Goal: Task Accomplishment & Management: Complete application form

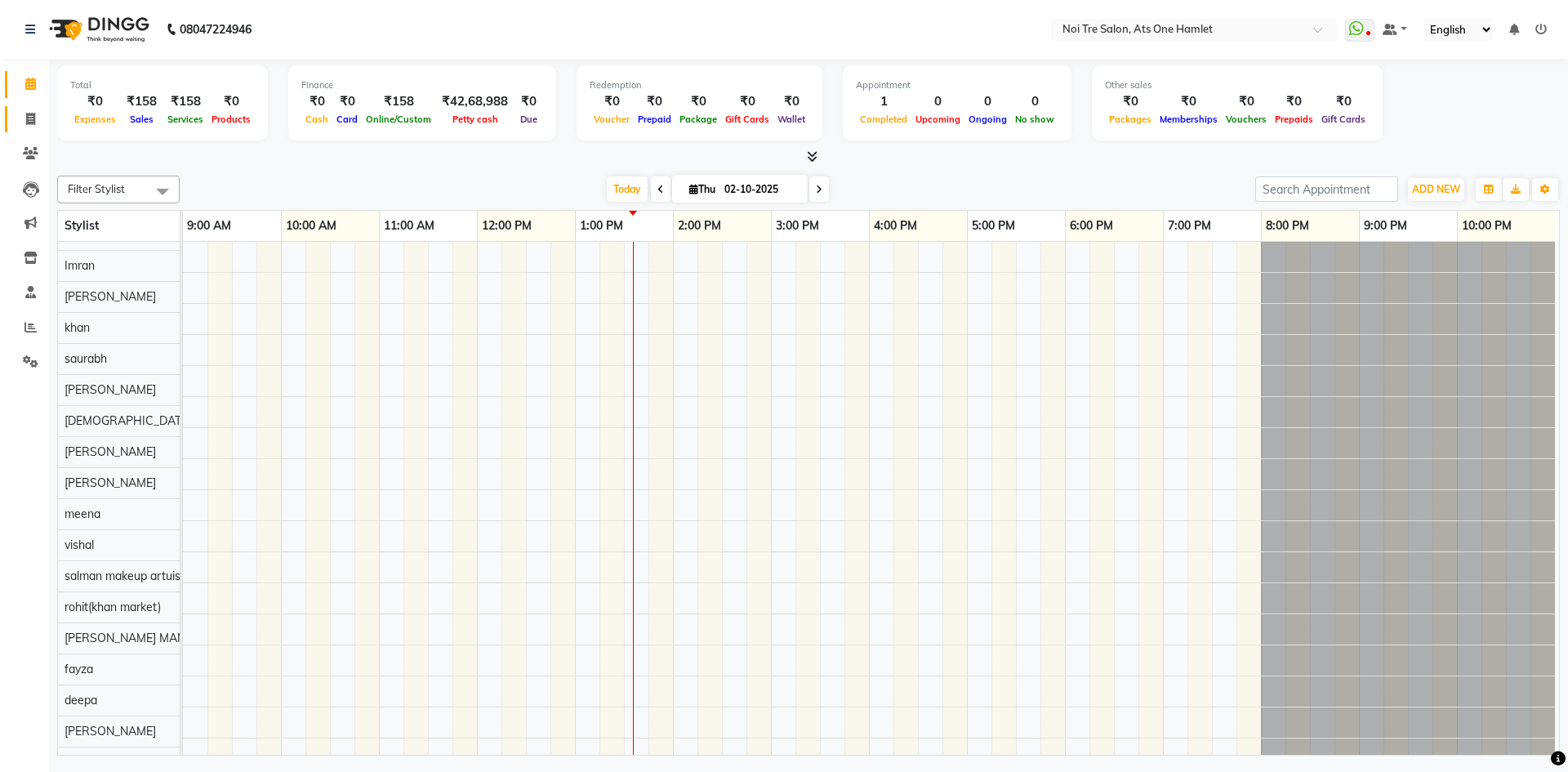
scroll to position [22, 0]
click at [26, 108] on link "Invoice" at bounding box center [24, 120] width 39 height 27
select select "5096"
select select "service"
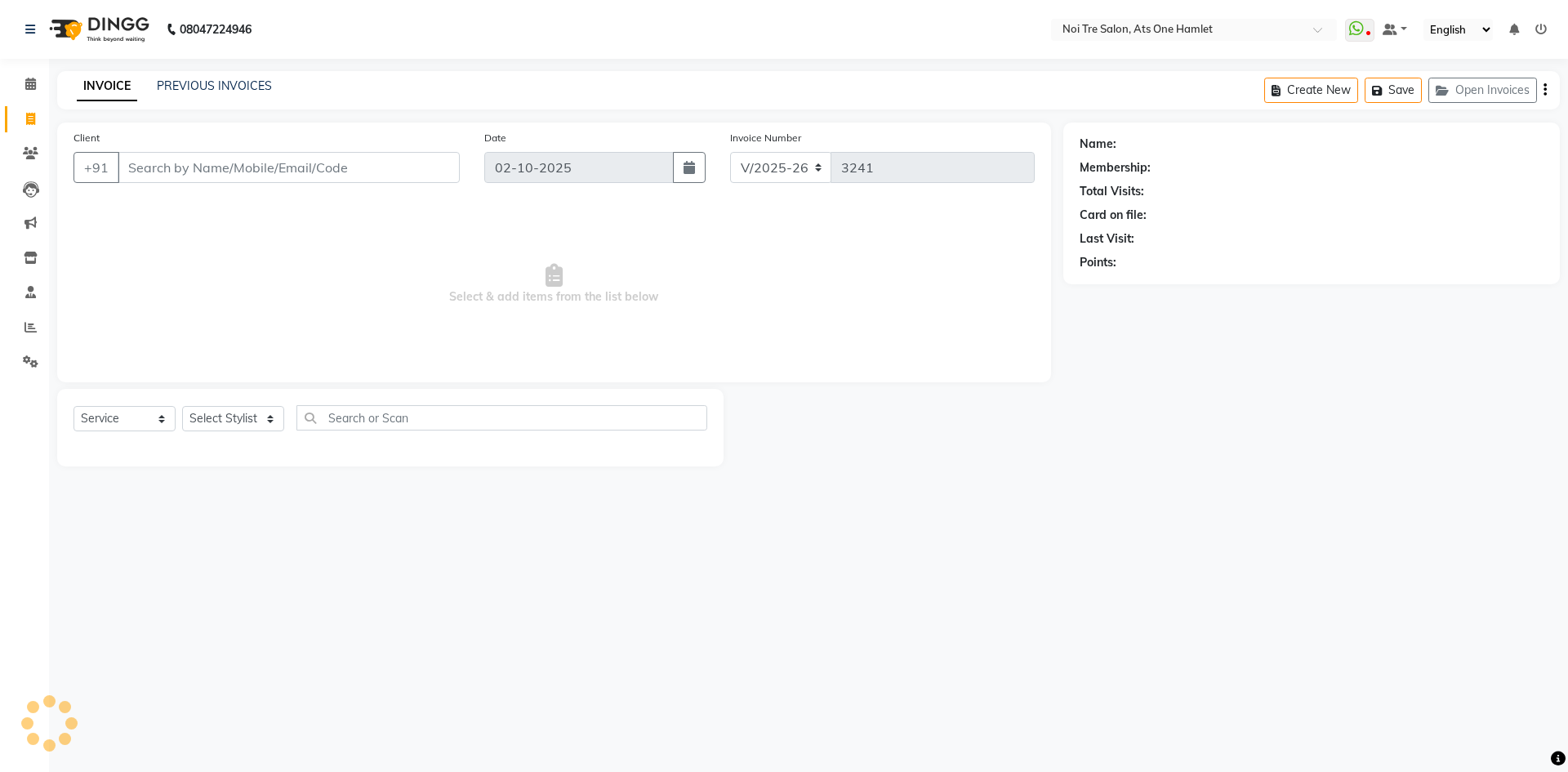
click at [147, 169] on input "Client" at bounding box center [288, 168] width 342 height 31
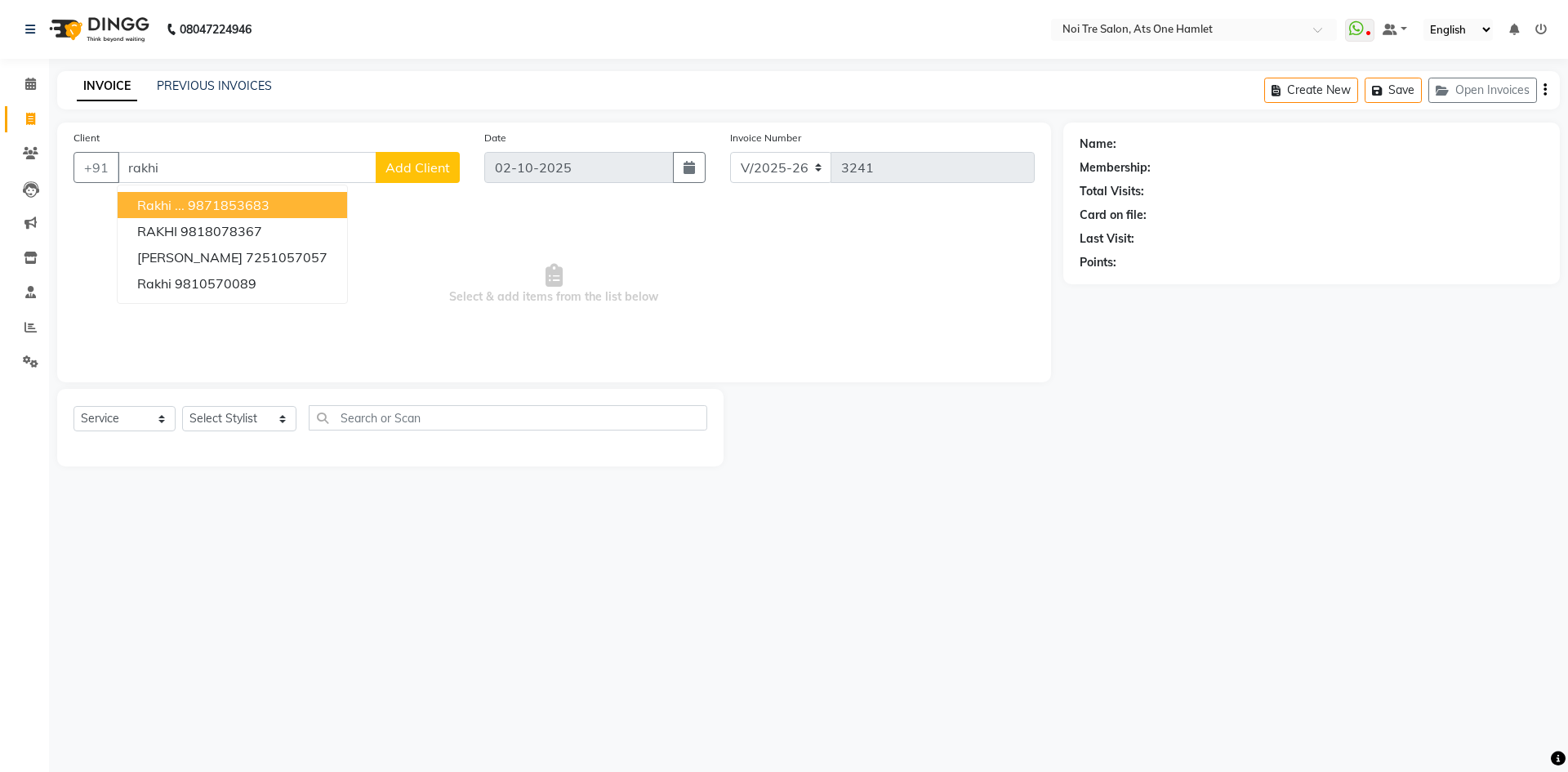
click at [213, 174] on input "rakhi" at bounding box center [247, 168] width 258 height 31
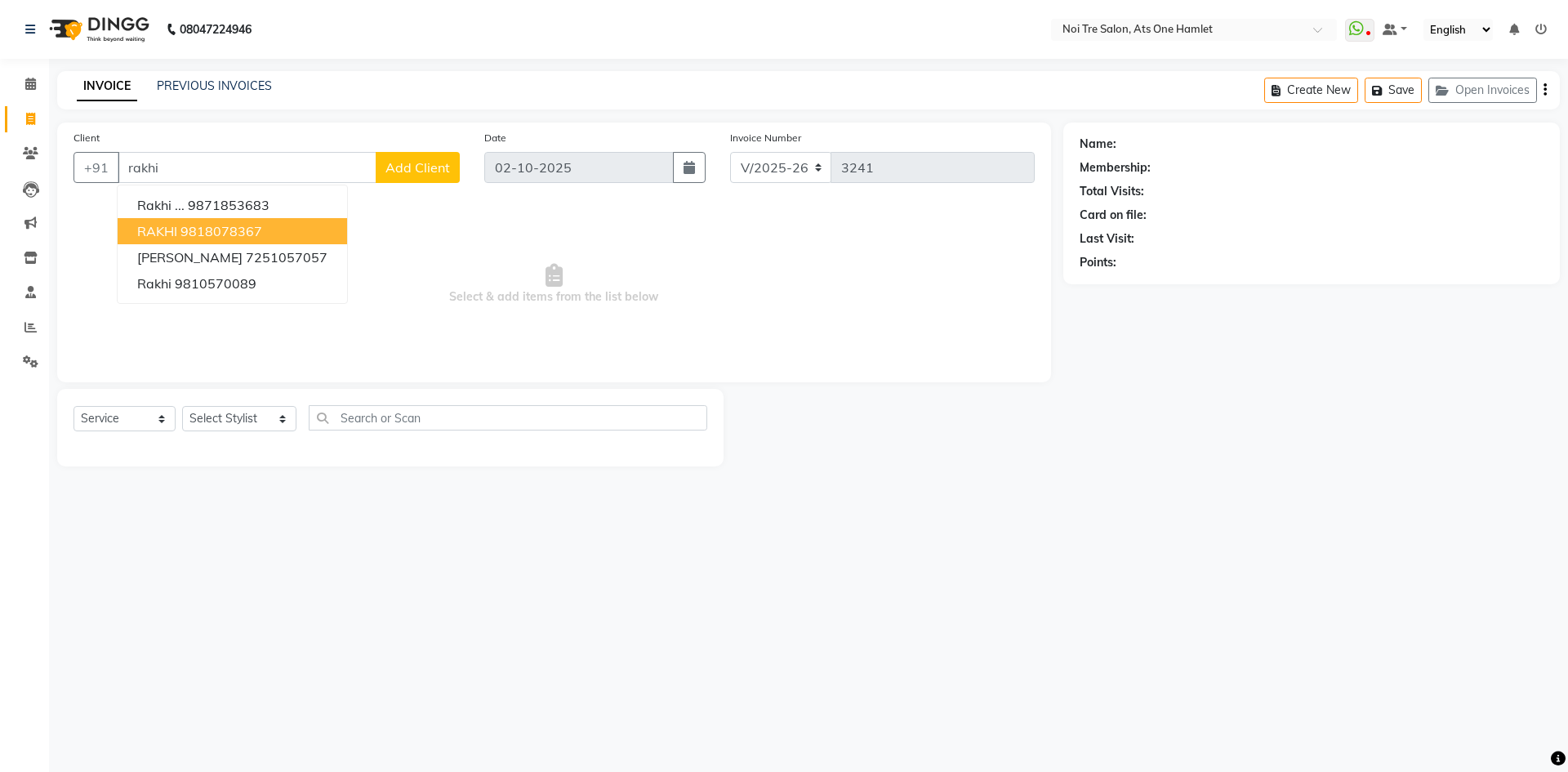
click at [242, 238] on ngb-highlight "9818078367" at bounding box center [221, 231] width 81 height 16
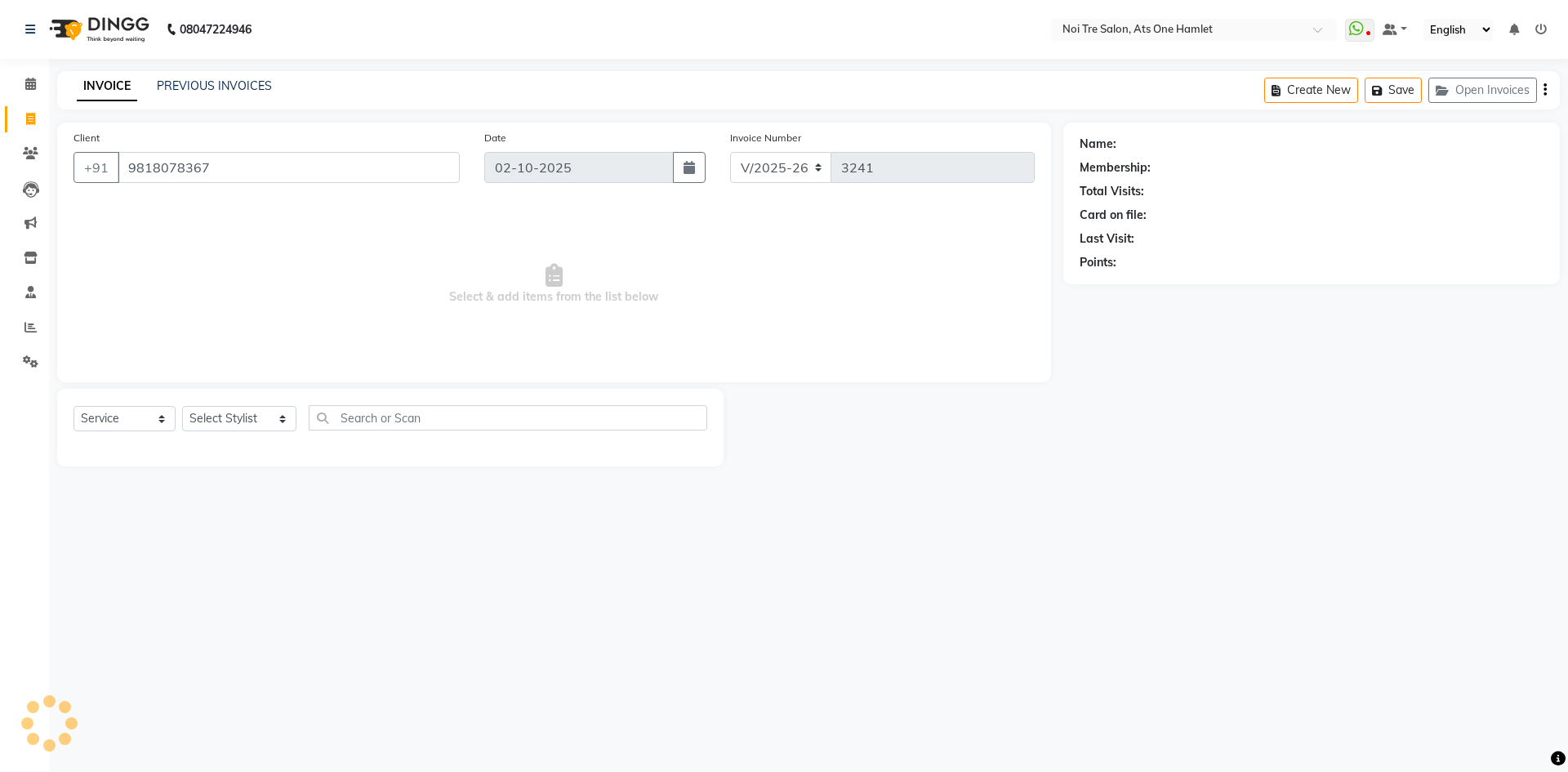
type input "9818078367"
click at [235, 437] on div "Select Service Product Membership Package Voucher Prepaid Gift Card Select Styl…" at bounding box center [391, 424] width 634 height 38
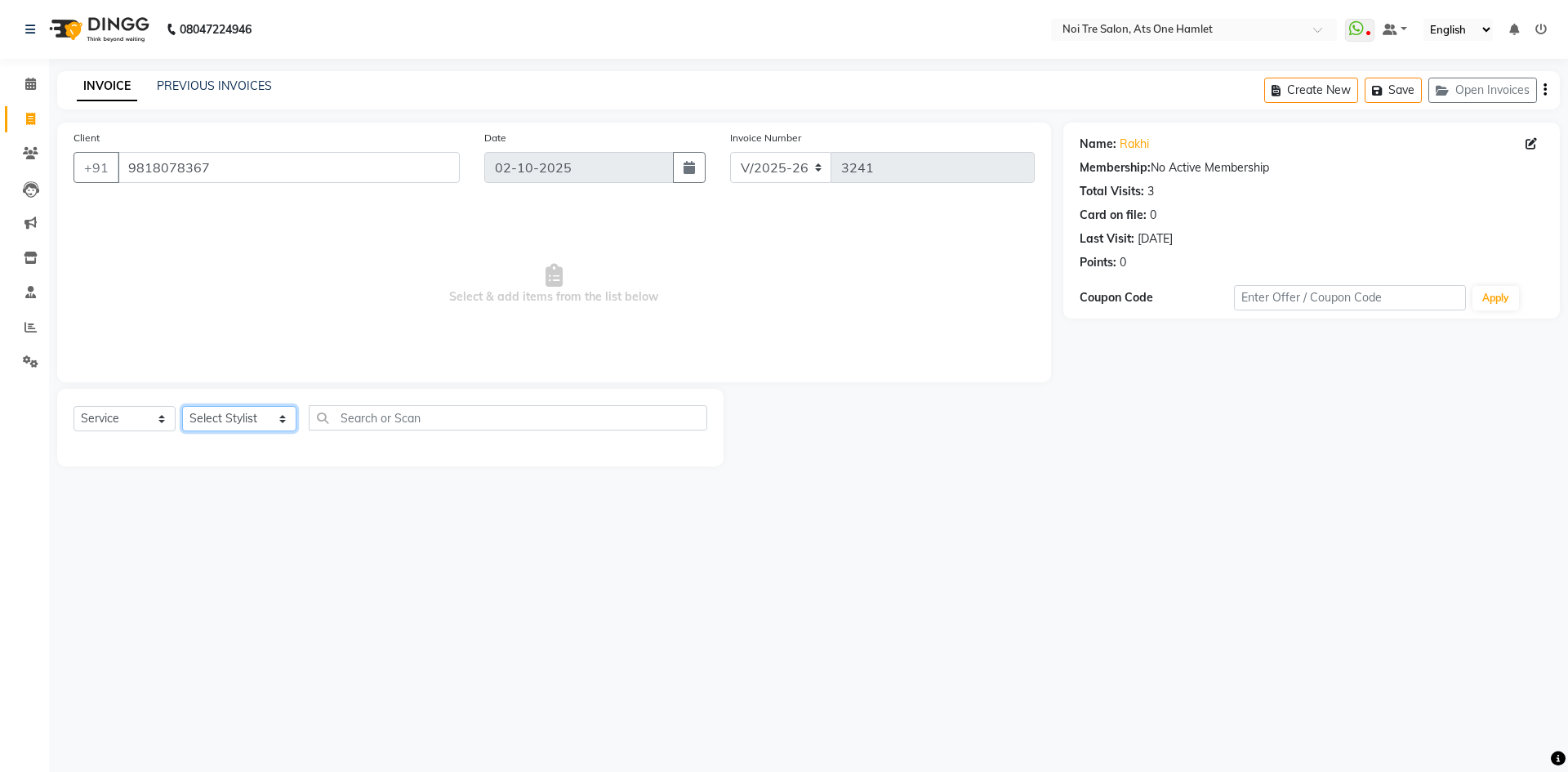
click at [250, 420] on select "Select Stylist [PERSON_NAME] [PERSON_NAME] [PERSON_NAME] [PERSON_NAME] 104 [PER…" at bounding box center [238, 419] width 114 height 25
select select "32220"
click at [347, 424] on input "text" at bounding box center [508, 418] width 398 height 25
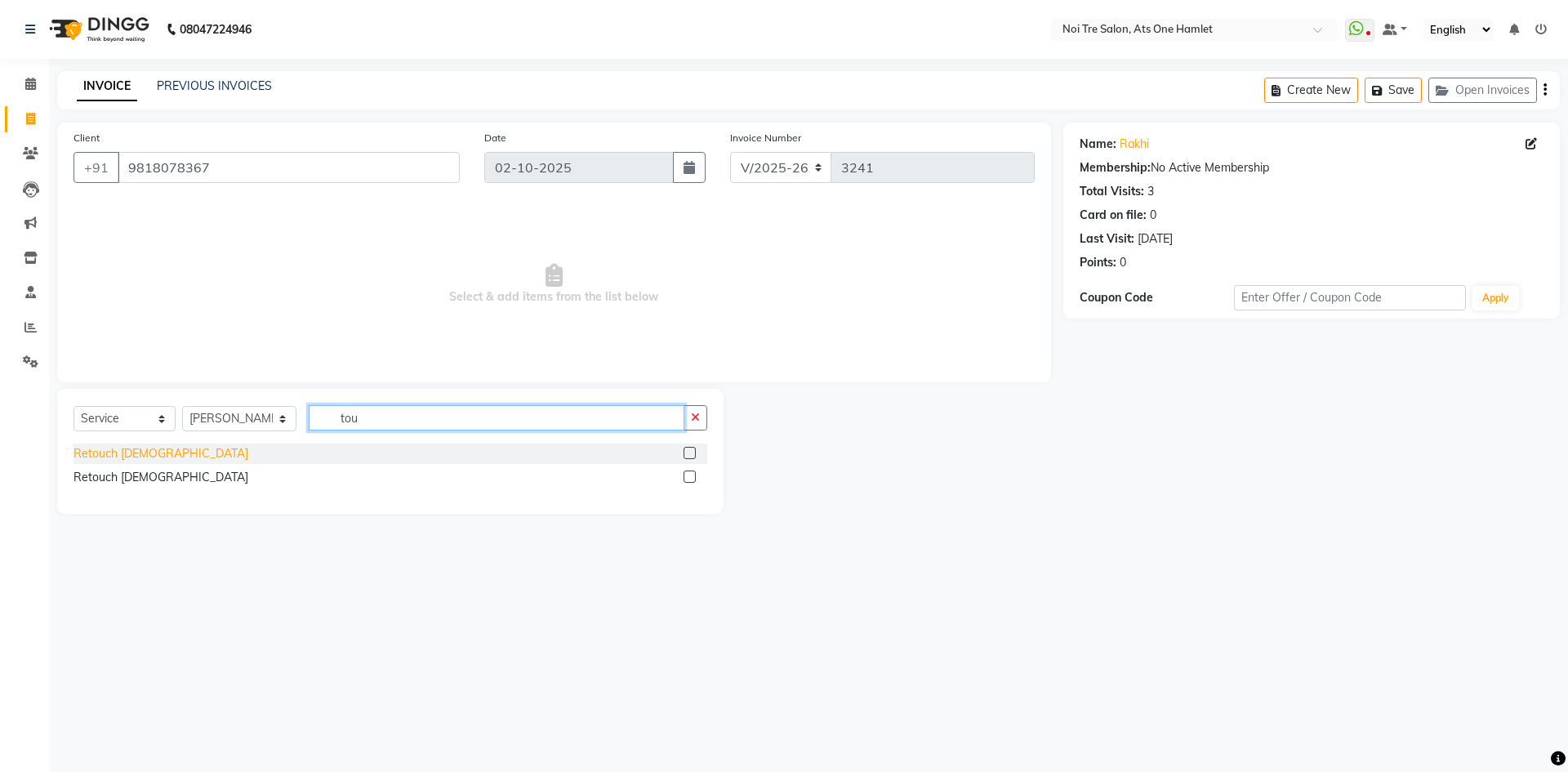
type input "tou"
click at [143, 452] on div "Retouch [DEMOGRAPHIC_DATA]" at bounding box center [161, 454] width 175 height 17
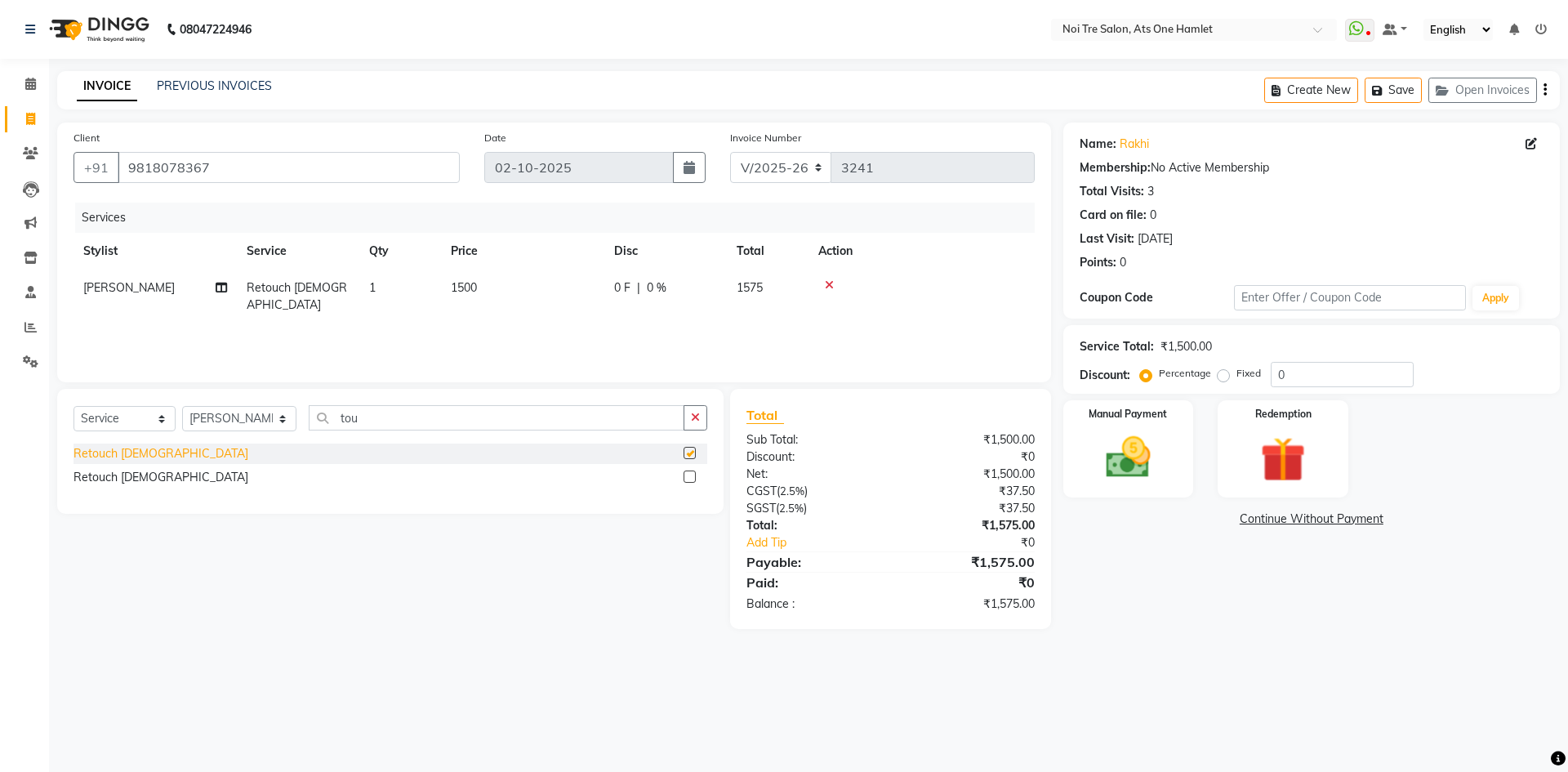
checkbox input "false"
click at [1167, 494] on div "Manual Payment" at bounding box center [1128, 448] width 136 height 101
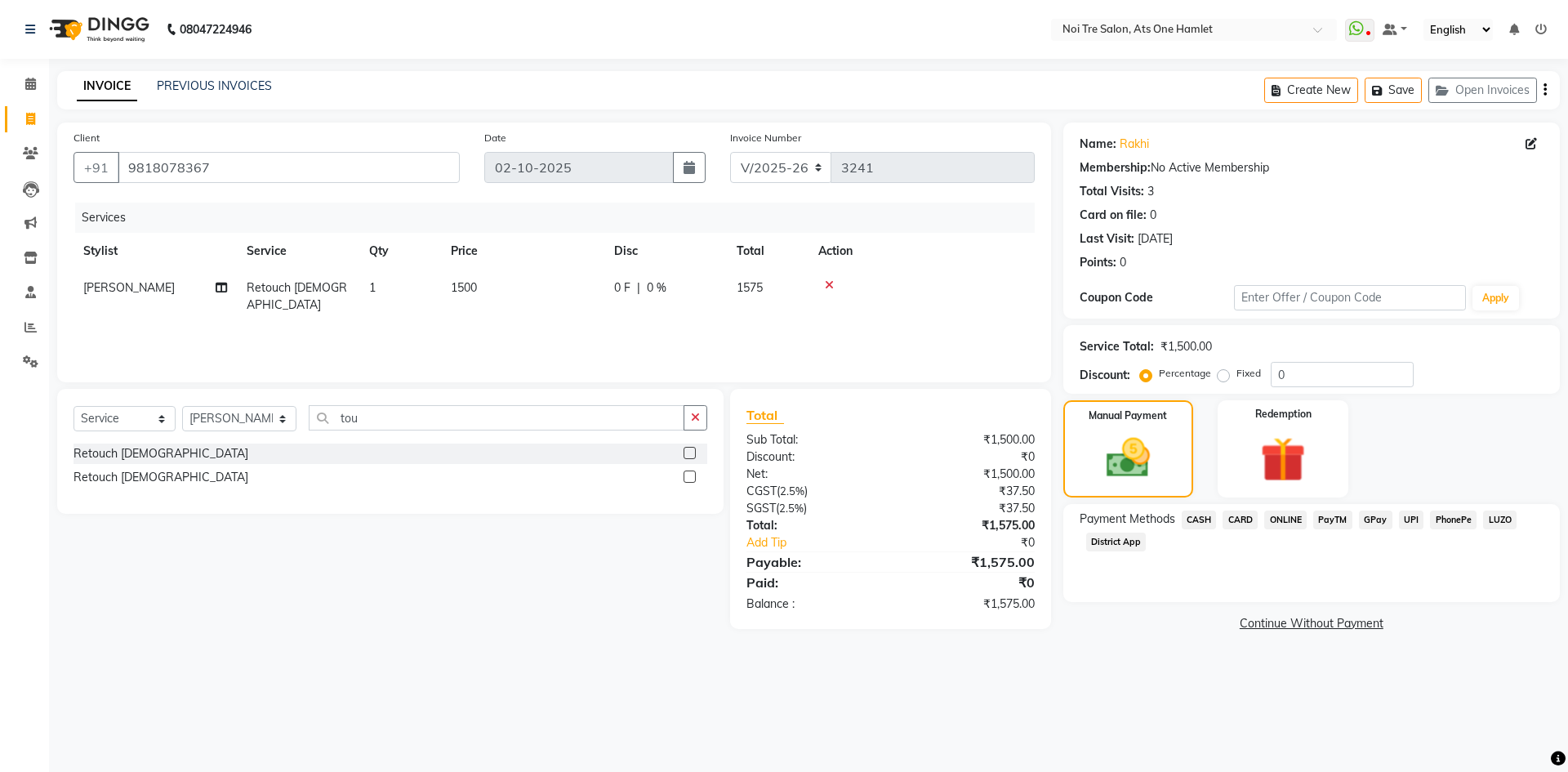
click at [1238, 524] on span "CARD" at bounding box center [1240, 520] width 35 height 19
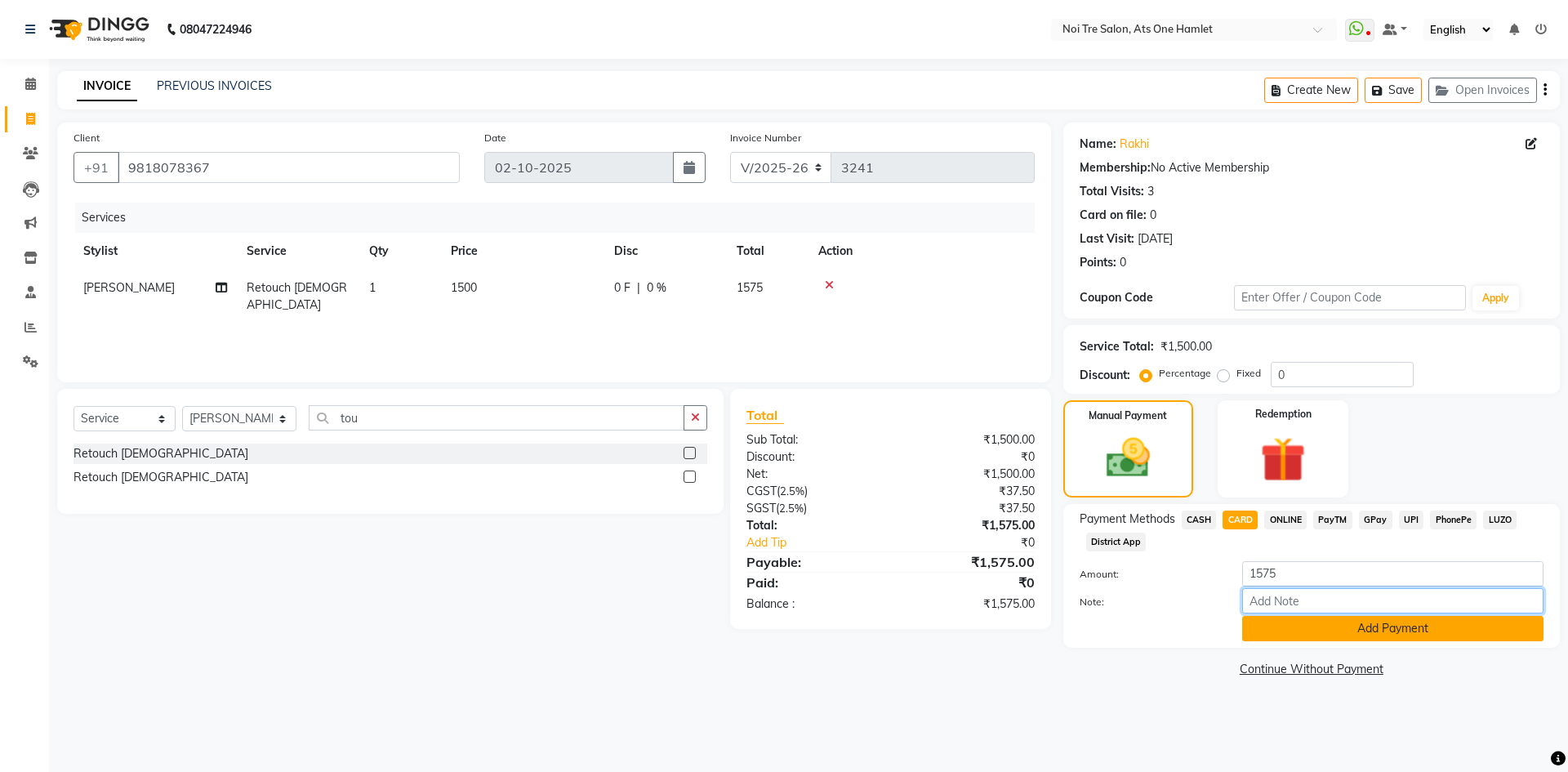
drag, startPoint x: 1284, startPoint y: 614, endPoint x: 1288, endPoint y: 628, distance: 14.6
click at [1286, 618] on div "Amount: 1575 Note: Add Payment" at bounding box center [1311, 602] width 464 height 80
click at [1288, 633] on button "Add Payment" at bounding box center [1393, 628] width 302 height 25
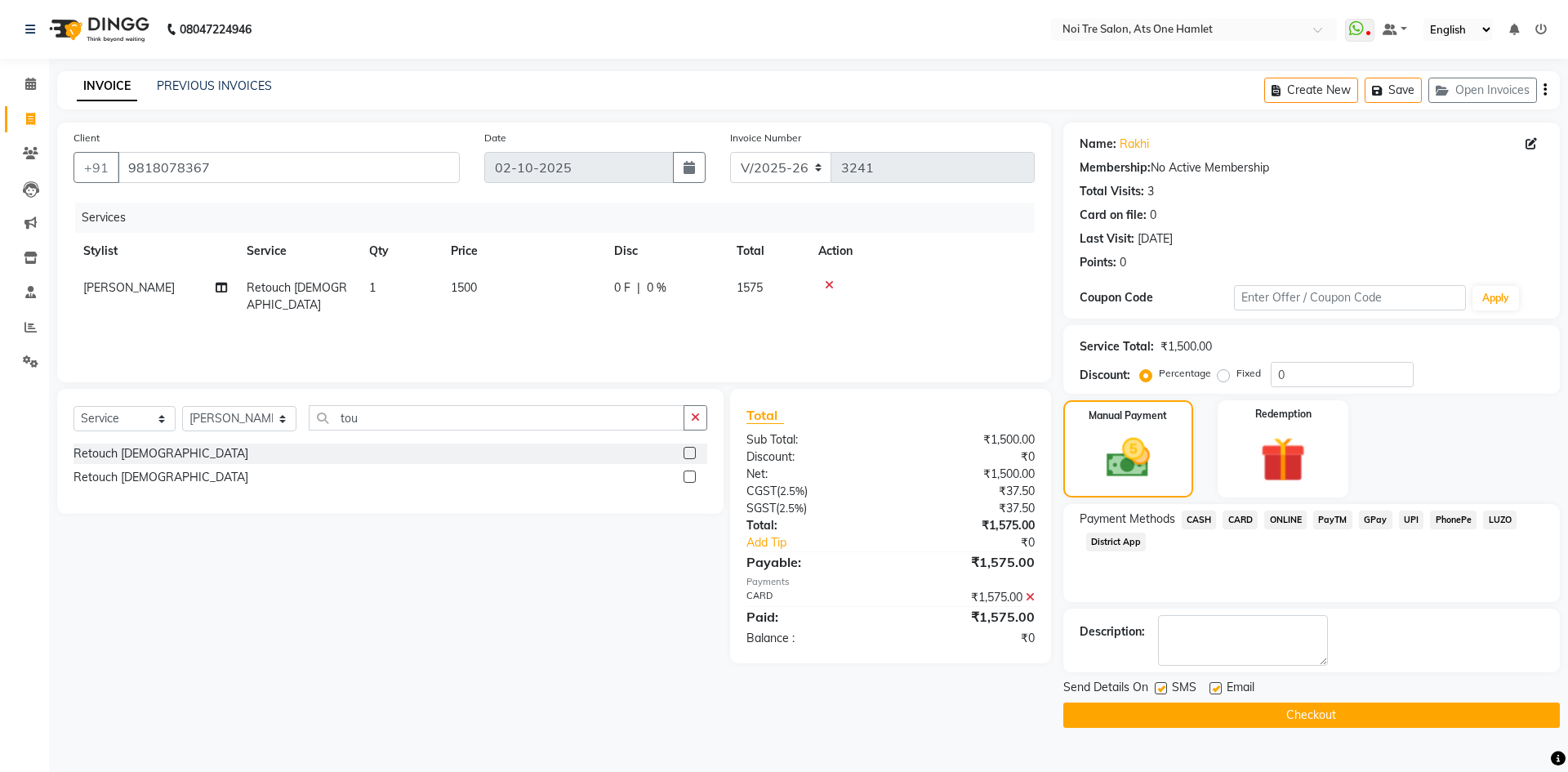
click at [1309, 717] on button "Checkout" at bounding box center [1311, 715] width 497 height 25
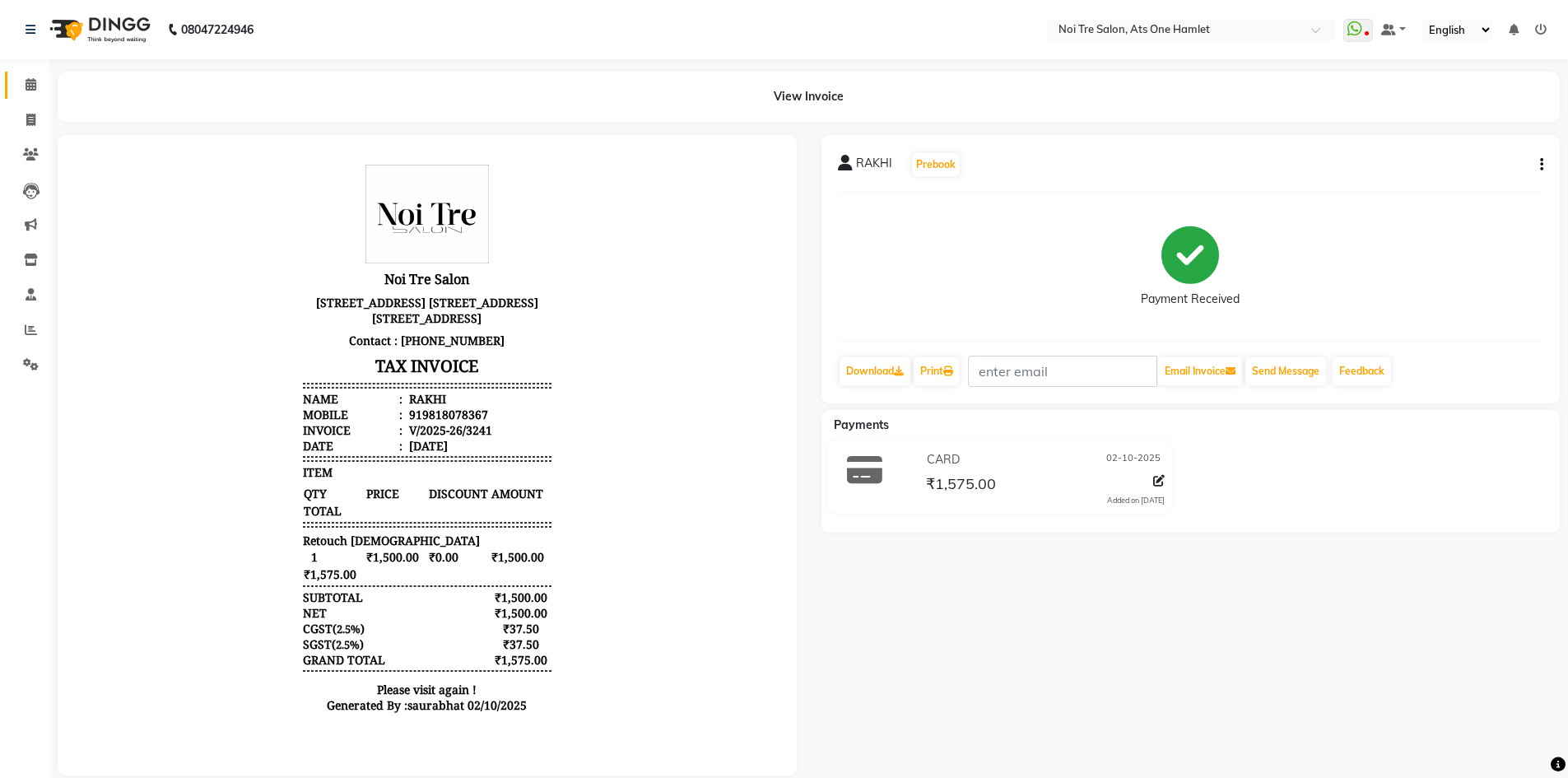
click at [6, 82] on link "Calendar" at bounding box center [24, 85] width 40 height 27
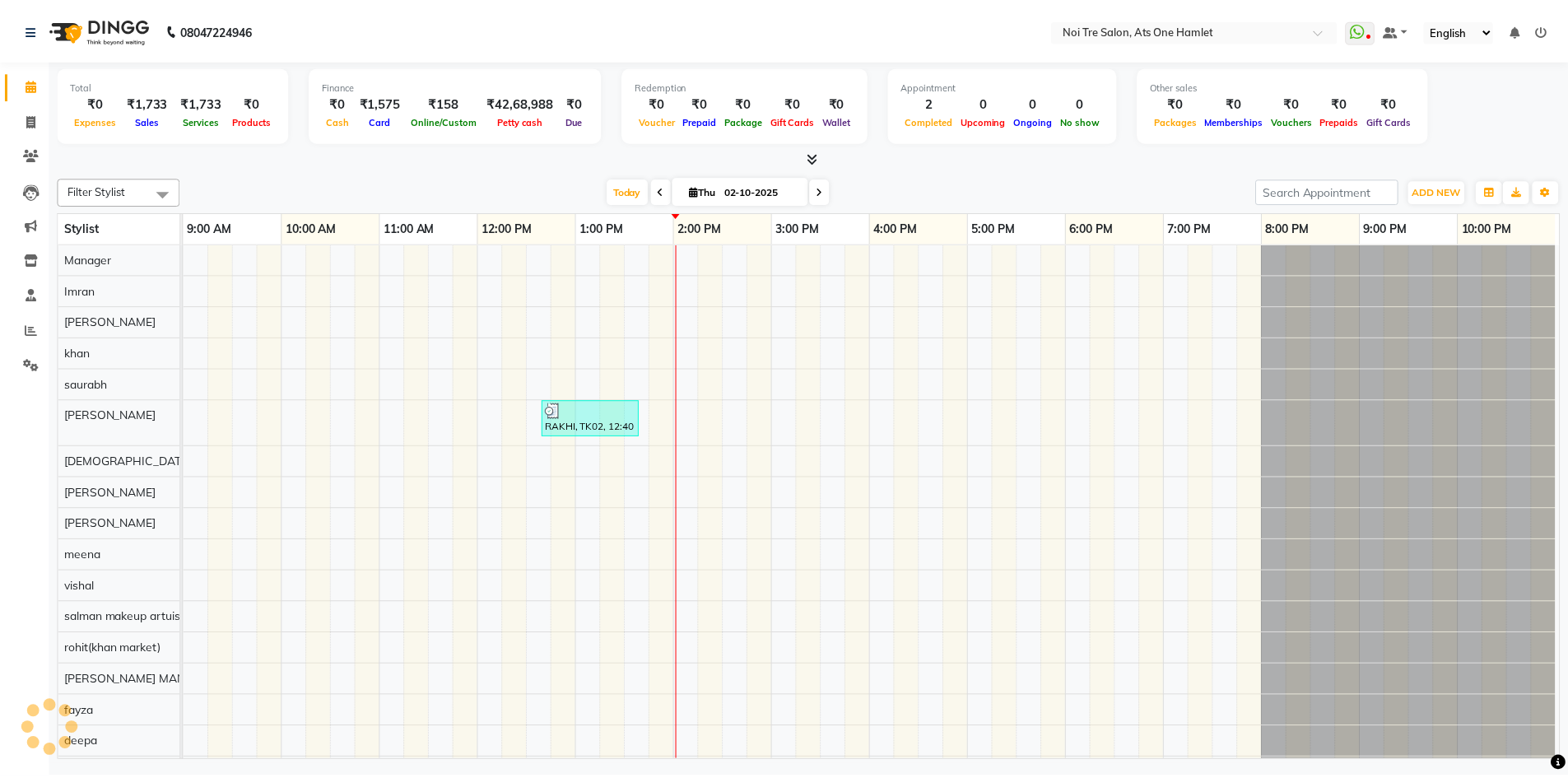
scroll to position [22, 0]
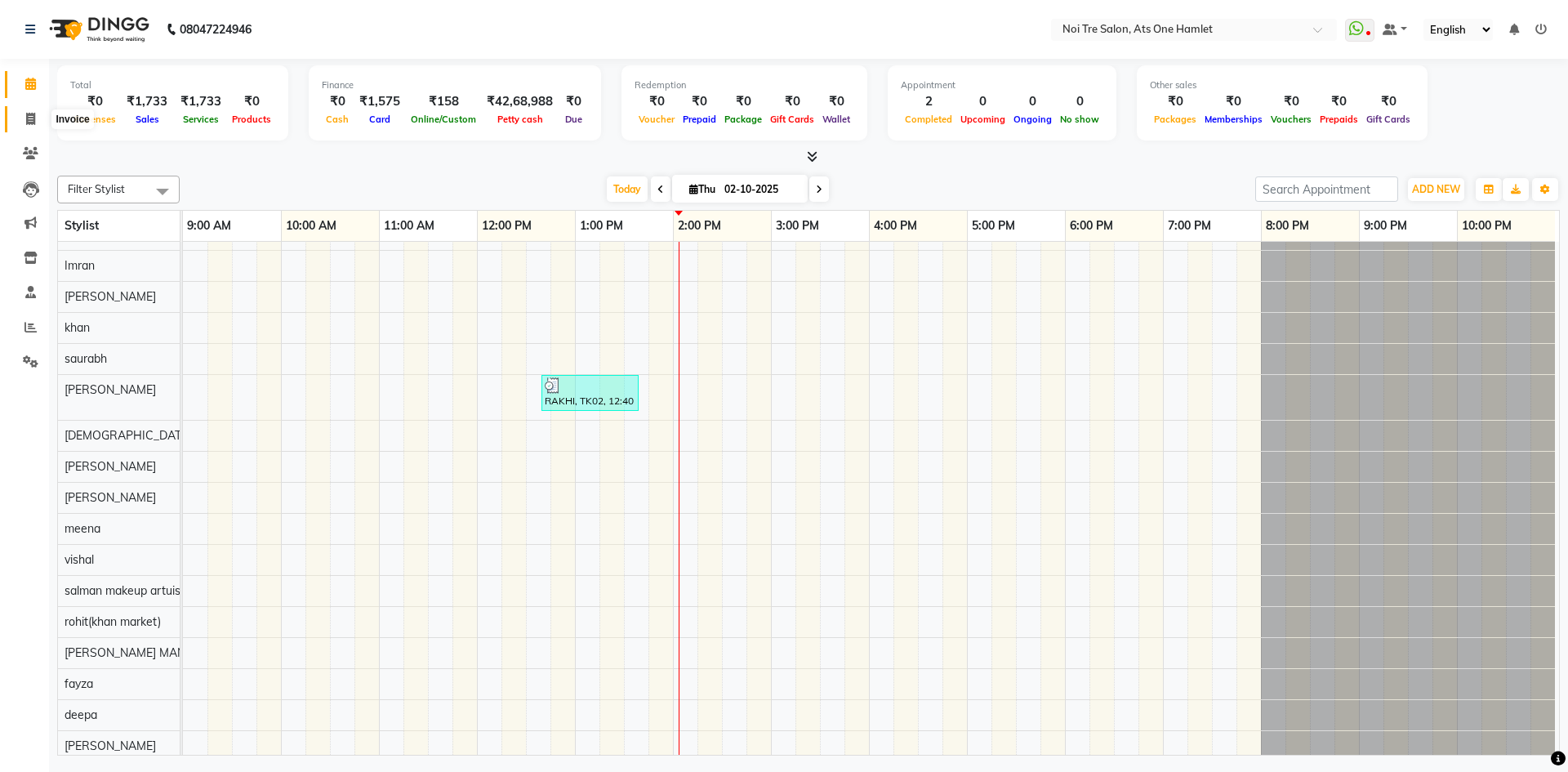
click at [26, 116] on icon at bounding box center [30, 119] width 9 height 12
select select "service"
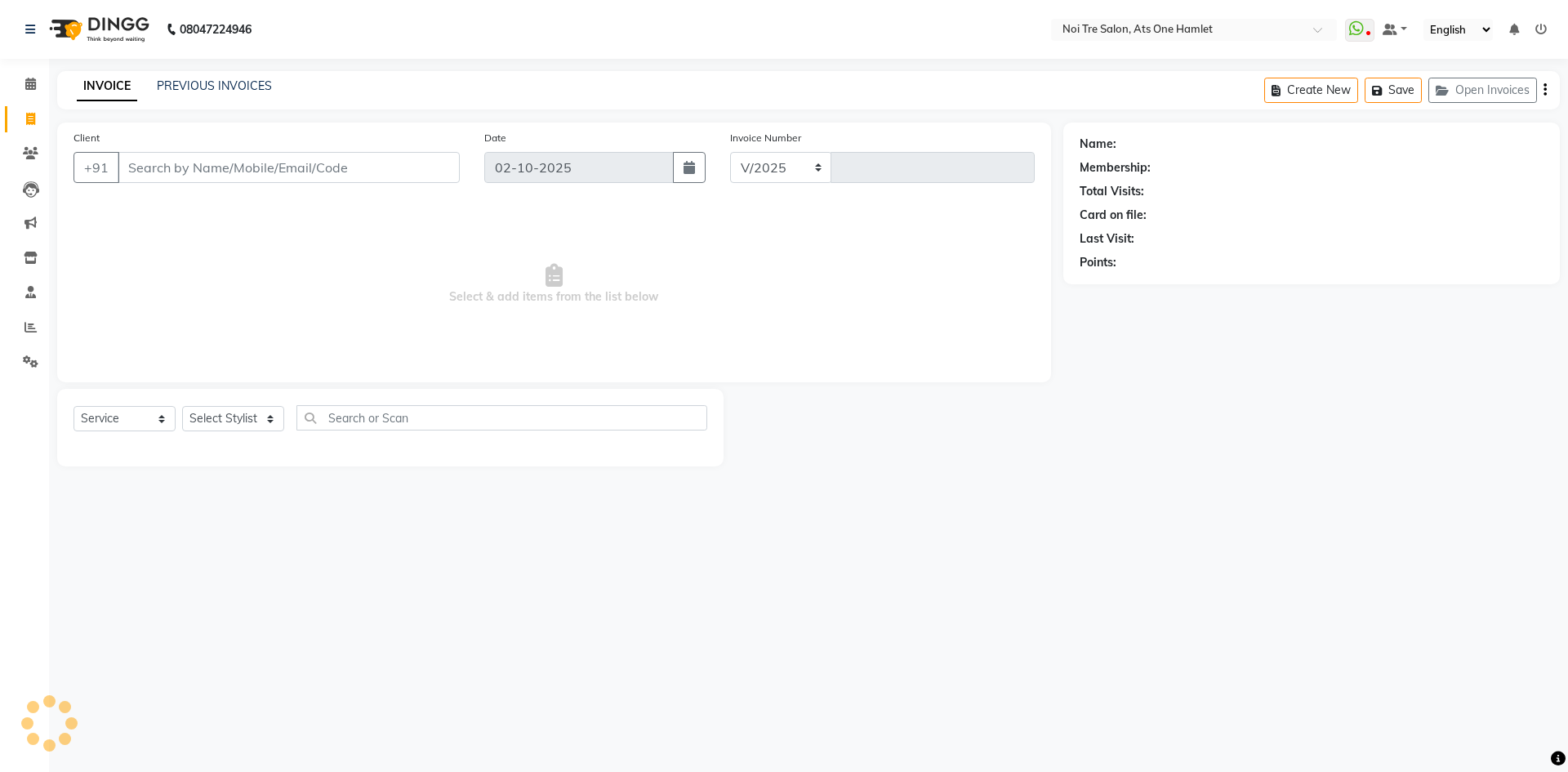
select select "5096"
type input "3242"
click at [240, 408] on select "Select Stylist" at bounding box center [233, 419] width 102 height 25
select select "32220"
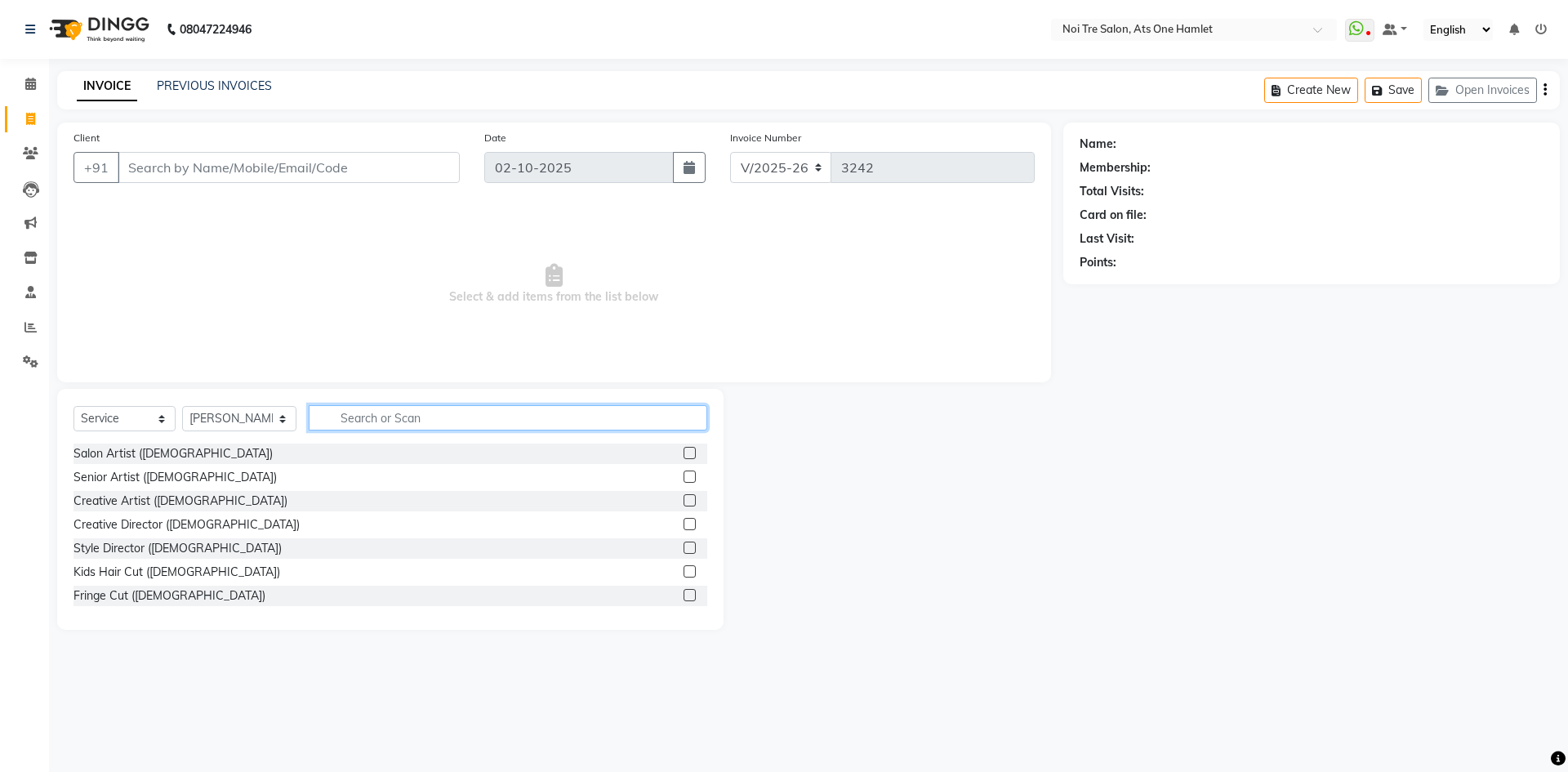
click at [408, 412] on input "text" at bounding box center [508, 418] width 398 height 25
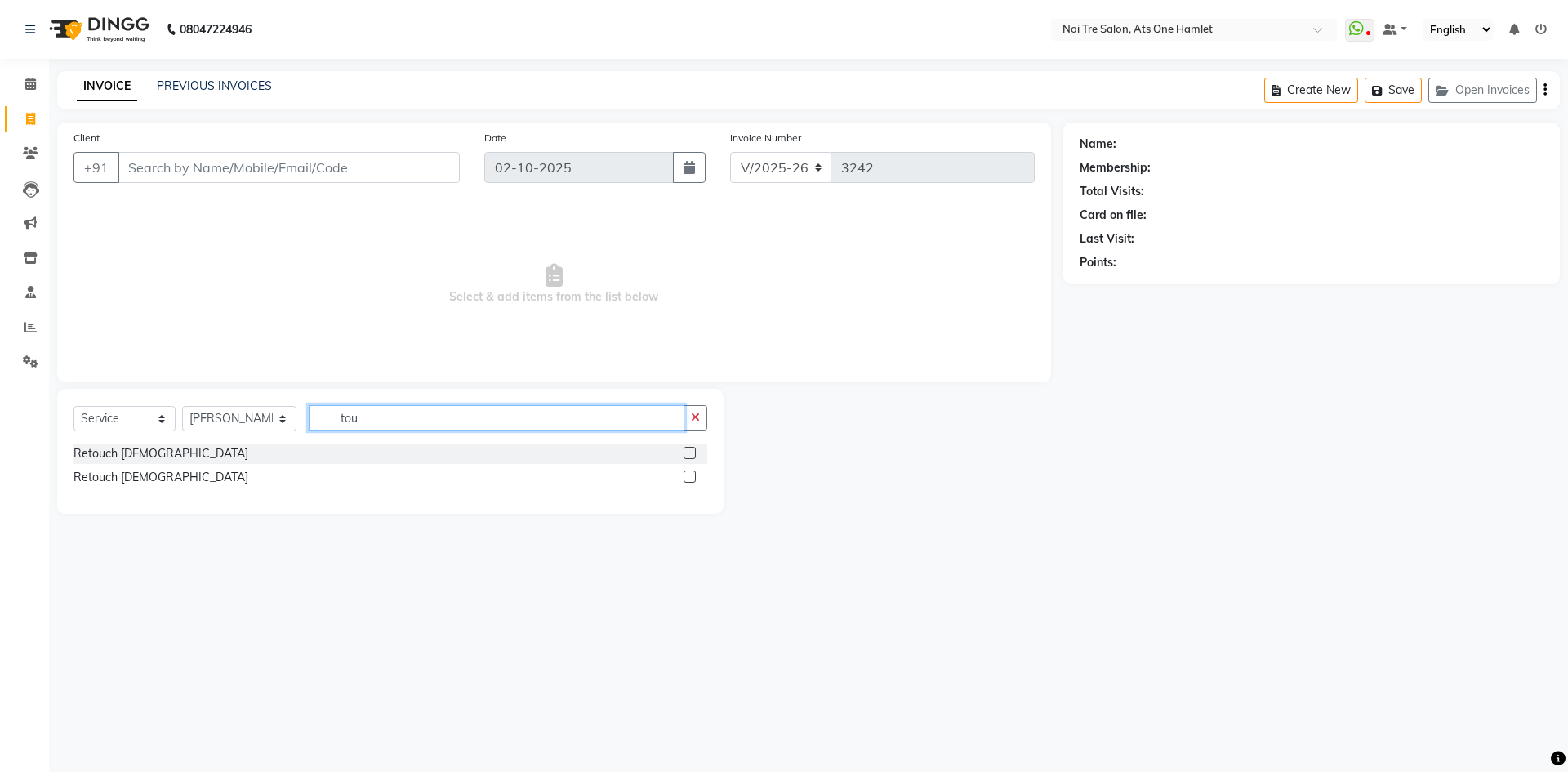
type input "tou"
click at [136, 444] on div "Retouch [DEMOGRAPHIC_DATA]" at bounding box center [391, 453] width 634 height 20
click at [148, 450] on div "Retouch [DEMOGRAPHIC_DATA]" at bounding box center [161, 454] width 175 height 17
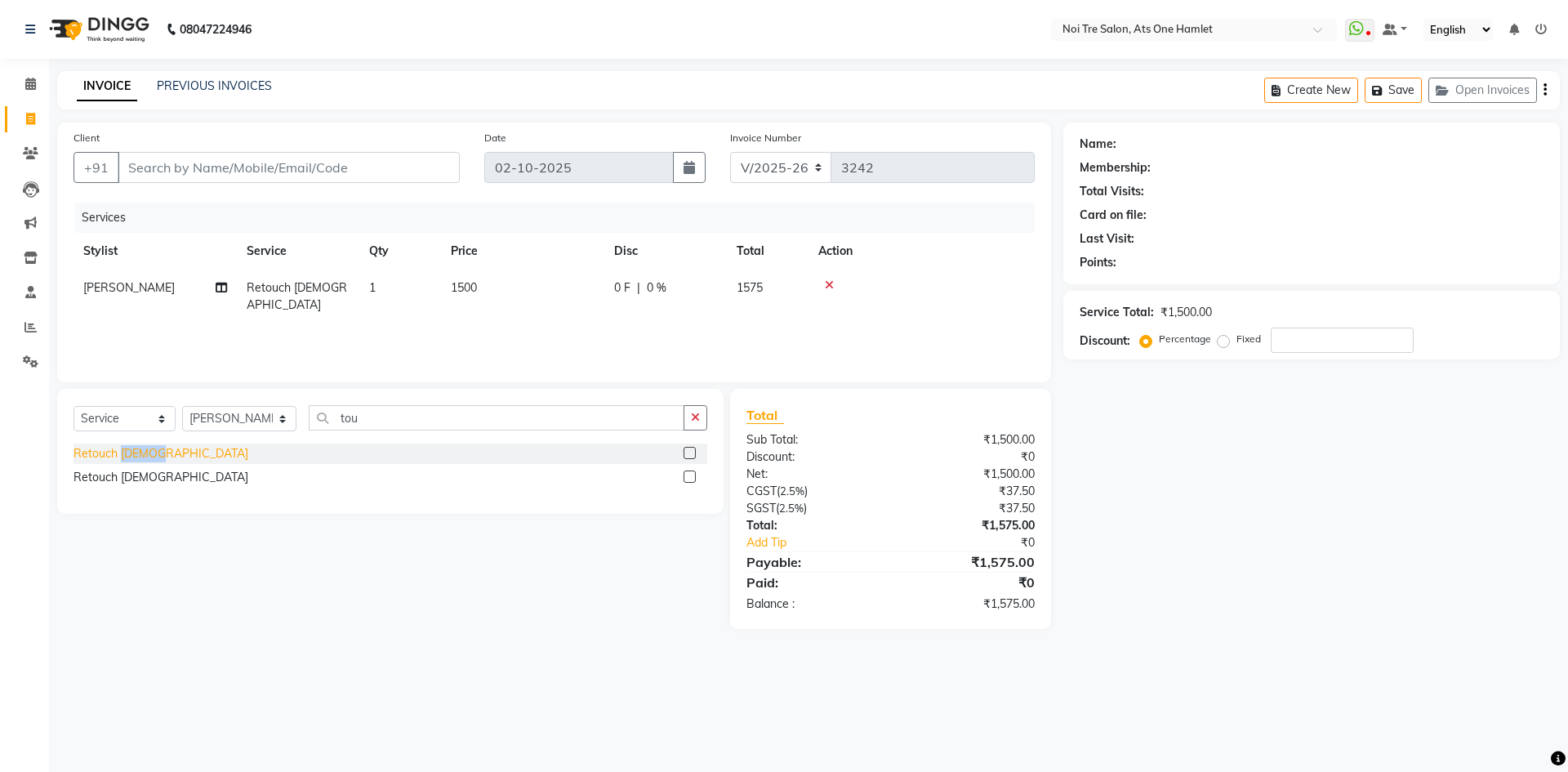
click at [148, 450] on div "Retouch [DEMOGRAPHIC_DATA]" at bounding box center [161, 454] width 175 height 17
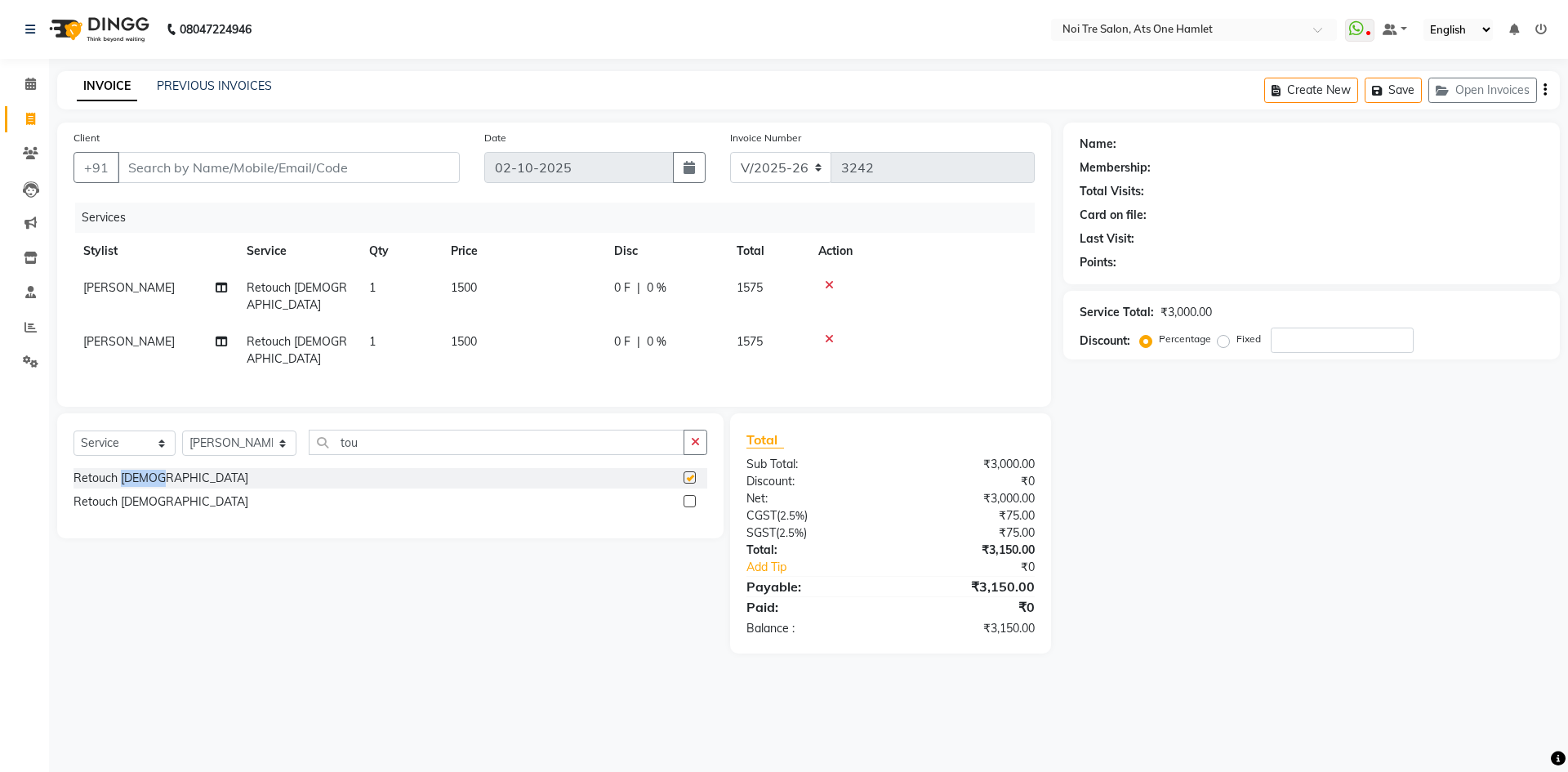
checkbox input "false"
drag, startPoint x: 384, startPoint y: 418, endPoint x: 264, endPoint y: 423, distance: 120.1
click at [264, 430] on div "Select Service Product Membership Package Voucher Prepaid Gift Card Select Styl…" at bounding box center [391, 449] width 634 height 38
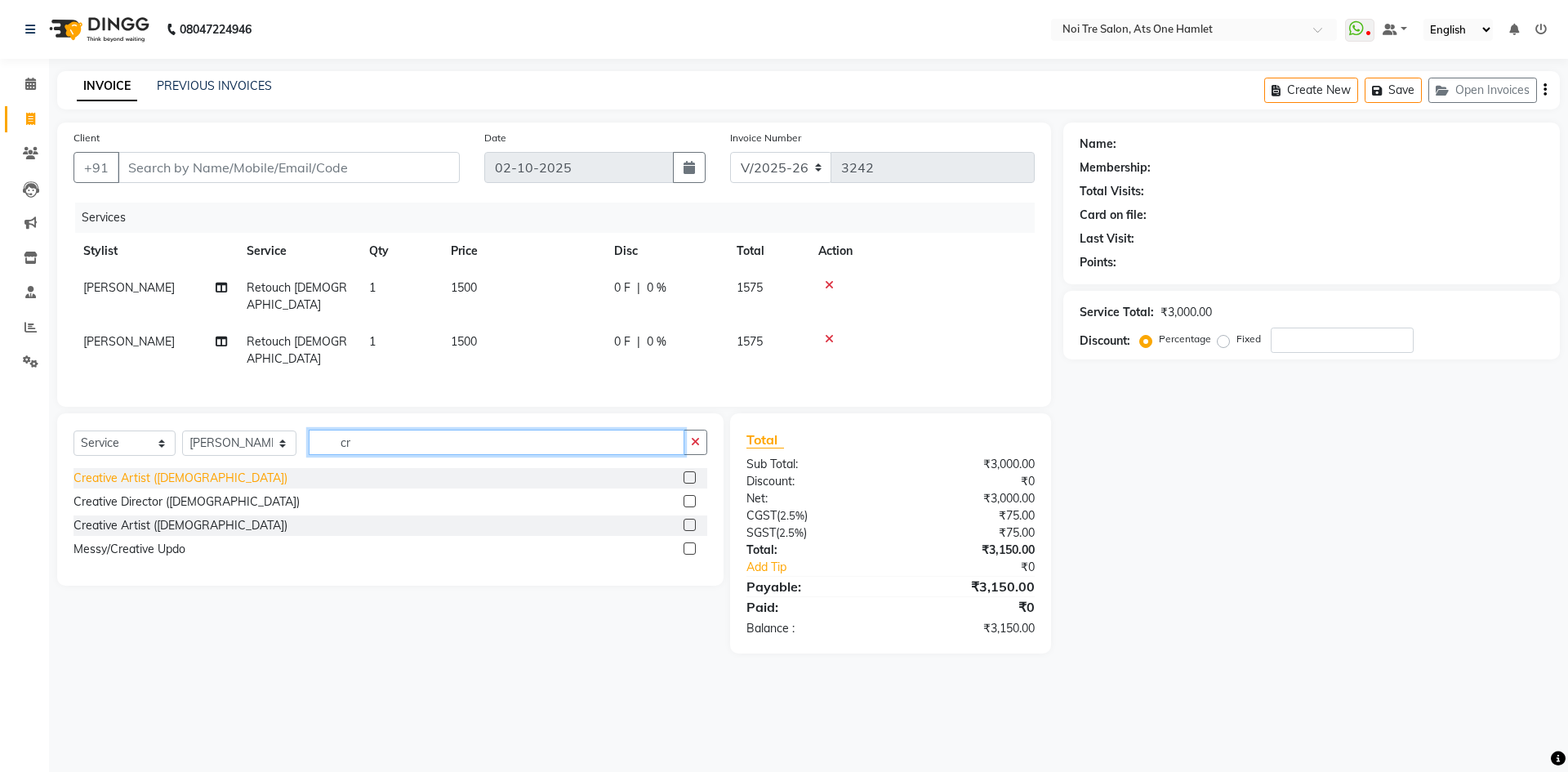
type input "cr"
click at [148, 470] on div "Creative Artist ([DEMOGRAPHIC_DATA])" at bounding box center [181, 479] width 214 height 17
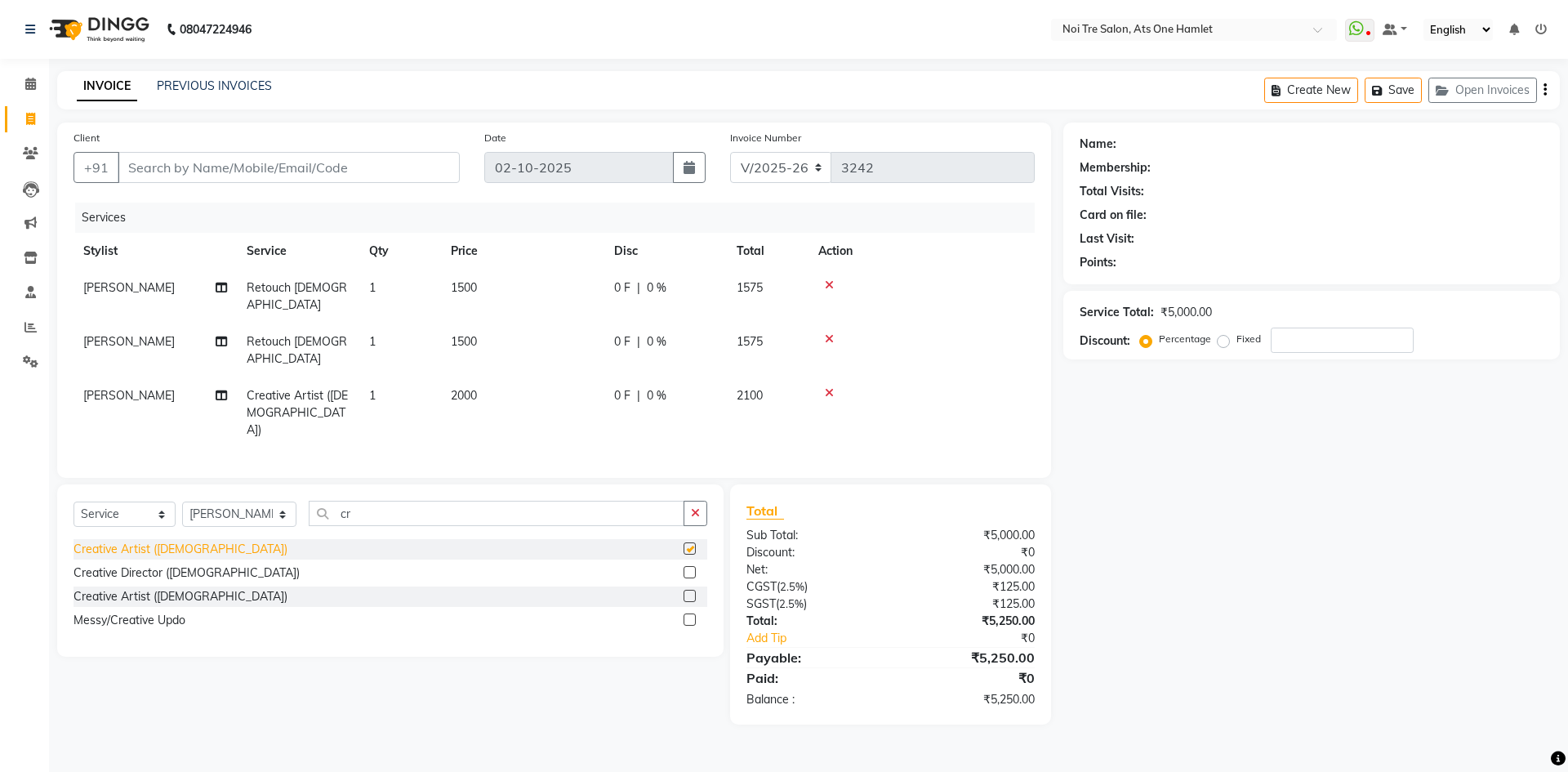
checkbox input "false"
drag, startPoint x: 377, startPoint y: 464, endPoint x: 292, endPoint y: 473, distance: 85.5
click at [292, 485] on div "Select Service Product Membership Package Voucher Prepaid Gift Card Select Styl…" at bounding box center [391, 571] width 666 height 172
click at [236, 502] on select "Select Stylist [PERSON_NAME] [PERSON_NAME] [PERSON_NAME] [PERSON_NAME] 104 [PER…" at bounding box center [238, 514] width 114 height 25
click at [330, 501] on input "cr" at bounding box center [497, 513] width 375 height 25
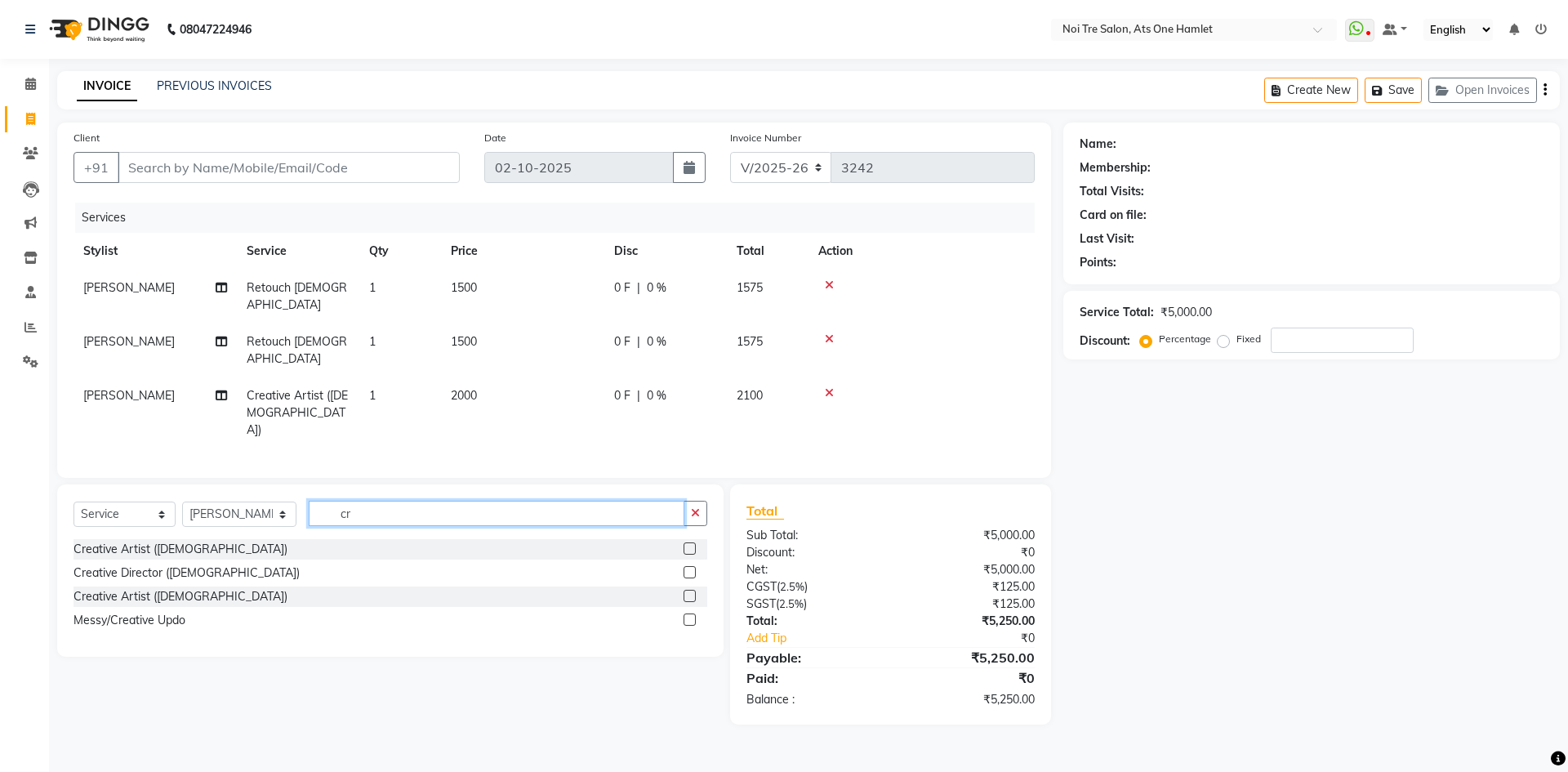
click at [330, 501] on input "cr" at bounding box center [497, 513] width 375 height 25
click at [353, 501] on input "cr" at bounding box center [497, 513] width 375 height 25
click at [695, 501] on button "button" at bounding box center [695, 513] width 24 height 25
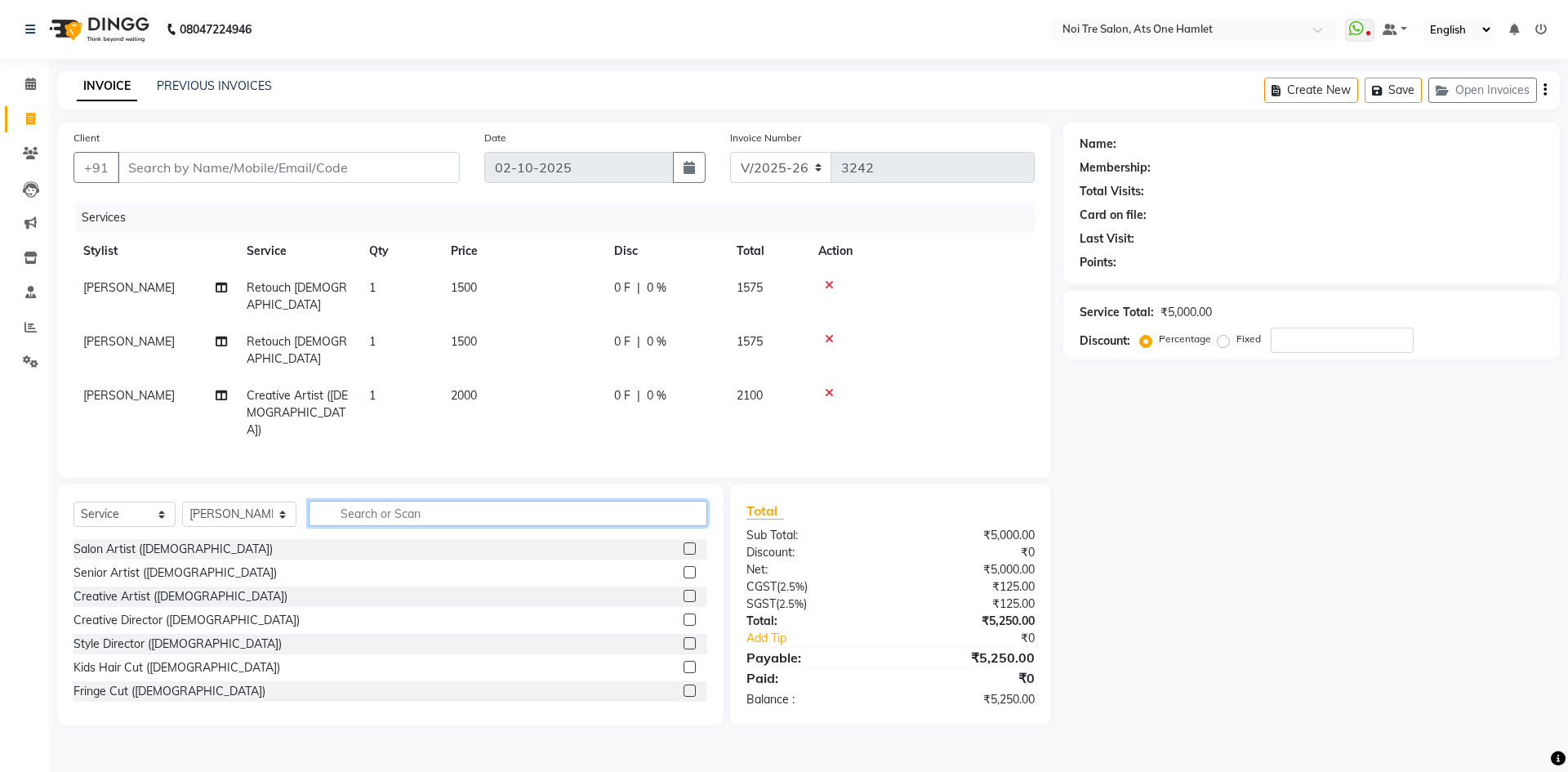
click at [548, 501] on input "text" at bounding box center [508, 513] width 398 height 25
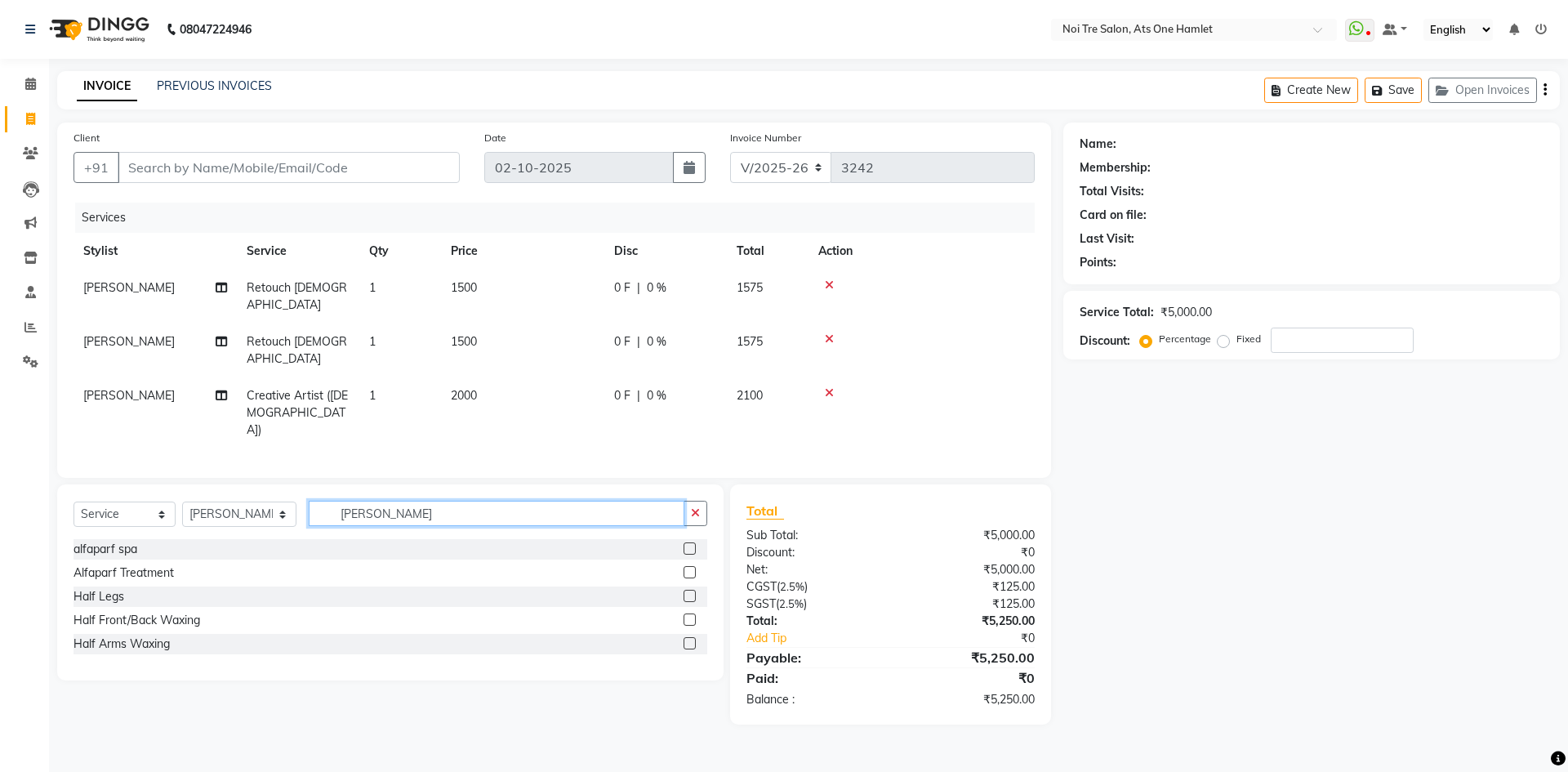
type input "[PERSON_NAME]"
drag, startPoint x: 120, startPoint y: 523, endPoint x: 117, endPoint y: 532, distance: 9.5
click at [117, 539] on div "alfaparf spa Alfaparf Treatment Half Legs Half Front/Back Waxing Half Arms Waxi…" at bounding box center [391, 599] width 634 height 119
click at [117, 565] on div "Alfaparf Treatment" at bounding box center [123, 574] width 101 height 17
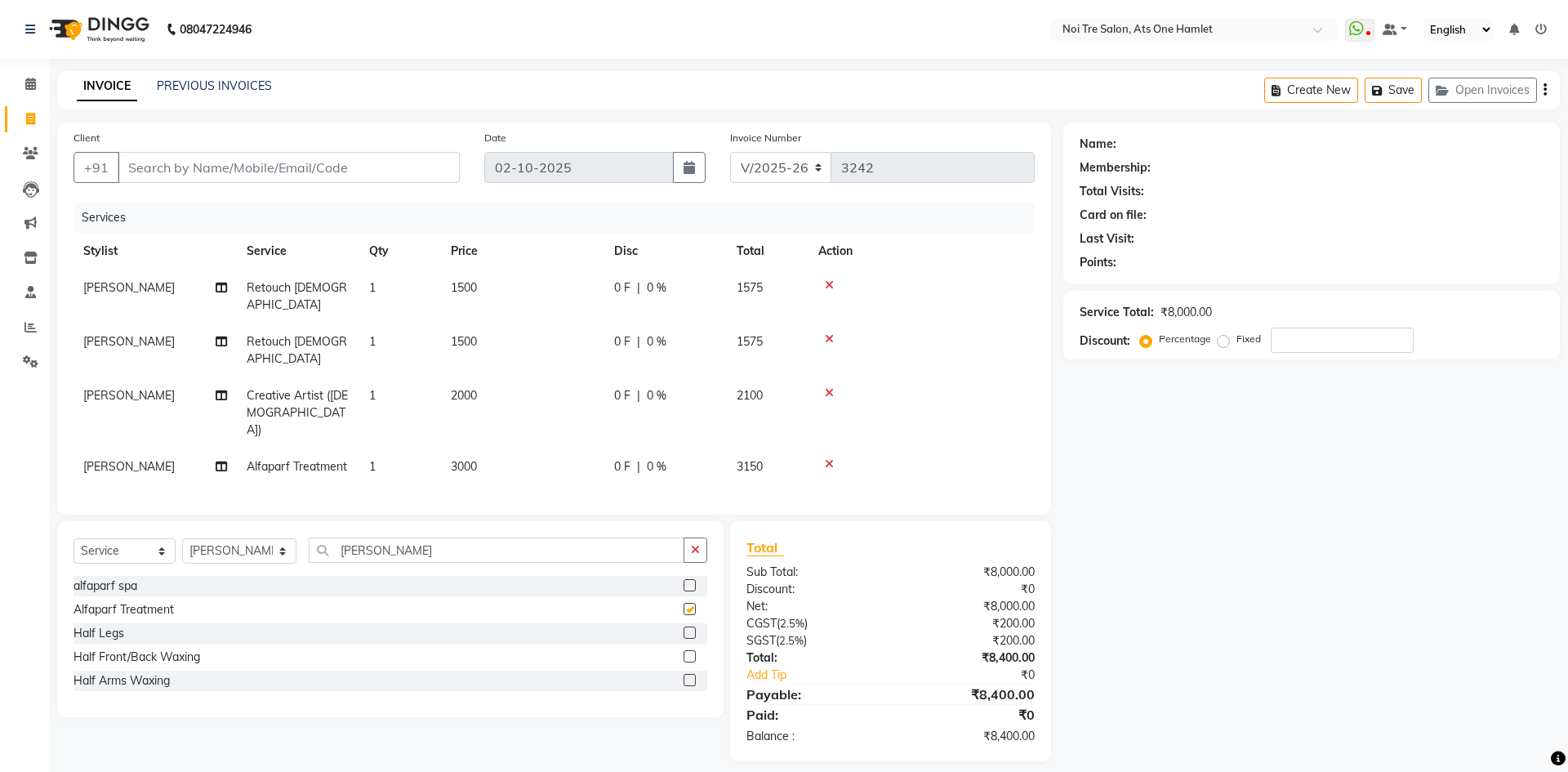
checkbox input "false"
click at [167, 161] on input "Client" at bounding box center [288, 168] width 342 height 31
type input "9"
type input "0"
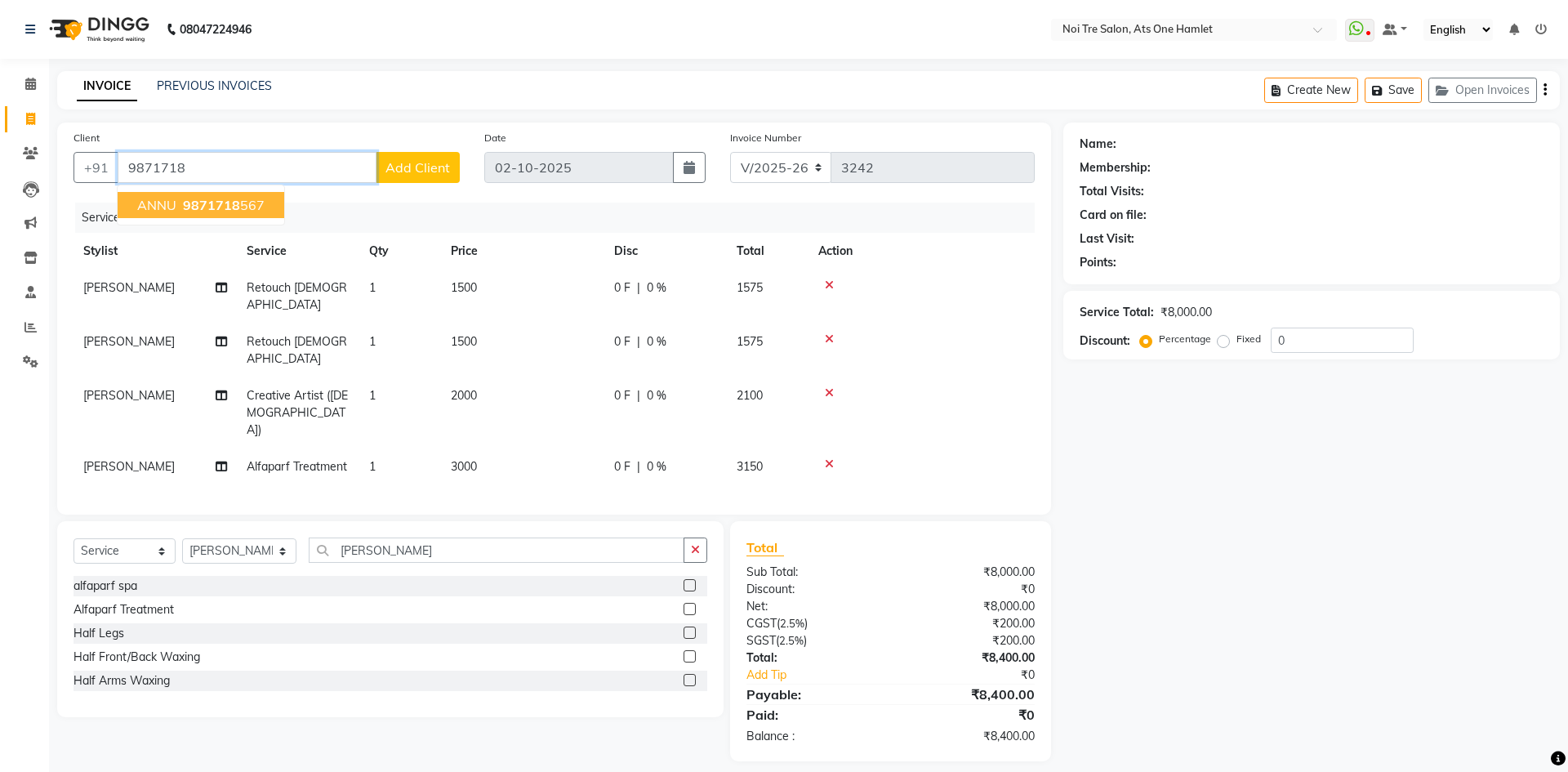
click at [176, 206] on button "ANNU 9871718 567" at bounding box center [201, 205] width 167 height 26
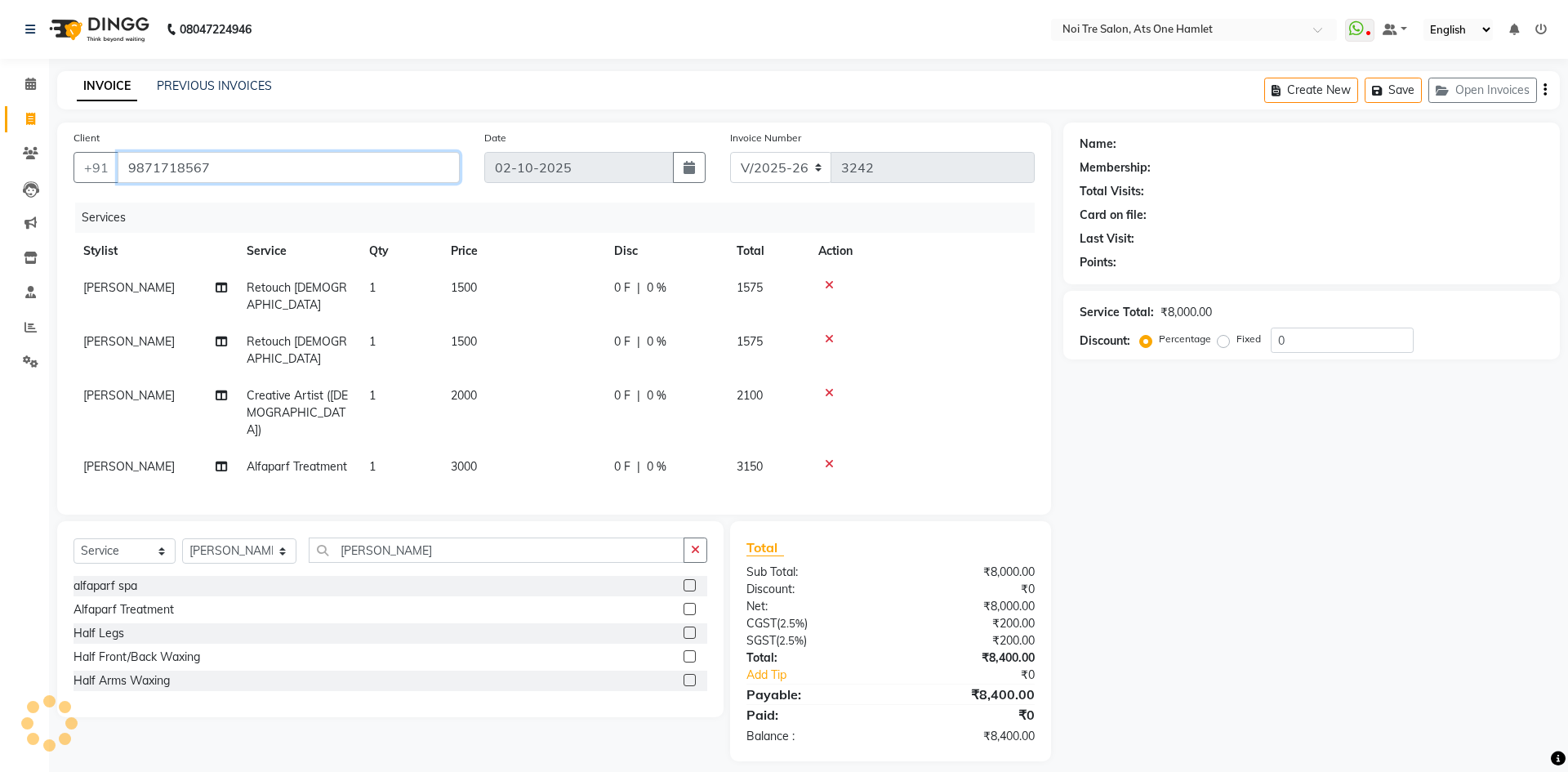
type input "9871718567"
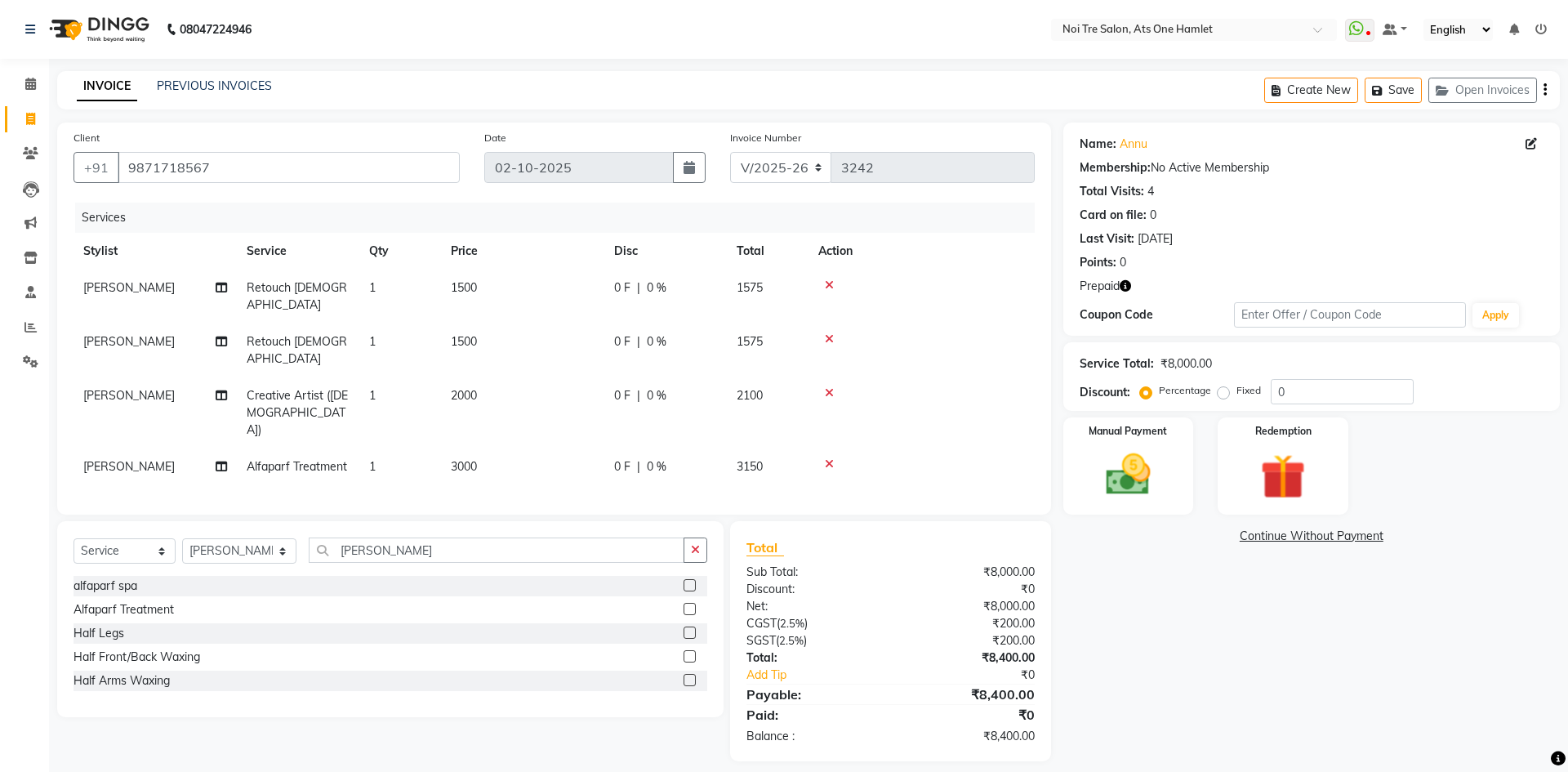
click at [1130, 282] on div "Prepaid" at bounding box center [1311, 286] width 464 height 17
click at [1128, 283] on icon "button" at bounding box center [1126, 286] width 11 height 11
click at [1160, 311] on div "Coupon Code" at bounding box center [1156, 315] width 154 height 17
click at [502, 448] on td "3000" at bounding box center [523, 466] width 164 height 36
select select "32220"
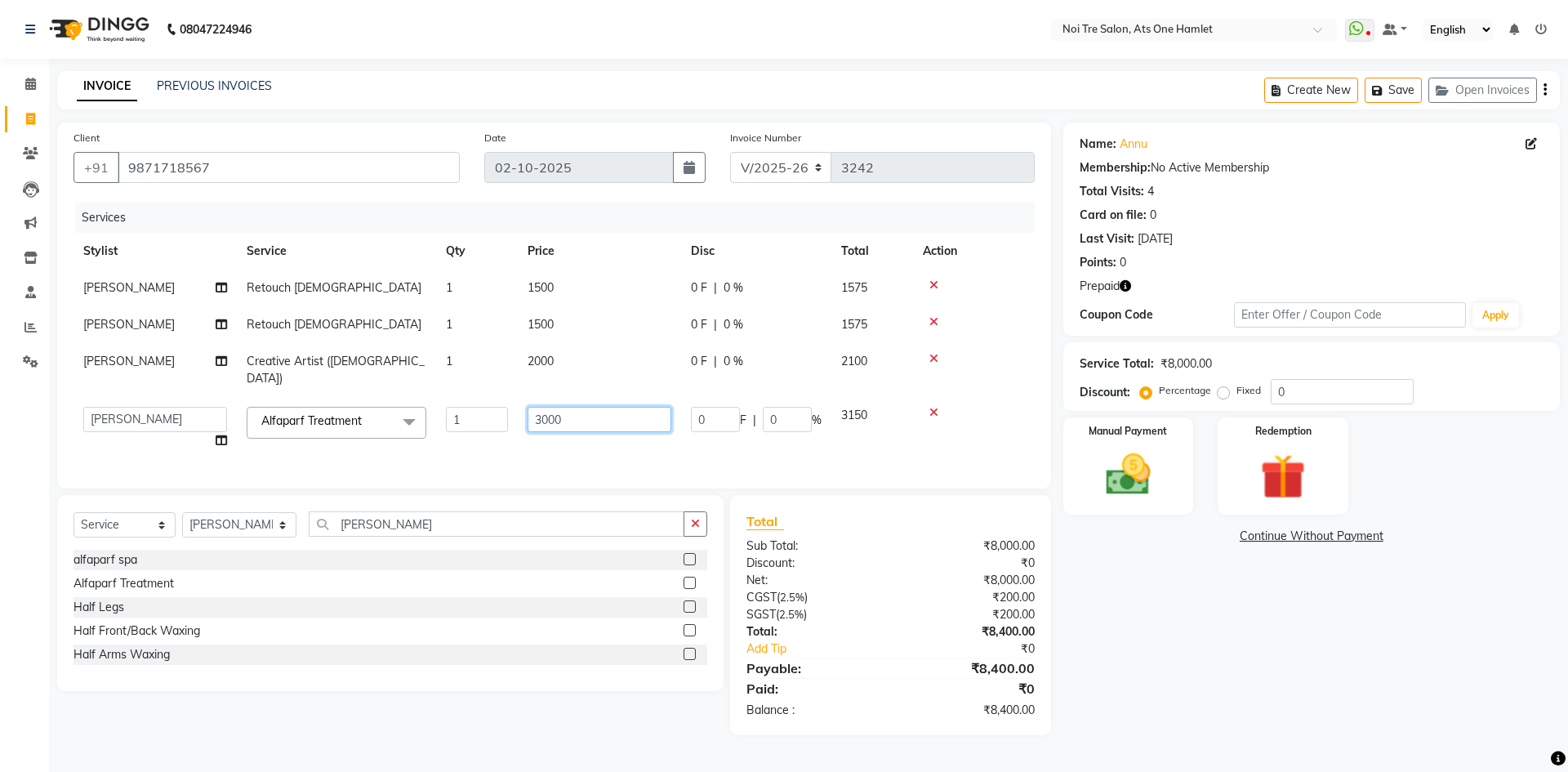
drag, startPoint x: 642, startPoint y: 399, endPoint x: 368, endPoint y: 403, distance: 274.0
click at [368, 403] on tr "[PERSON_NAME] [PERSON_NAME] [PERSON_NAME] [PERSON_NAME] 104 [PERSON_NAME] deepa…" at bounding box center [554, 428] width 961 height 62
type input "3500"
click at [568, 500] on div "Select Service Product Membership Package Voucher Prepaid Gift Card Select Styl…" at bounding box center [391, 593] width 666 height 196
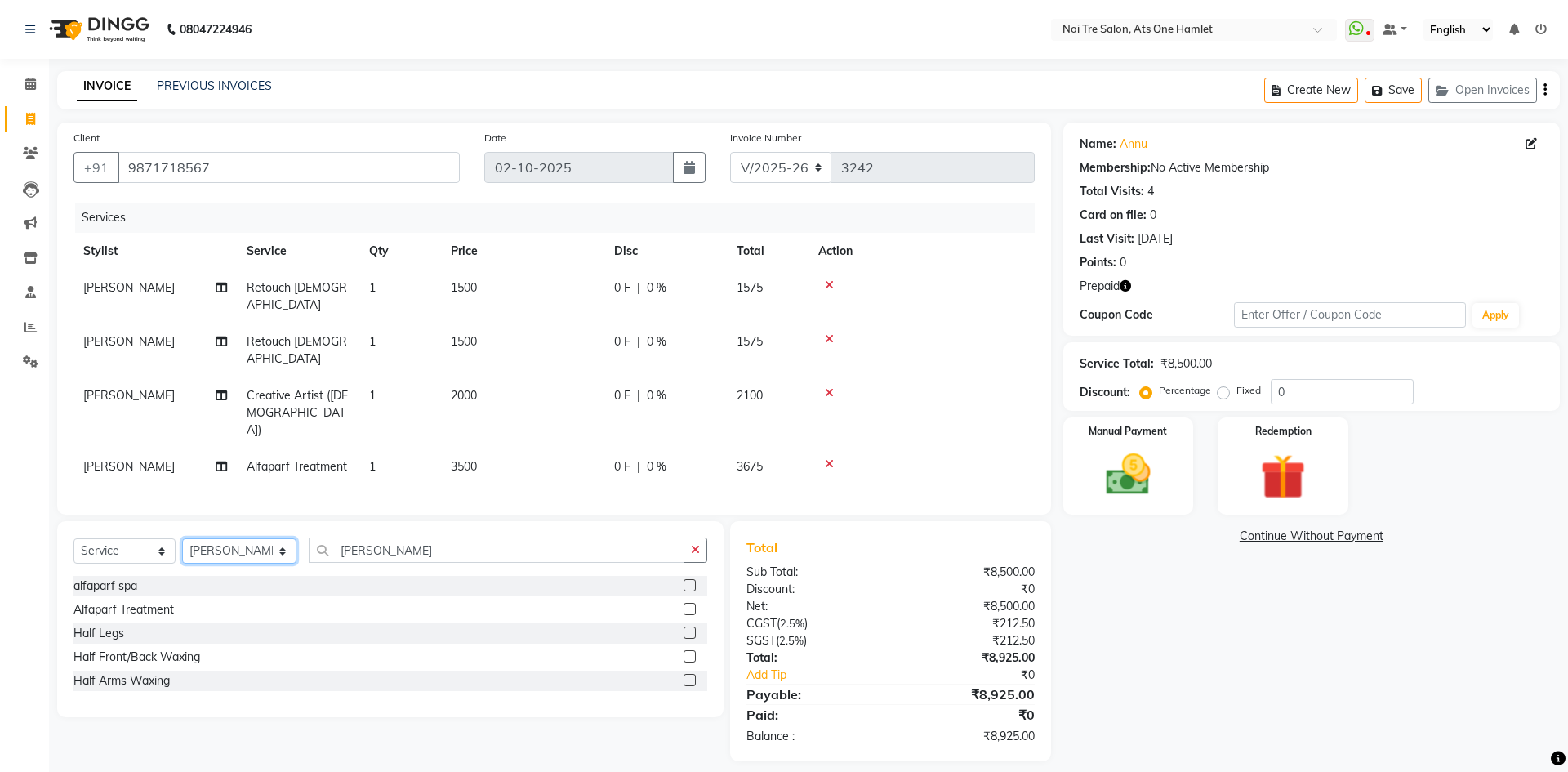
click at [236, 538] on select "Select Stylist [PERSON_NAME] [PERSON_NAME] [PERSON_NAME] [PERSON_NAME] 104 [PER…" at bounding box center [238, 551] width 114 height 25
select select "32442"
click at [375, 537] on input "[PERSON_NAME]" at bounding box center [497, 550] width 375 height 25
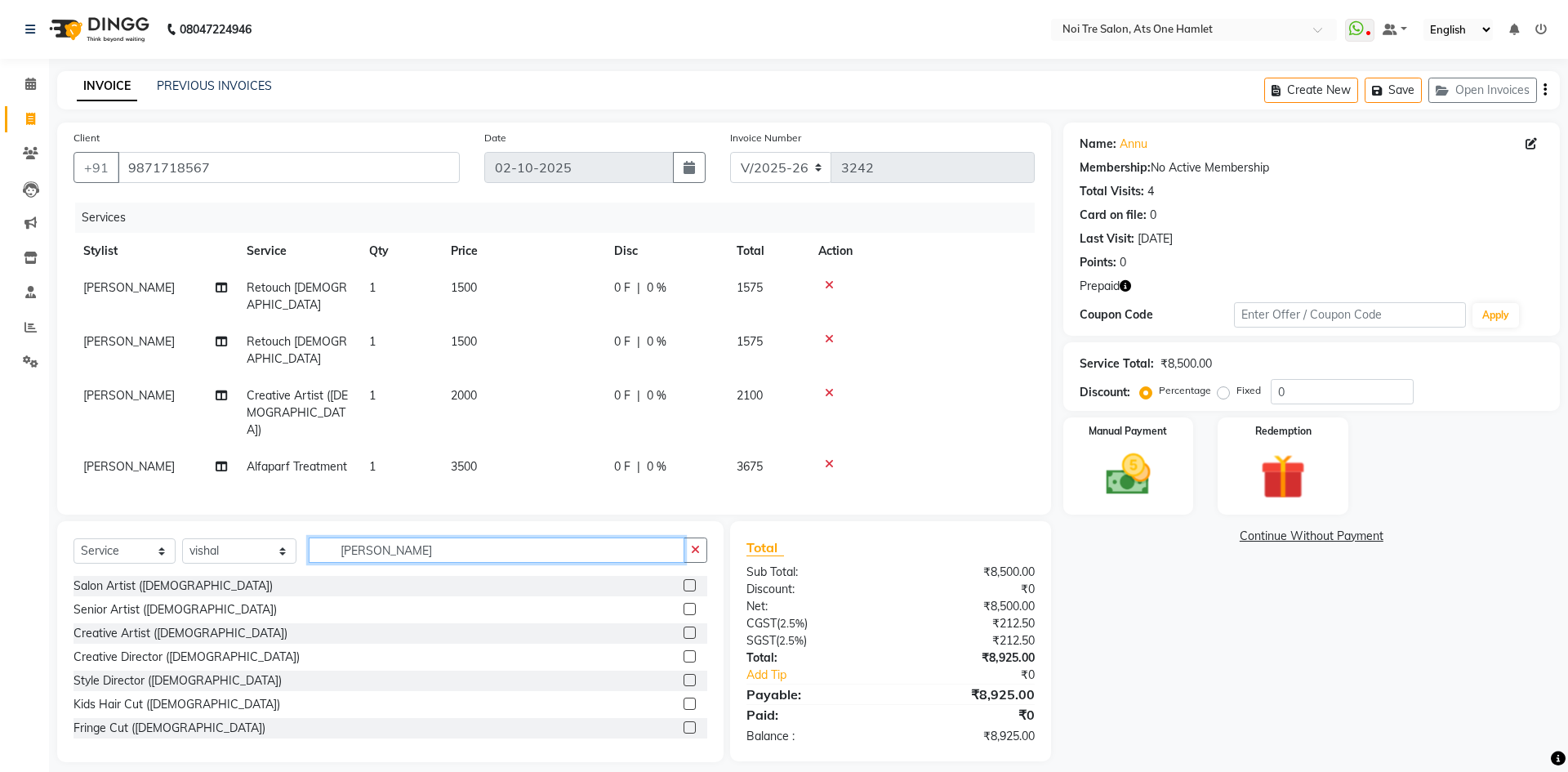
click at [375, 537] on input "[PERSON_NAME]" at bounding box center [497, 550] width 375 height 25
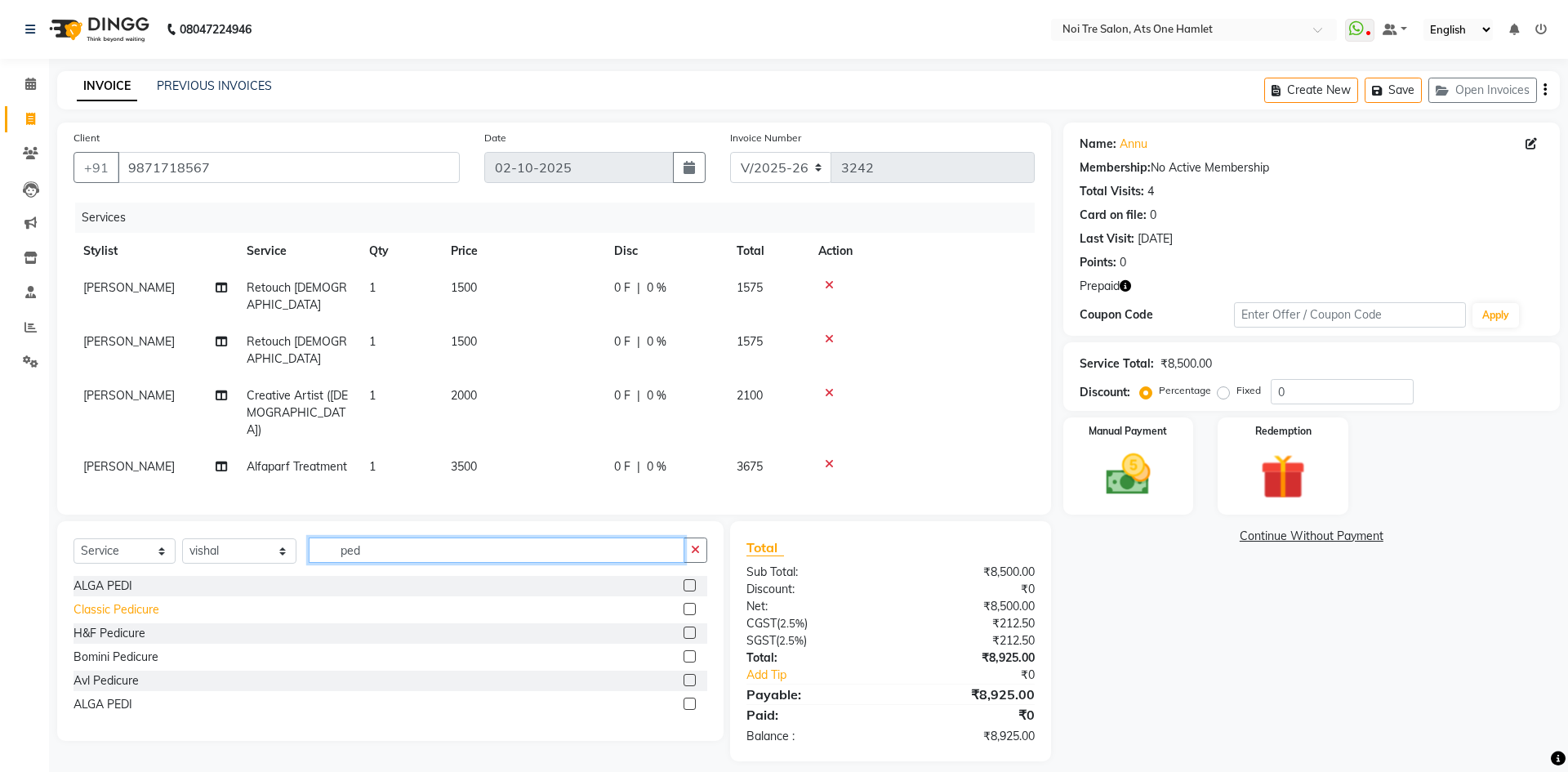
type input "ped"
click at [148, 602] on div "Classic Pedicure" at bounding box center [117, 610] width 86 height 17
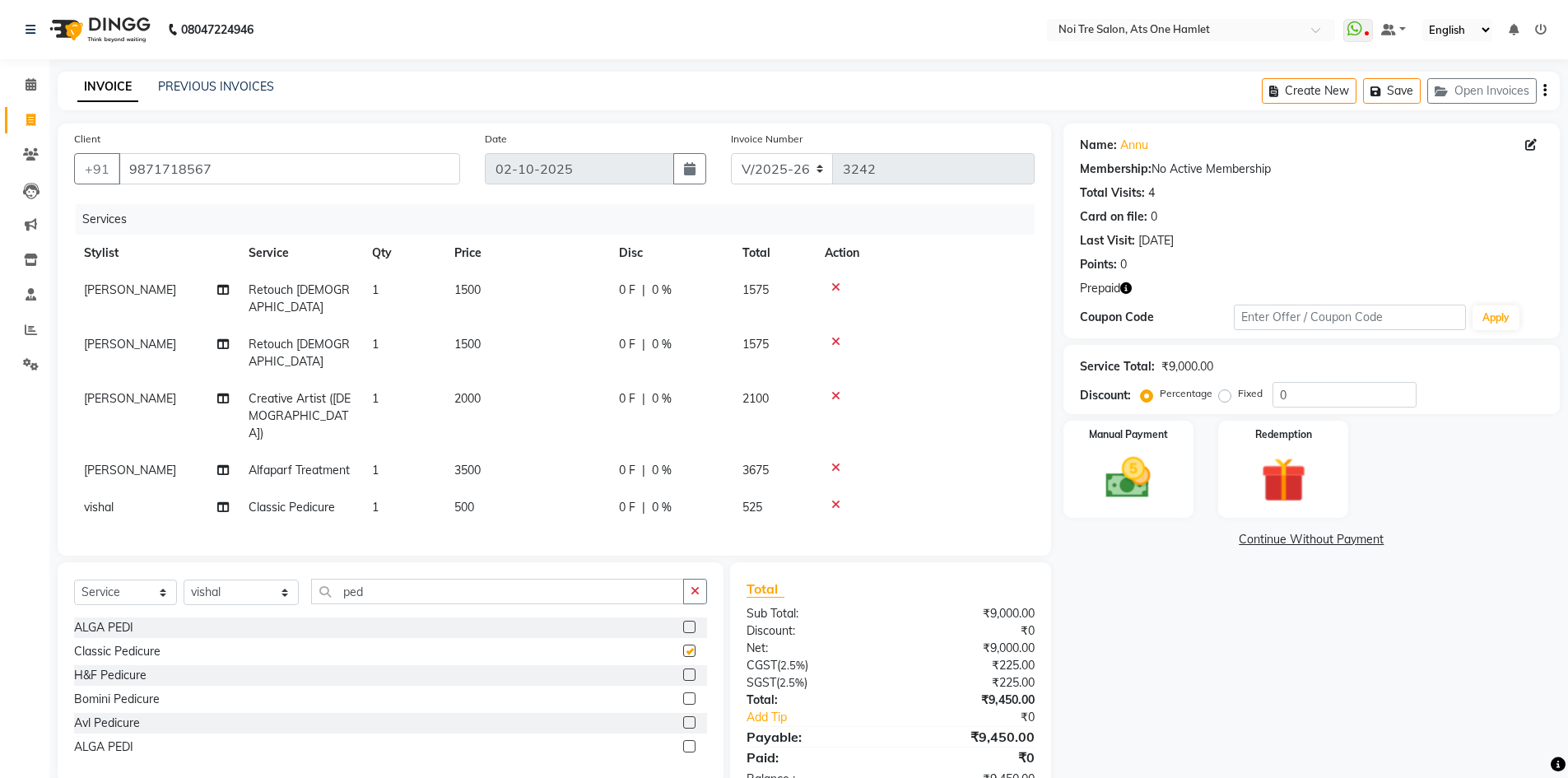
checkbox input "false"
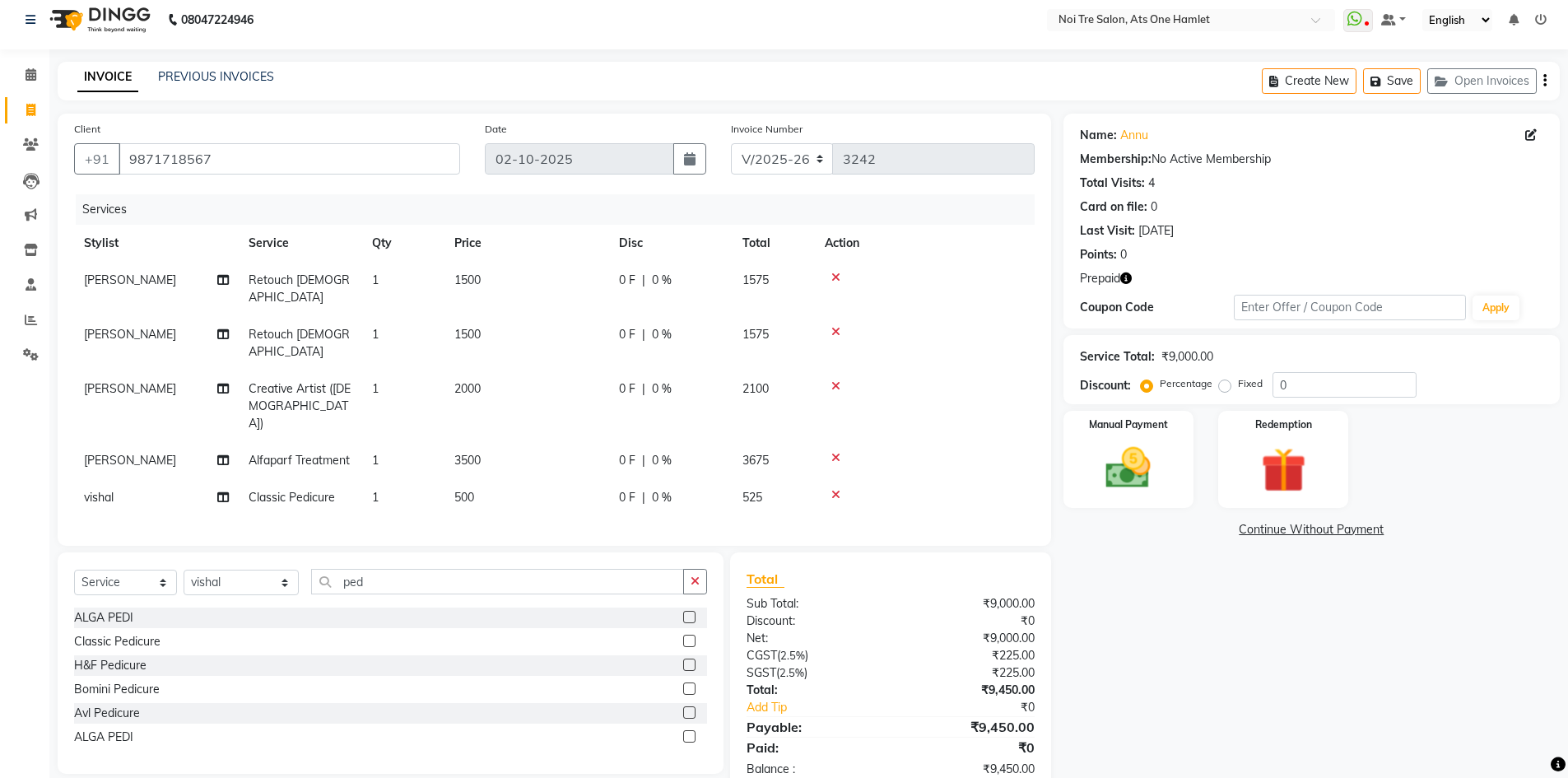
scroll to position [12, 0]
click at [1281, 483] on img at bounding box center [1283, 469] width 75 height 59
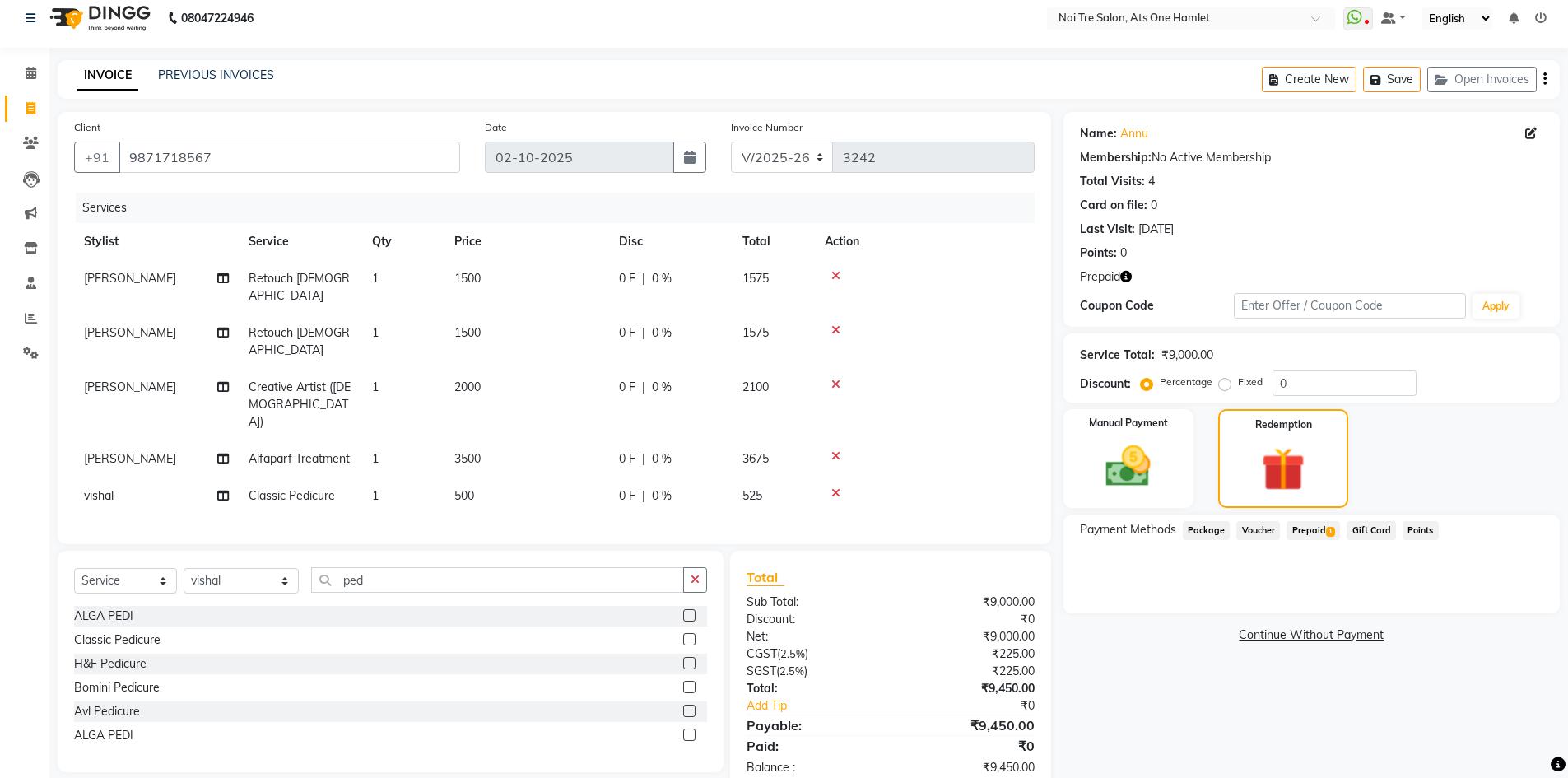
click at [1332, 538] on span "Prepaid 1" at bounding box center [1313, 531] width 53 height 19
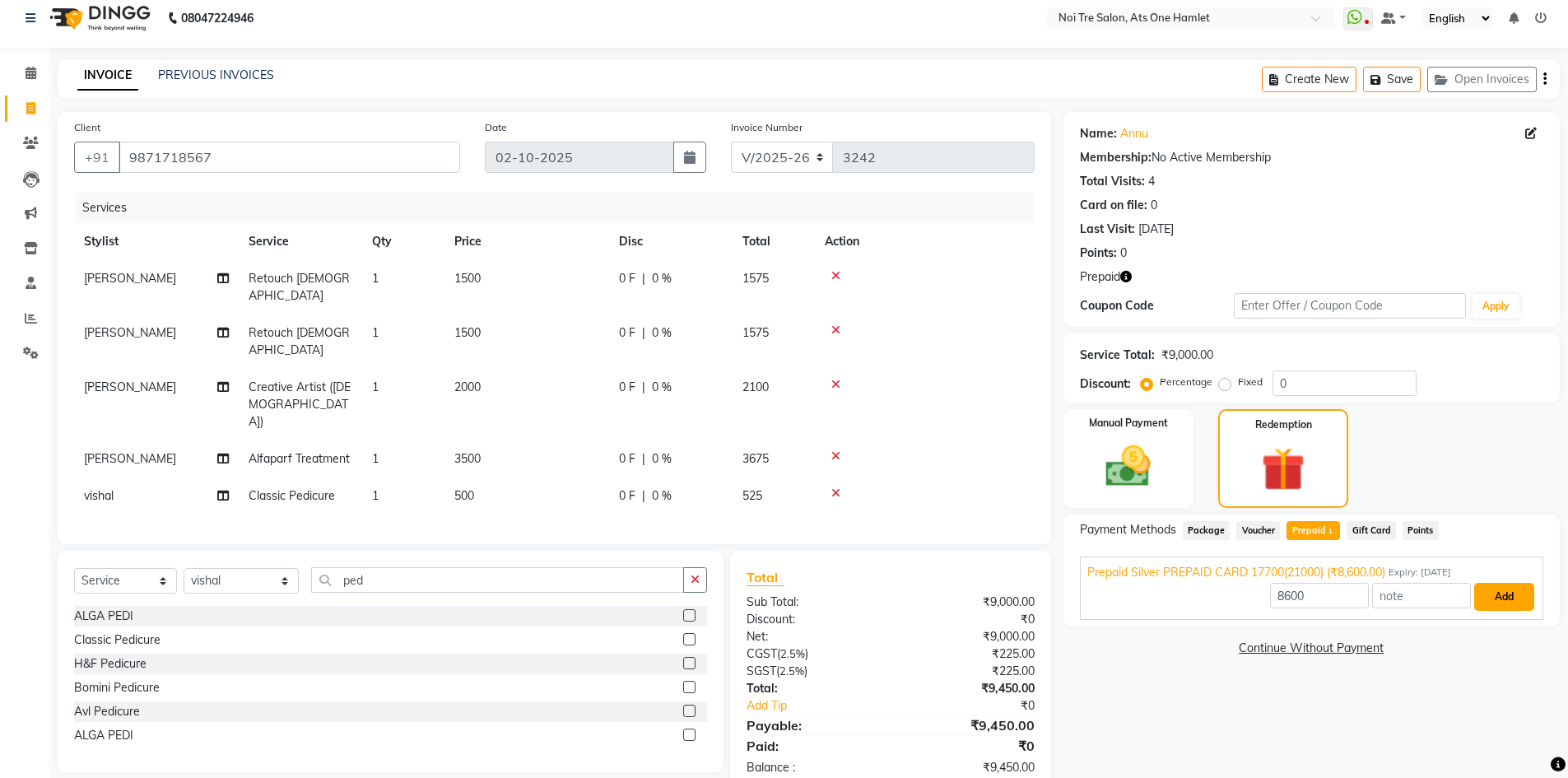
click at [1489, 602] on button "Add" at bounding box center [1504, 597] width 60 height 28
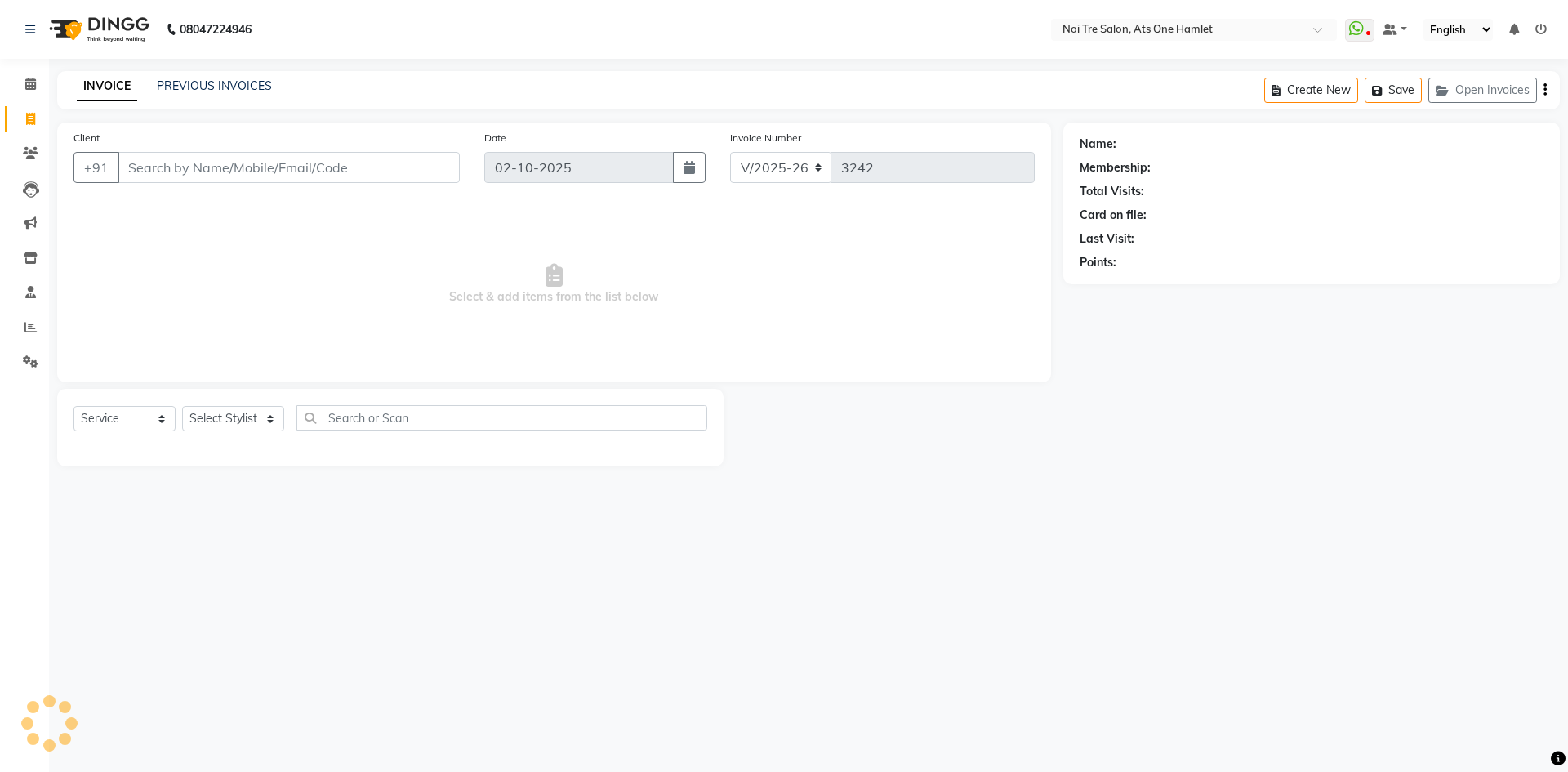
select select "5096"
select select "service"
click at [179, 157] on input "Client" at bounding box center [288, 168] width 342 height 31
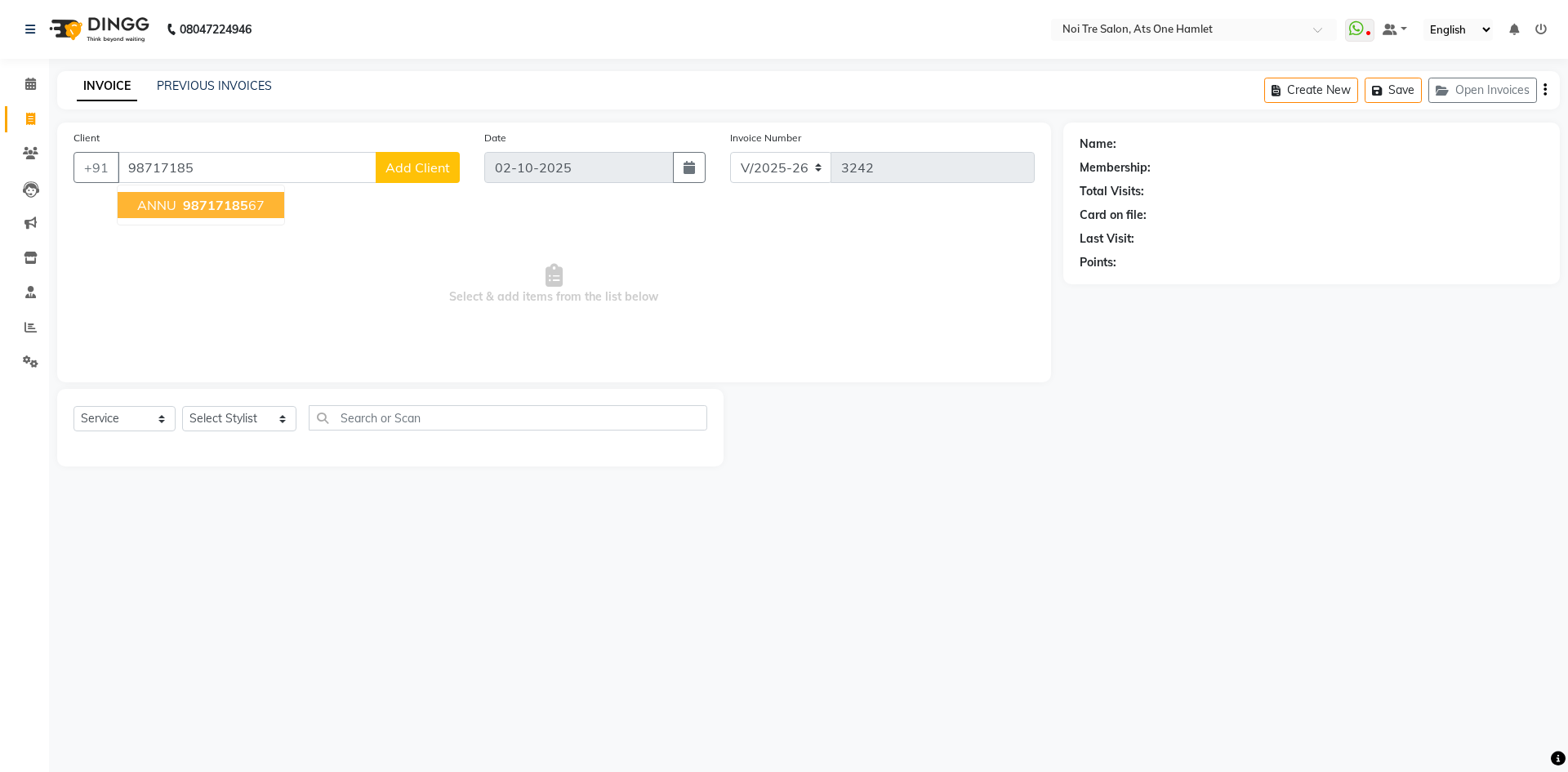
click at [166, 204] on span "ANNU" at bounding box center [156, 205] width 39 height 16
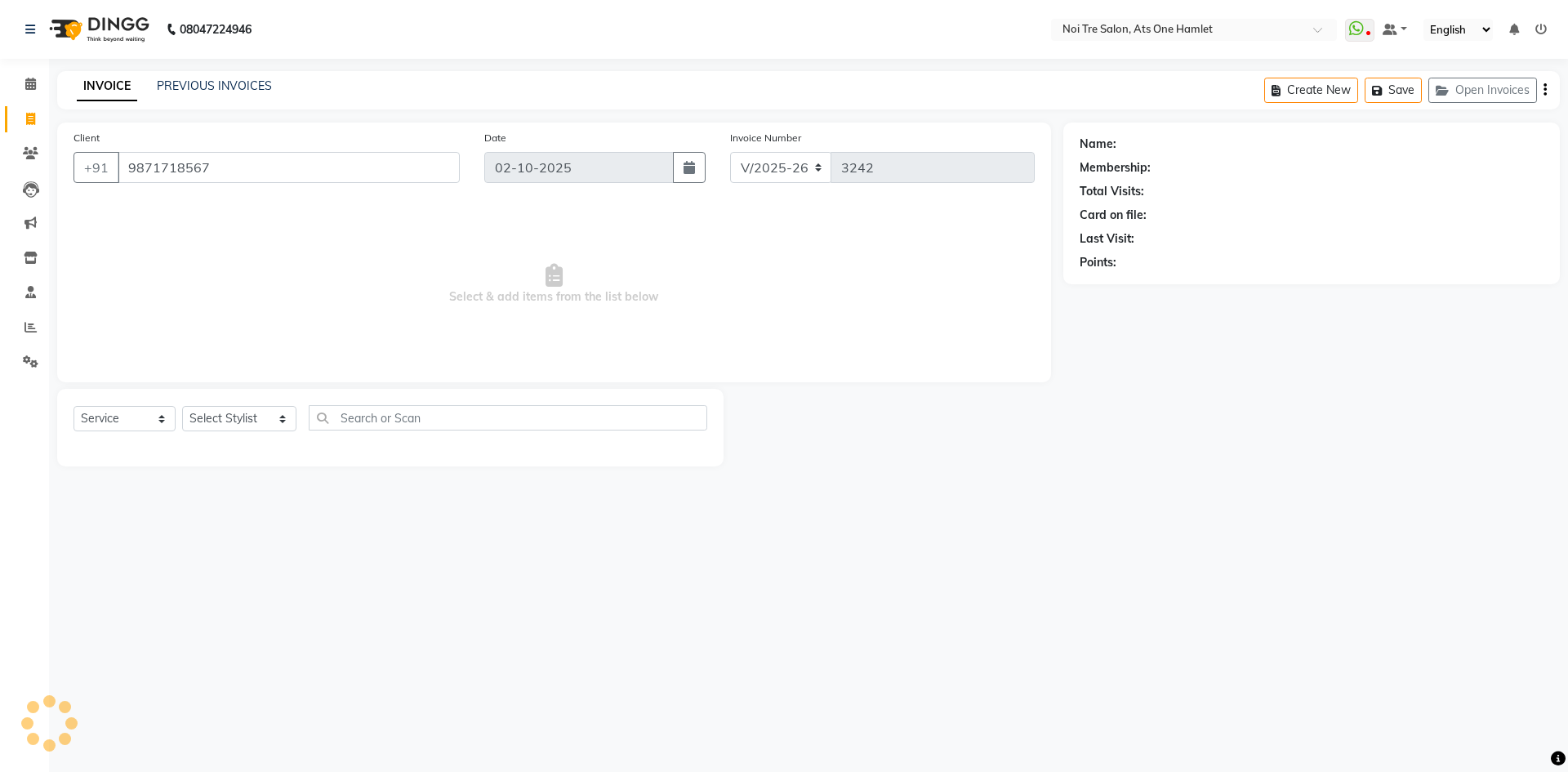
type input "9871718567"
click at [235, 427] on select "Select Stylist [PERSON_NAME] [PERSON_NAME] [PERSON_NAME] [PERSON_NAME] 104 [PER…" at bounding box center [238, 419] width 114 height 25
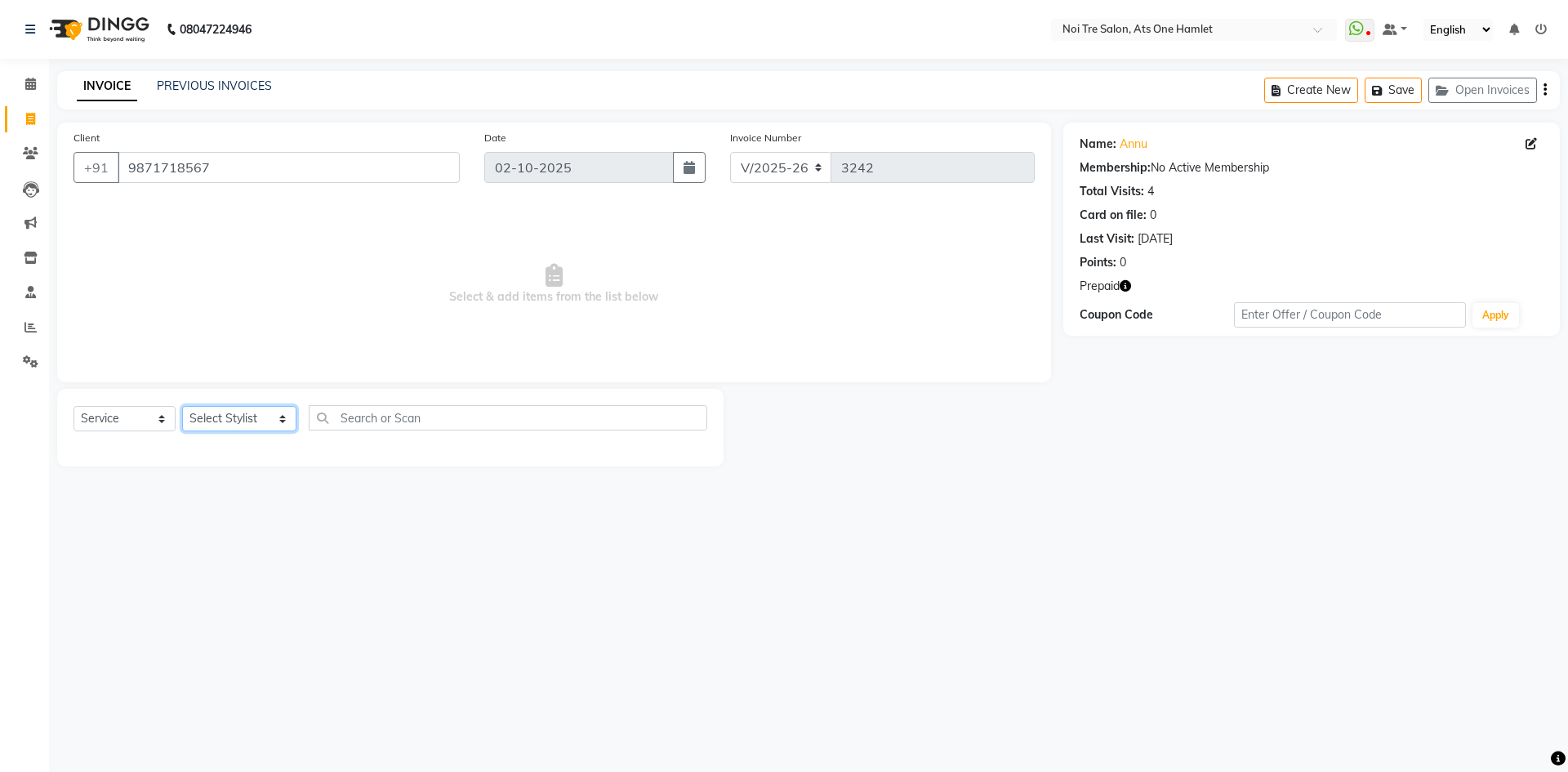
select select "32220"
click at [392, 419] on input "text" at bounding box center [508, 418] width 398 height 25
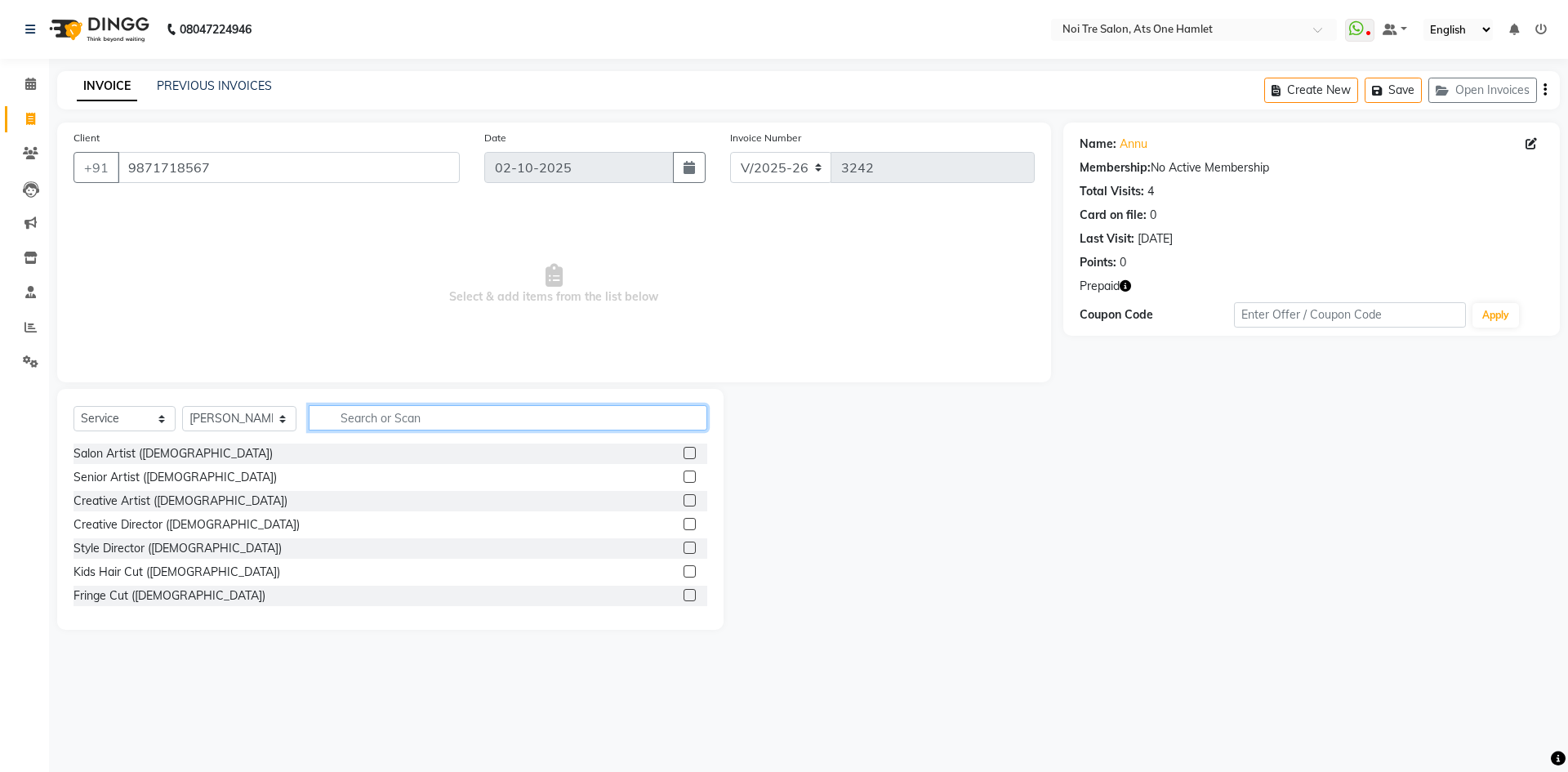
click at [393, 418] on input "text" at bounding box center [508, 418] width 398 height 25
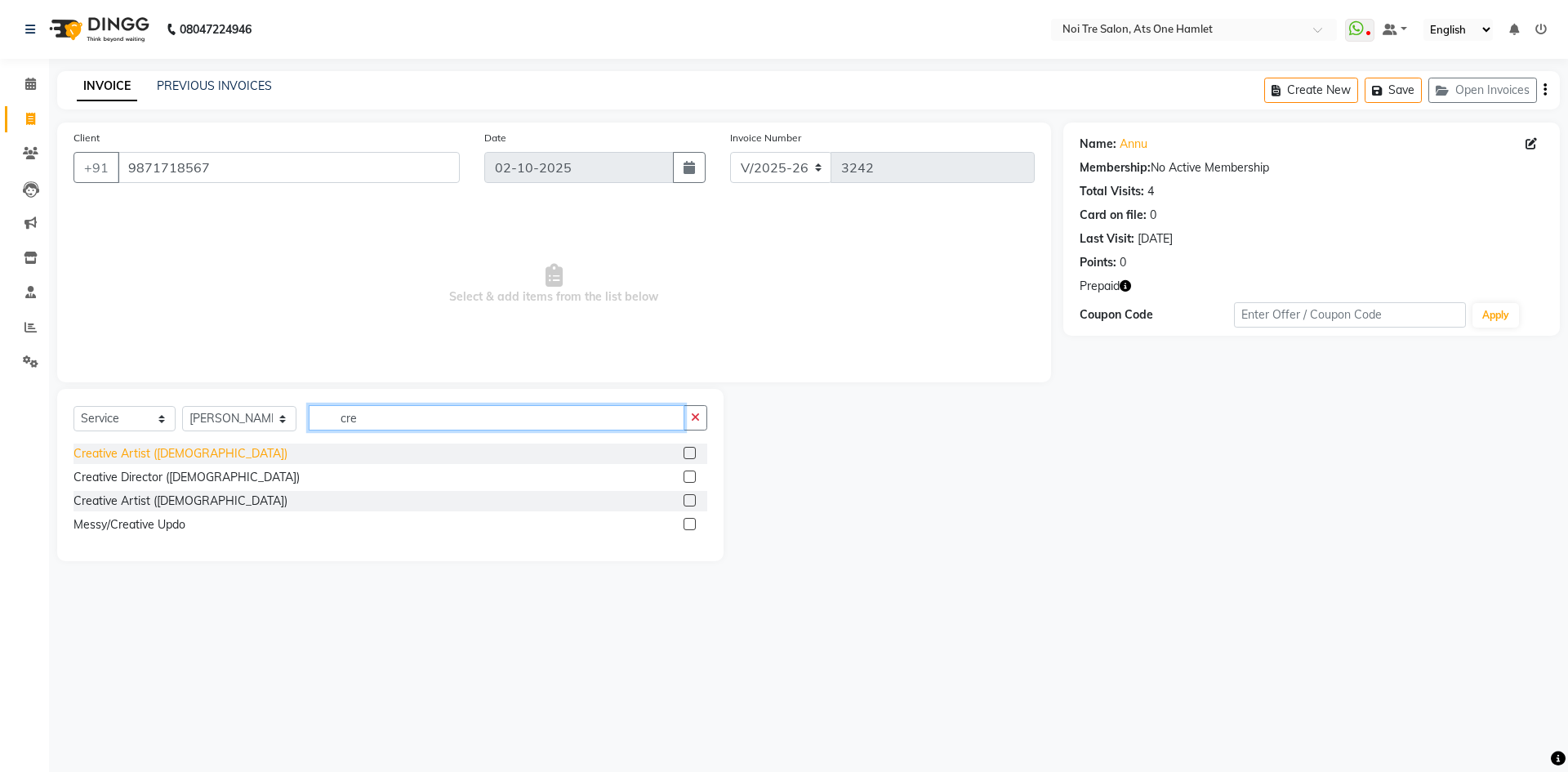
type input "cre"
click at [168, 454] on div "Creative Artist ([DEMOGRAPHIC_DATA])" at bounding box center [181, 454] width 214 height 17
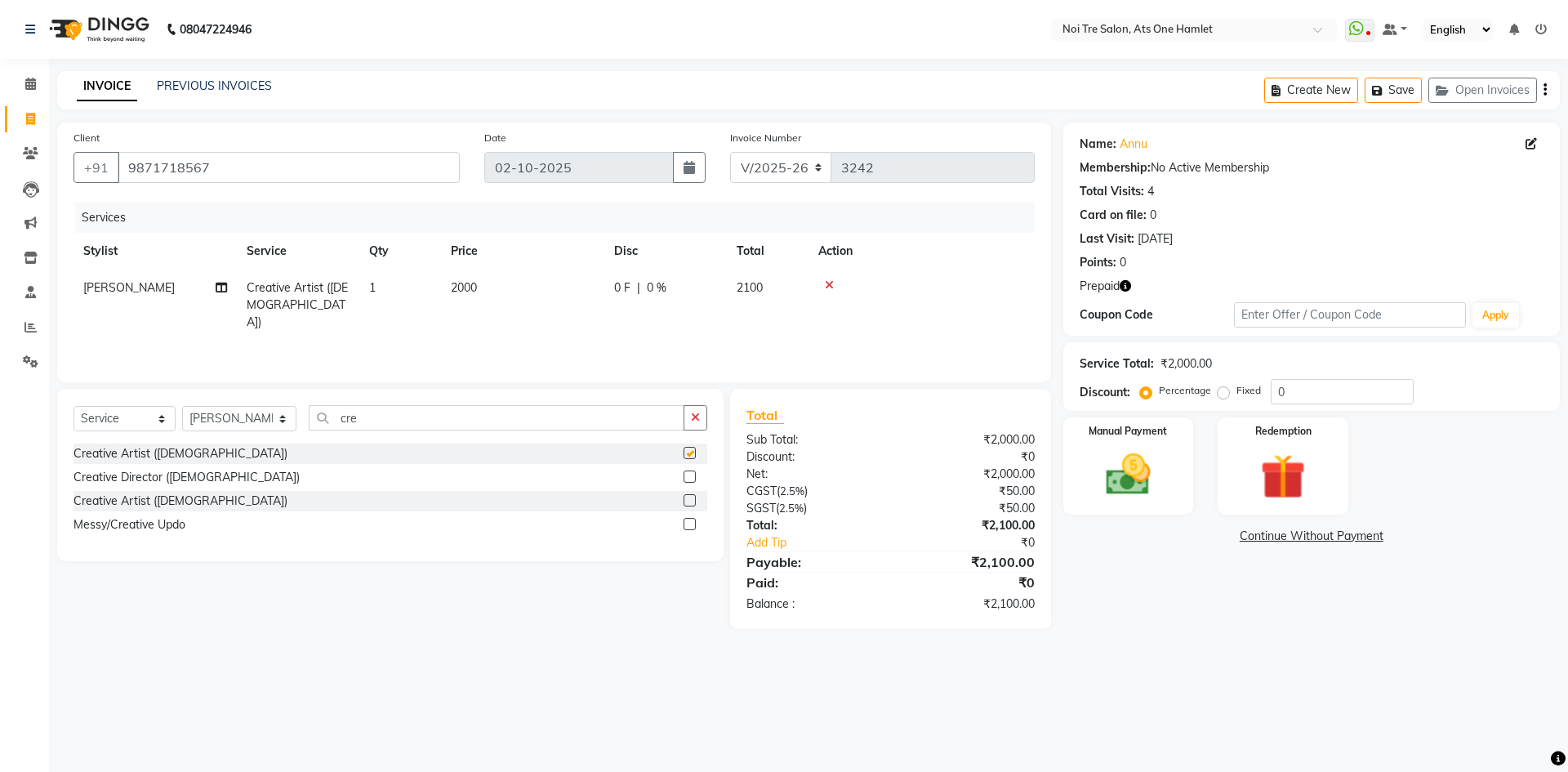
checkbox input "false"
drag, startPoint x: 360, startPoint y: 423, endPoint x: 260, endPoint y: 436, distance: 100.8
click at [260, 436] on div "Select Service Product Membership Package Voucher Prepaid Gift Card Select Styl…" at bounding box center [391, 424] width 634 height 38
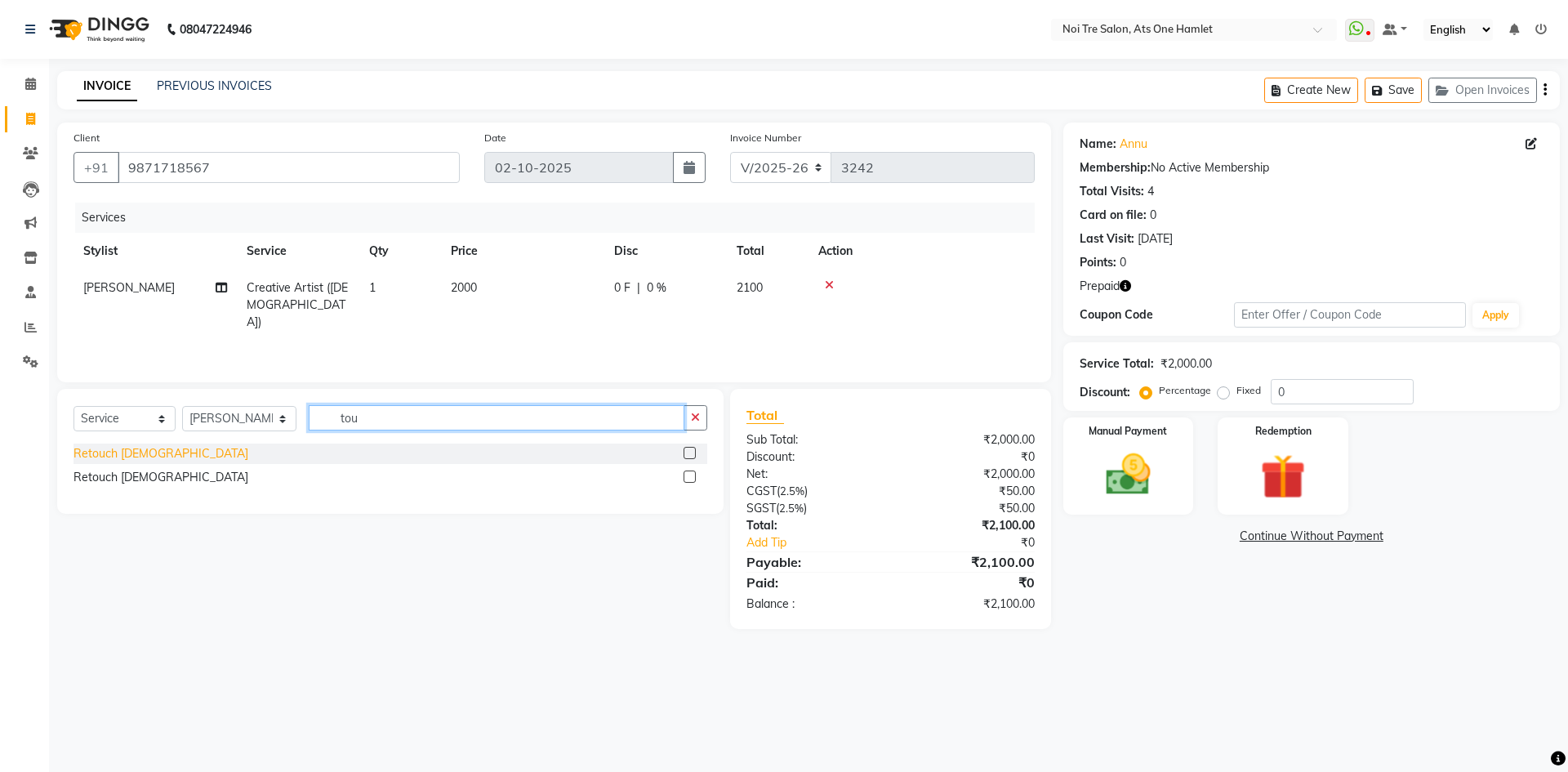
type input "tou"
click at [142, 454] on div "Retouch [DEMOGRAPHIC_DATA]" at bounding box center [161, 454] width 175 height 17
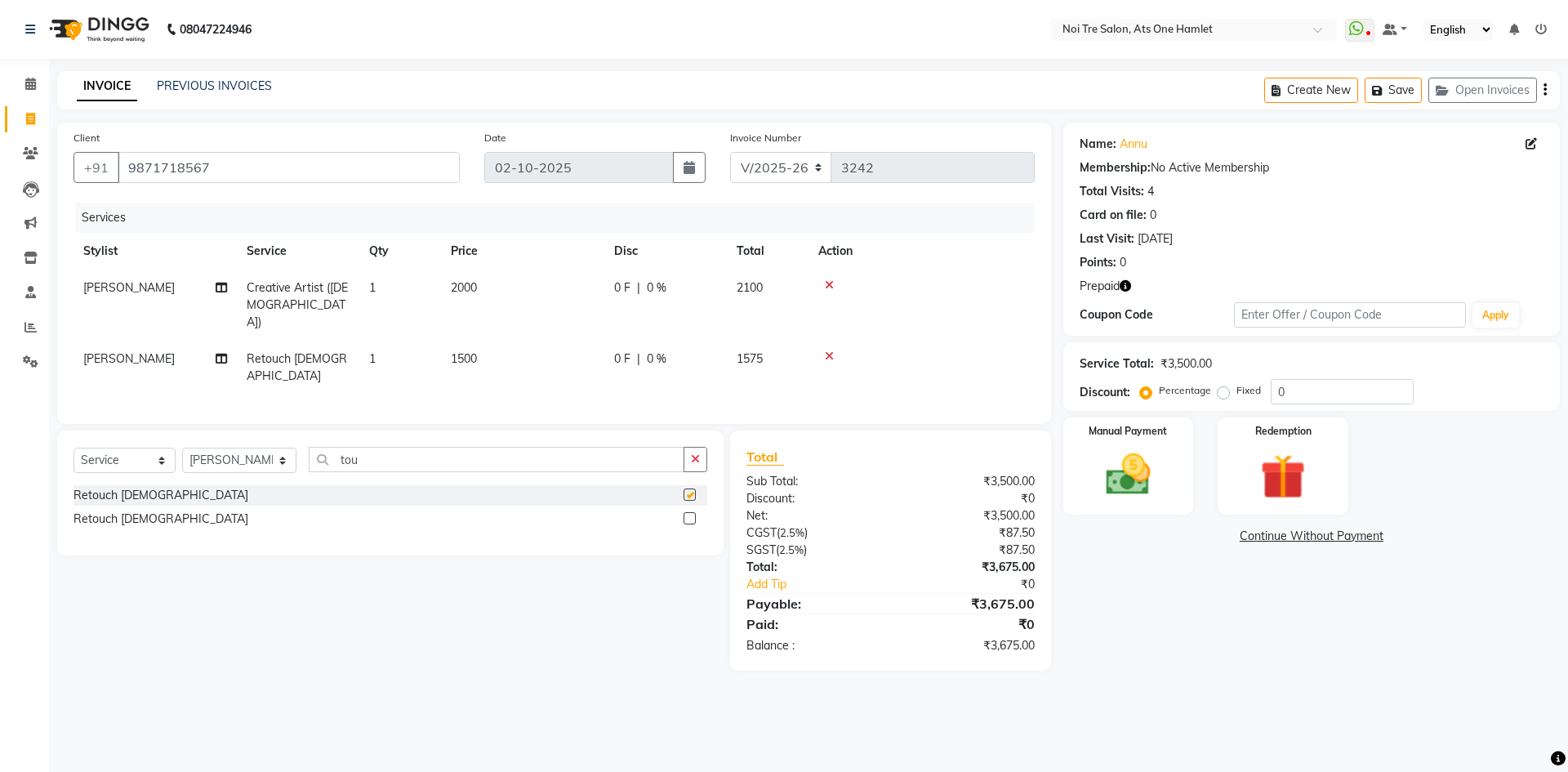
checkbox input "false"
click at [381, 348] on td "1" at bounding box center [399, 368] width 81 height 54
select select "32220"
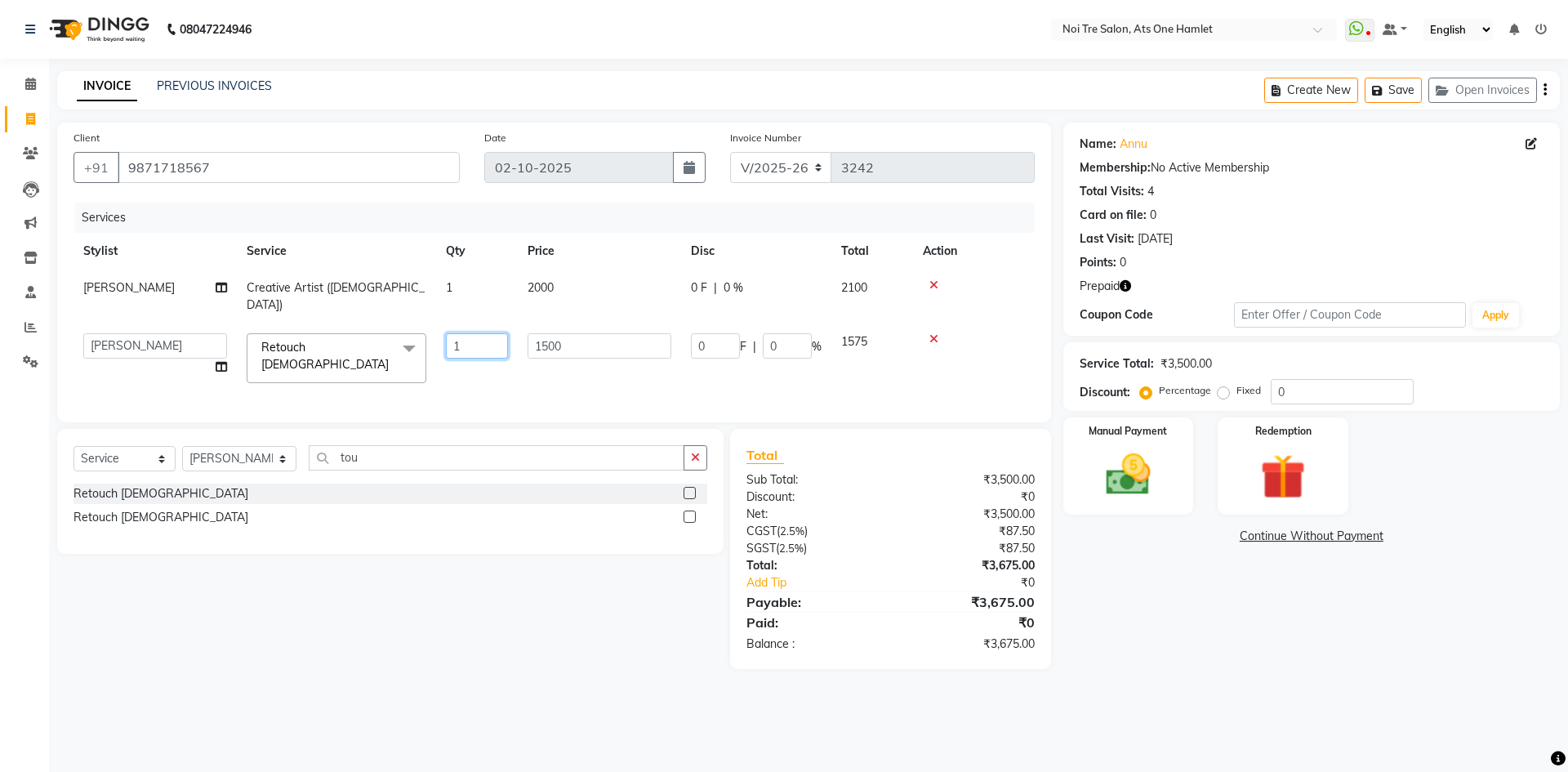
drag, startPoint x: 461, startPoint y: 334, endPoint x: 434, endPoint y: 334, distance: 27.0
click at [434, 334] on tr "aamir Abhishekh AJEET Ali Anuradha ARSH atique ATUL 104 AZAD Bhawana chahat Cha…" at bounding box center [554, 358] width 961 height 70
type input "2"
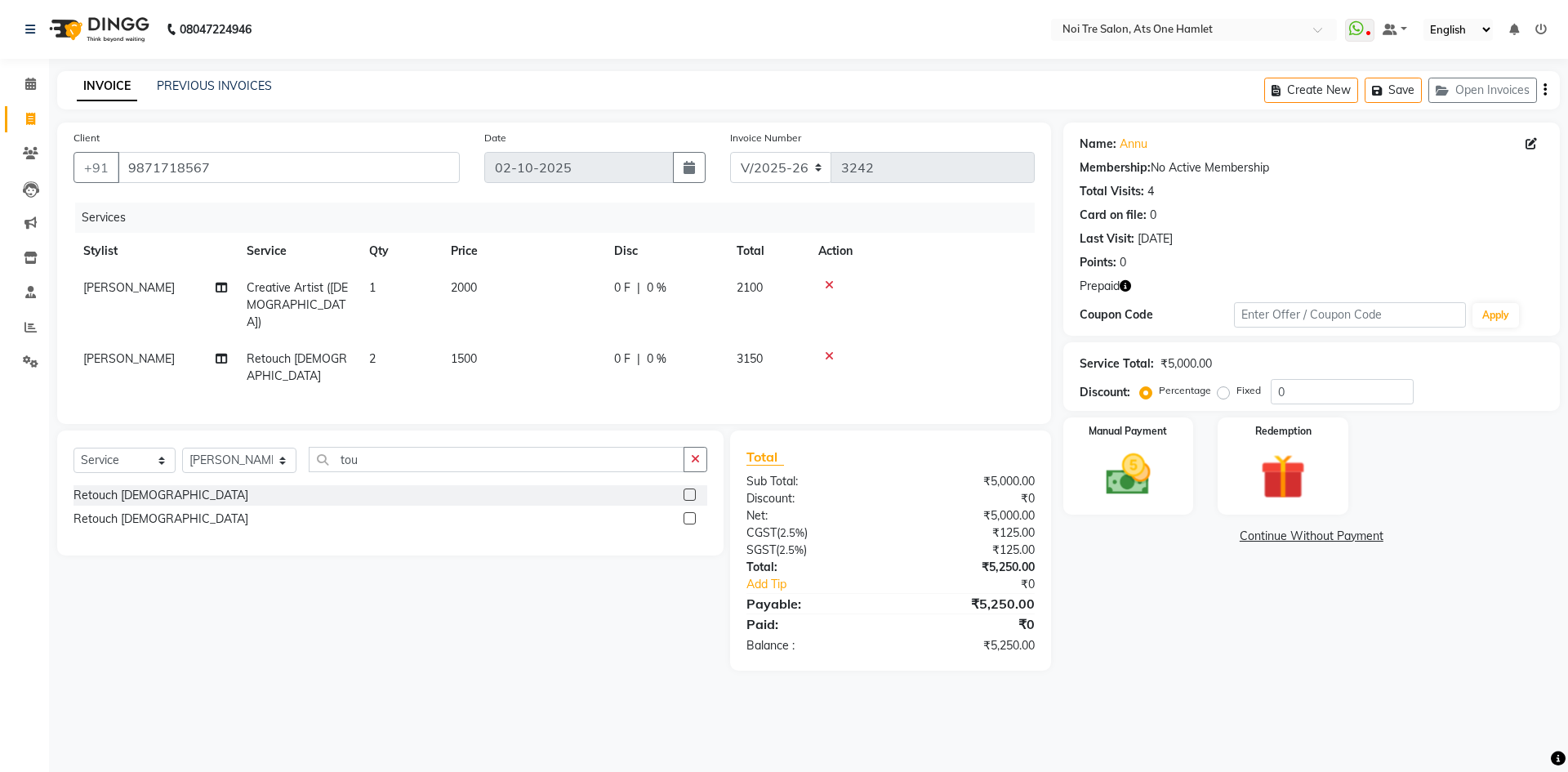
click at [442, 413] on div "Client +91 9871718567 Date 02-10-2025 Invoice Number V/2025 V/2025-26 3242 Serv…" at bounding box center [554, 397] width 1019 height 549
drag, startPoint x: 393, startPoint y: 423, endPoint x: 289, endPoint y: 435, distance: 104.7
click at [289, 435] on div "Select Service Product Membership Package Voucher Prepaid Gift Card Select Styl…" at bounding box center [391, 493] width 666 height 125
click at [214, 447] on div "Select Service Product Membership Package Voucher Prepaid Gift Card Select Styl…" at bounding box center [391, 466] width 634 height 38
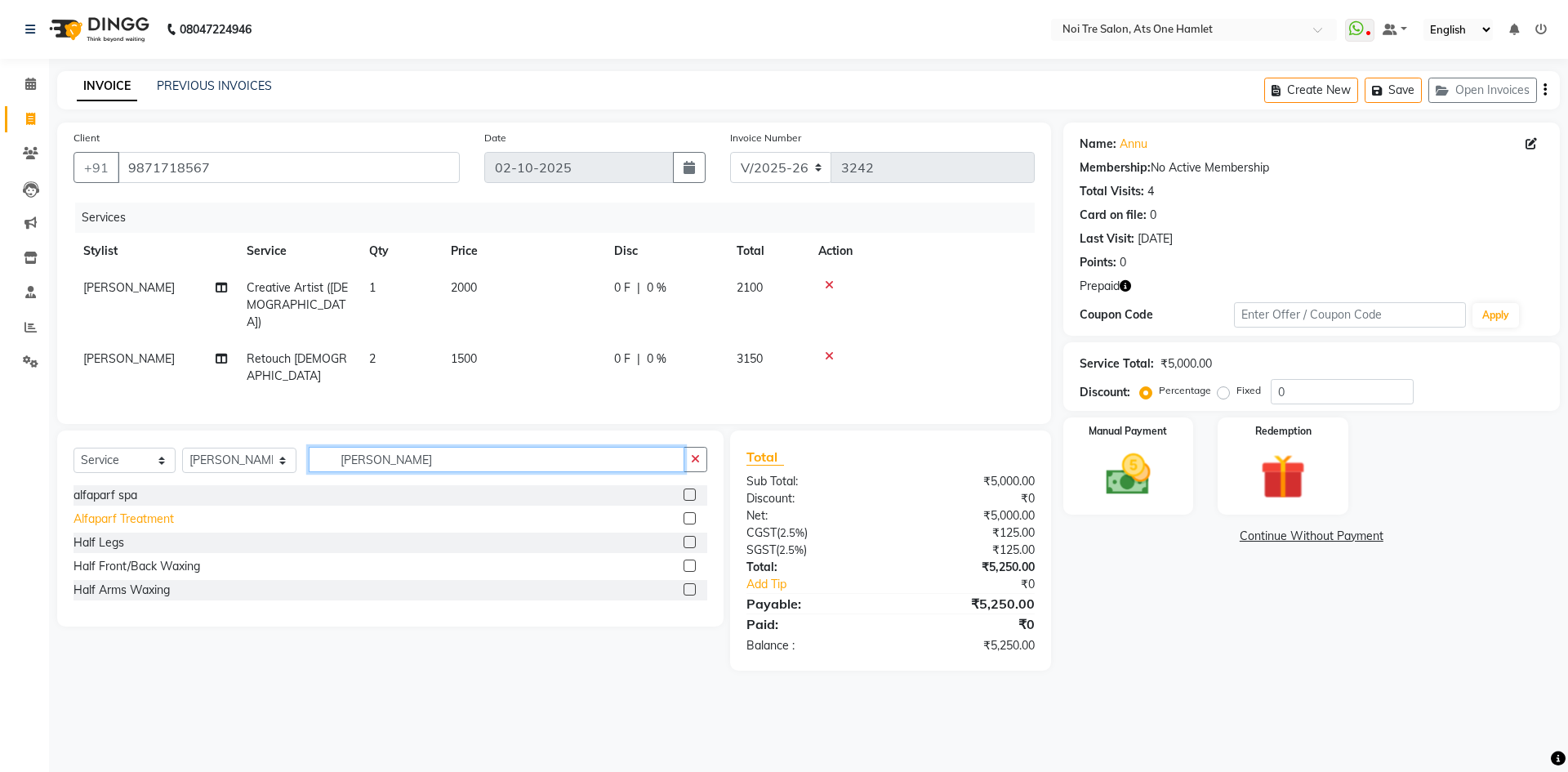
type input "[PERSON_NAME]"
click at [151, 511] on div "Alfaparf Treatment" at bounding box center [123, 519] width 101 height 17
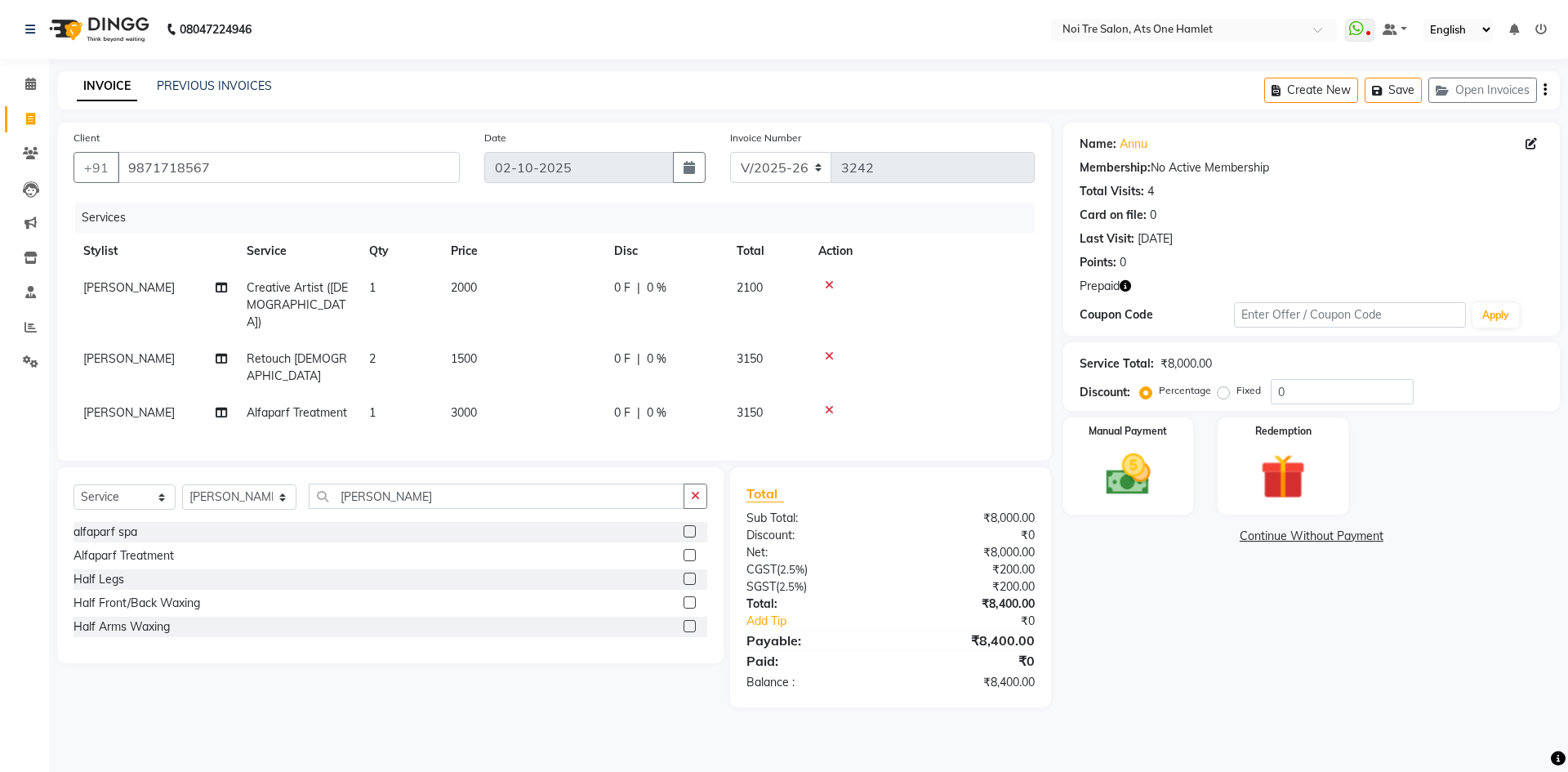
click at [827, 286] on icon at bounding box center [829, 285] width 9 height 11
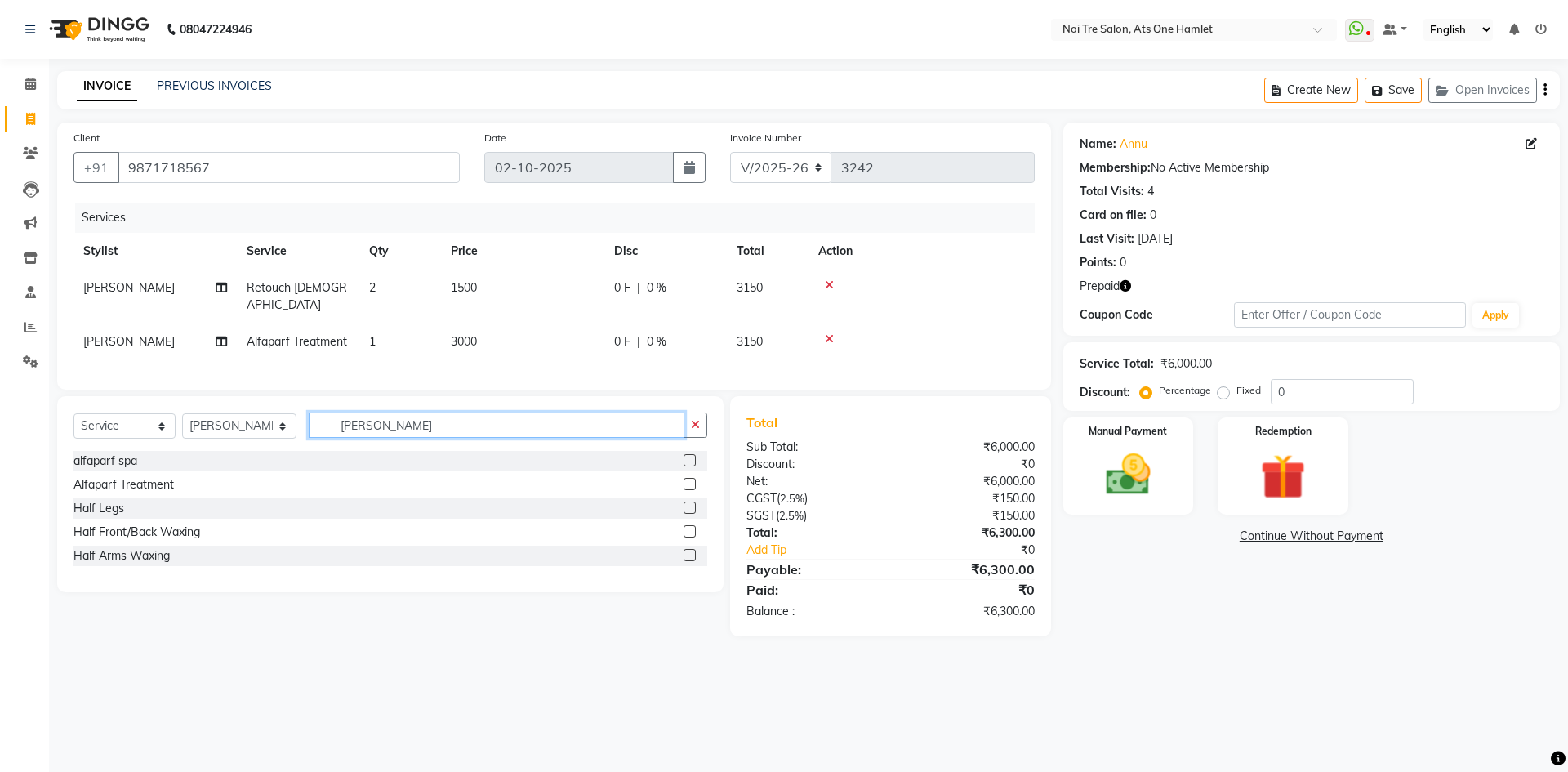
click at [401, 420] on input "[PERSON_NAME]" at bounding box center [497, 425] width 375 height 25
click at [159, 476] on div "Alfaparf Treatment" at bounding box center [123, 485] width 101 height 17
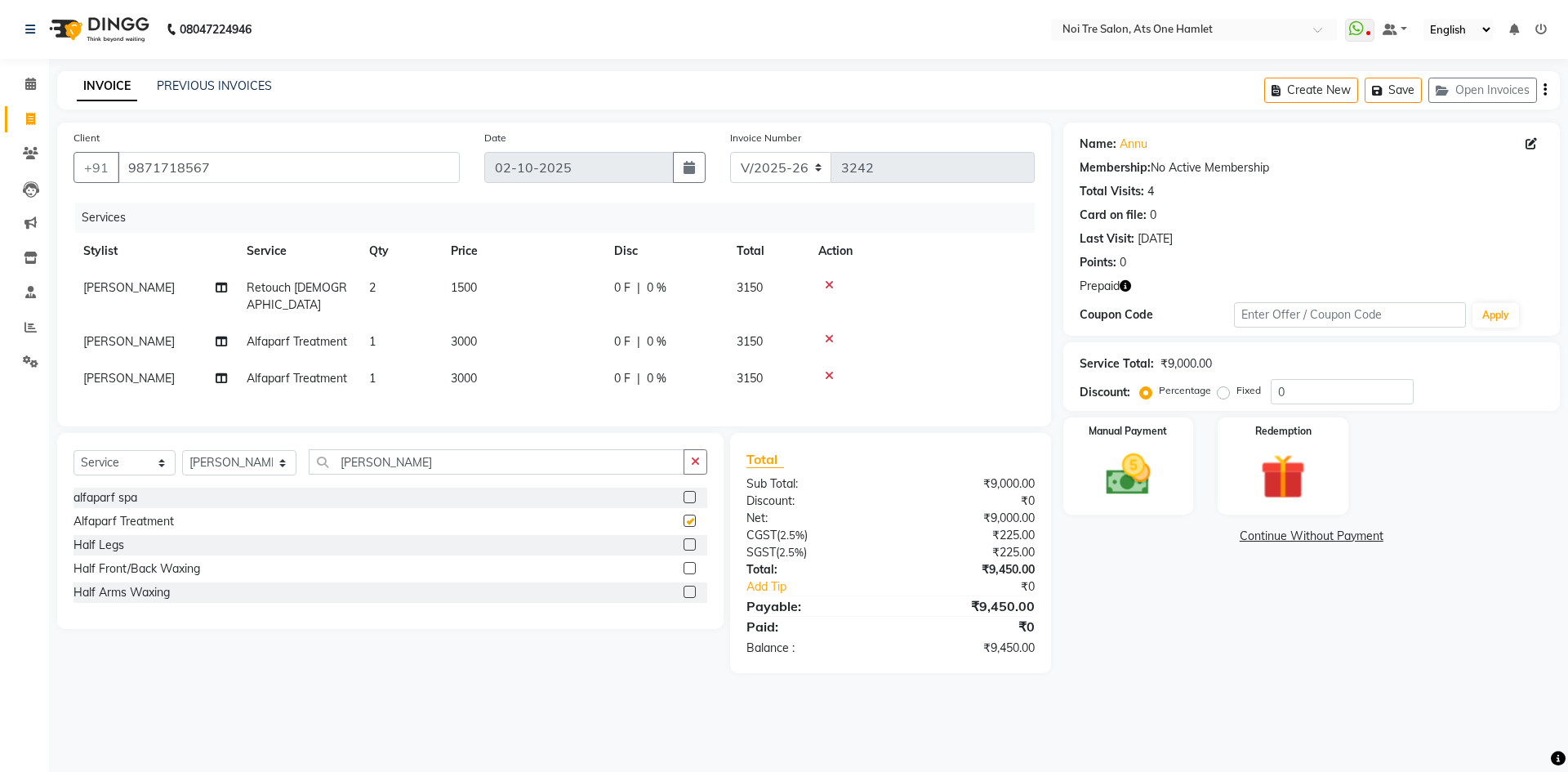
checkbox input "false"
click at [470, 371] on span "3000" at bounding box center [463, 377] width 26 height 14
select select "32220"
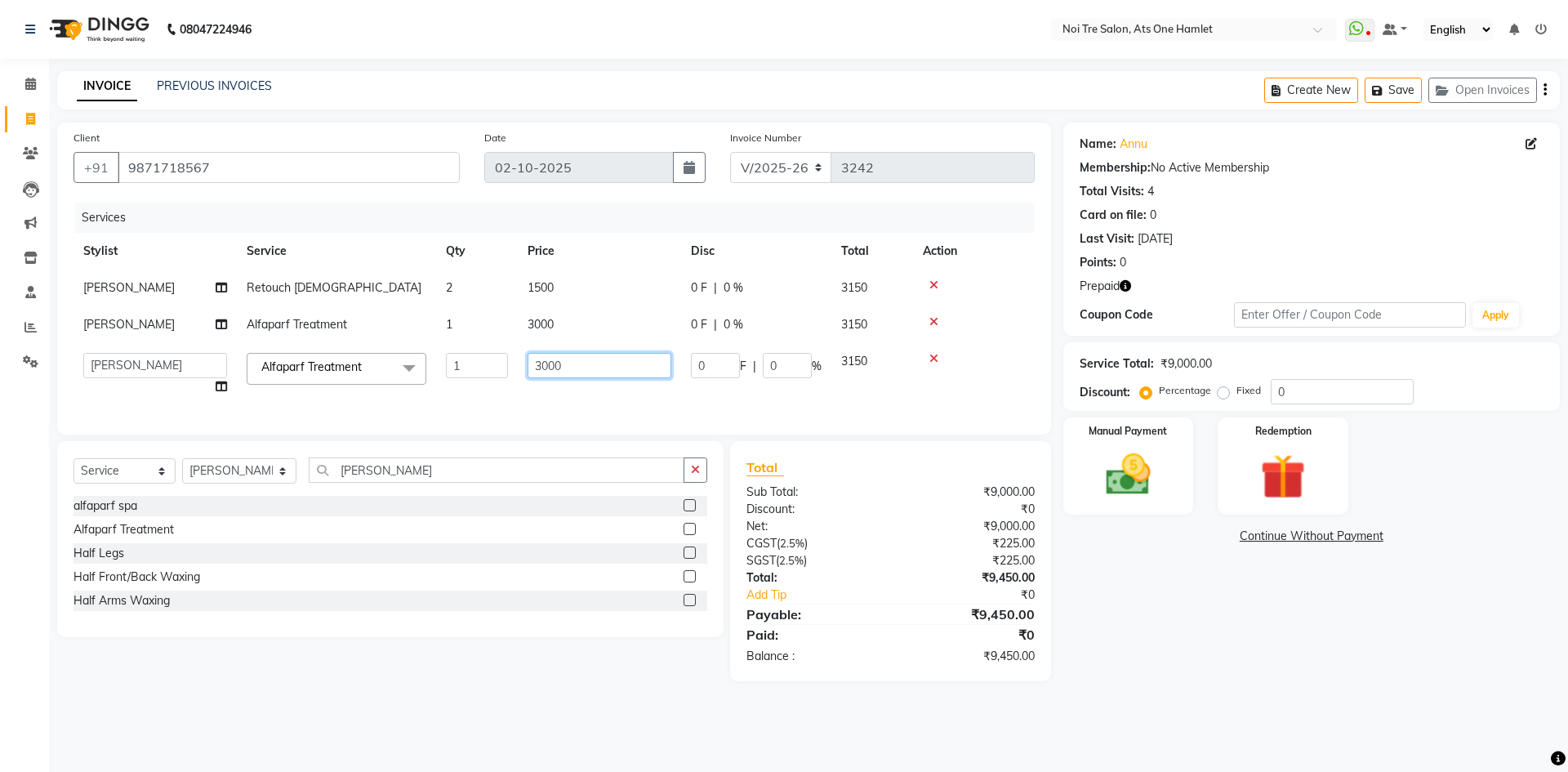
drag, startPoint x: 574, startPoint y: 363, endPoint x: 418, endPoint y: 371, distance: 156.2
click at [418, 371] on tr "[PERSON_NAME] [PERSON_NAME] [PERSON_NAME] [PERSON_NAME] 104 [PERSON_NAME] deepa…" at bounding box center [554, 374] width 961 height 62
type input "2500"
click at [509, 446] on div "Client +91 9871718567 Date 02-10-2025 Invoice Number V/2025 V/2025-26 3242 Serv…" at bounding box center [554, 402] width 1019 height 559
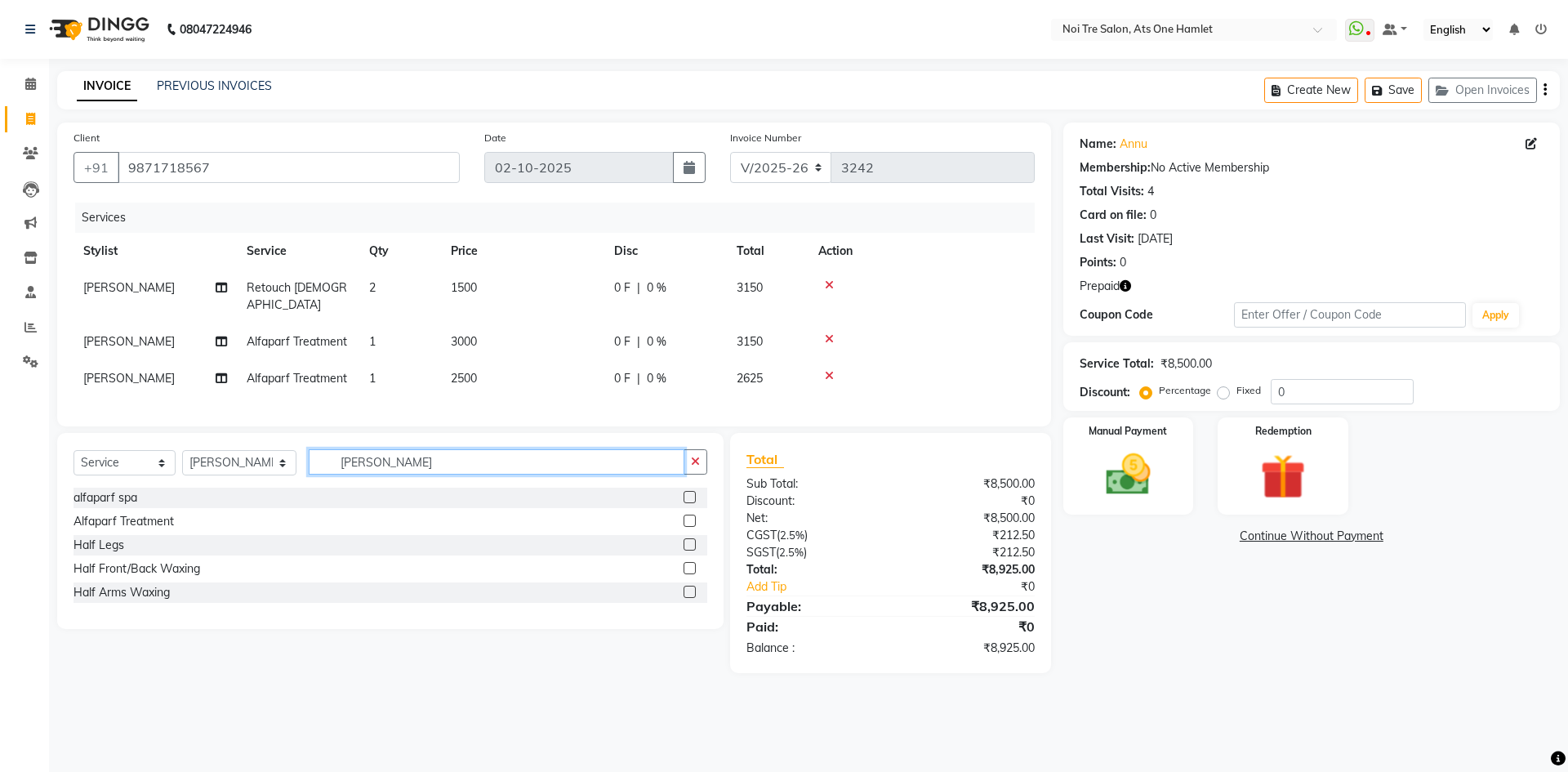
drag, startPoint x: 359, startPoint y: 460, endPoint x: 270, endPoint y: 457, distance: 89.1
click at [271, 457] on div "Select Service Product Membership Package Voucher Prepaid Gift Card Select Styl…" at bounding box center [391, 468] width 634 height 38
click at [224, 467] on select "Select Stylist [PERSON_NAME] [PERSON_NAME] [PERSON_NAME] [PERSON_NAME] 104 [PER…" at bounding box center [238, 463] width 114 height 25
click at [402, 466] on input "[PERSON_NAME]" at bounding box center [497, 462] width 375 height 25
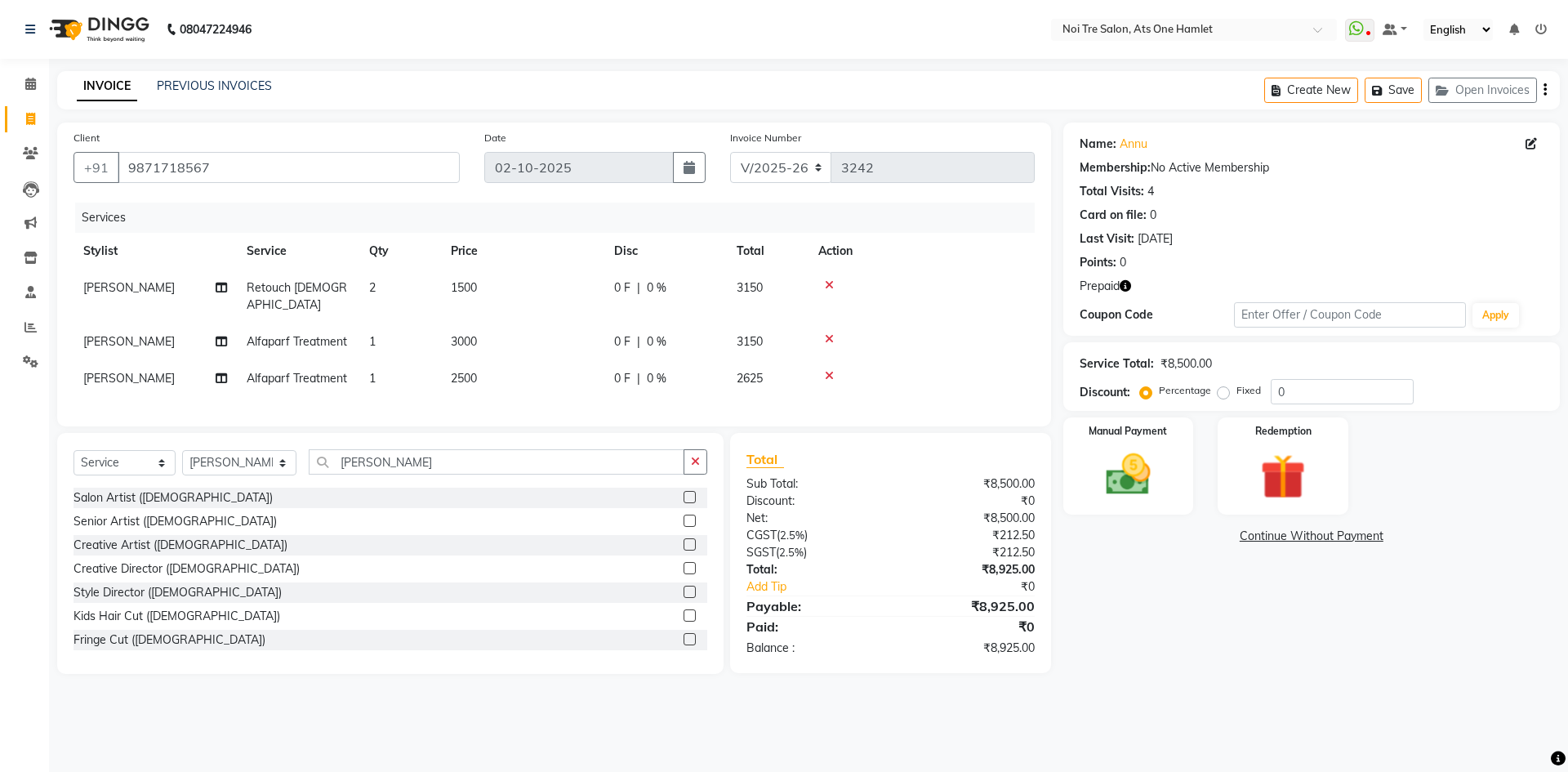
click at [285, 461] on div "Select Service Product Membership Package Voucher Prepaid Gift Card Select Styl…" at bounding box center [391, 468] width 634 height 38
click at [276, 459] on select "Select Stylist [PERSON_NAME] [PERSON_NAME] [PERSON_NAME] [PERSON_NAME] 104 [PER…" at bounding box center [238, 463] width 114 height 25
select select "32442"
click at [365, 451] on input "[PERSON_NAME]" at bounding box center [497, 462] width 375 height 25
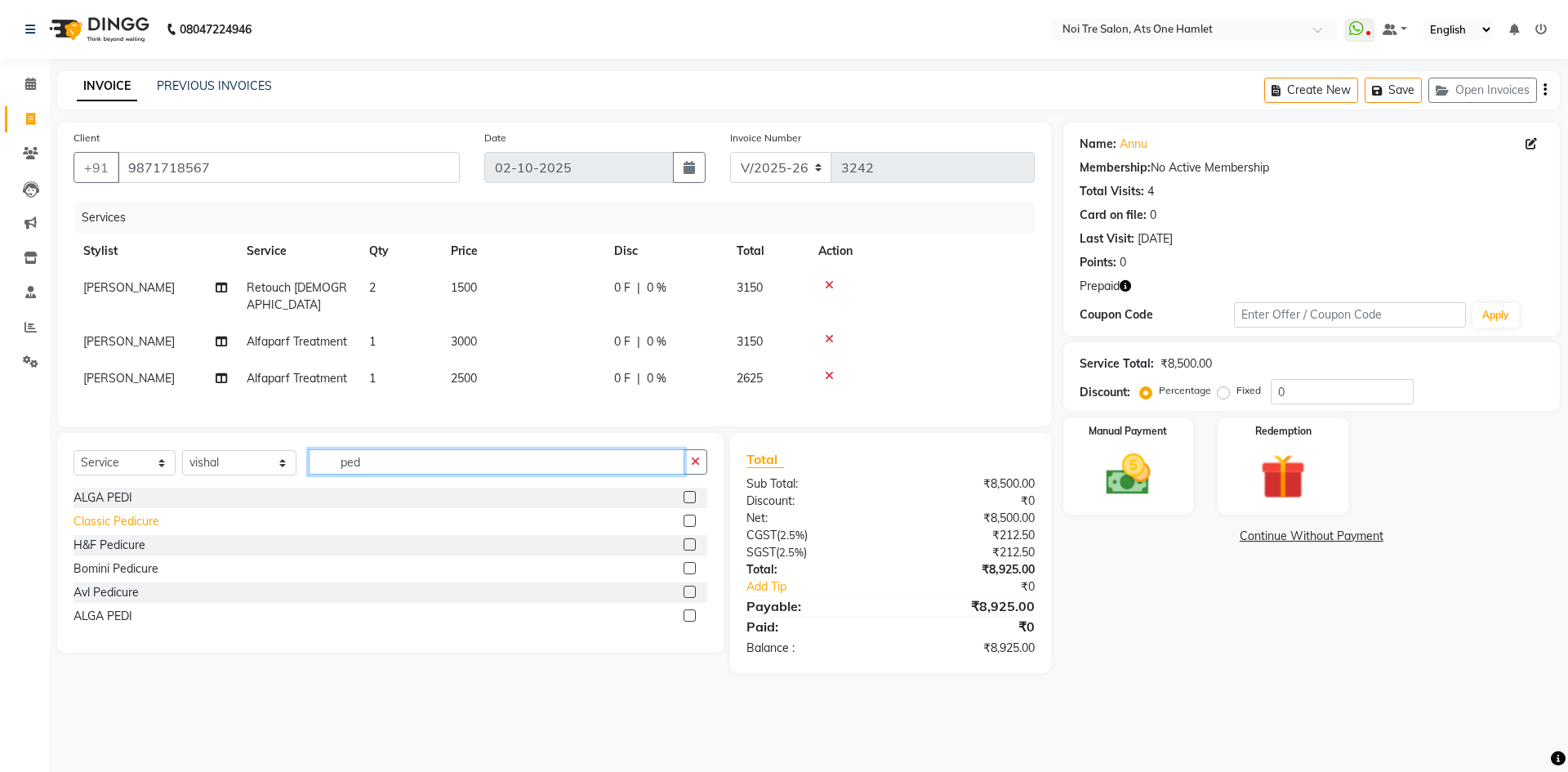
type input "ped"
click at [136, 519] on div "Classic Pedicure" at bounding box center [117, 522] width 86 height 17
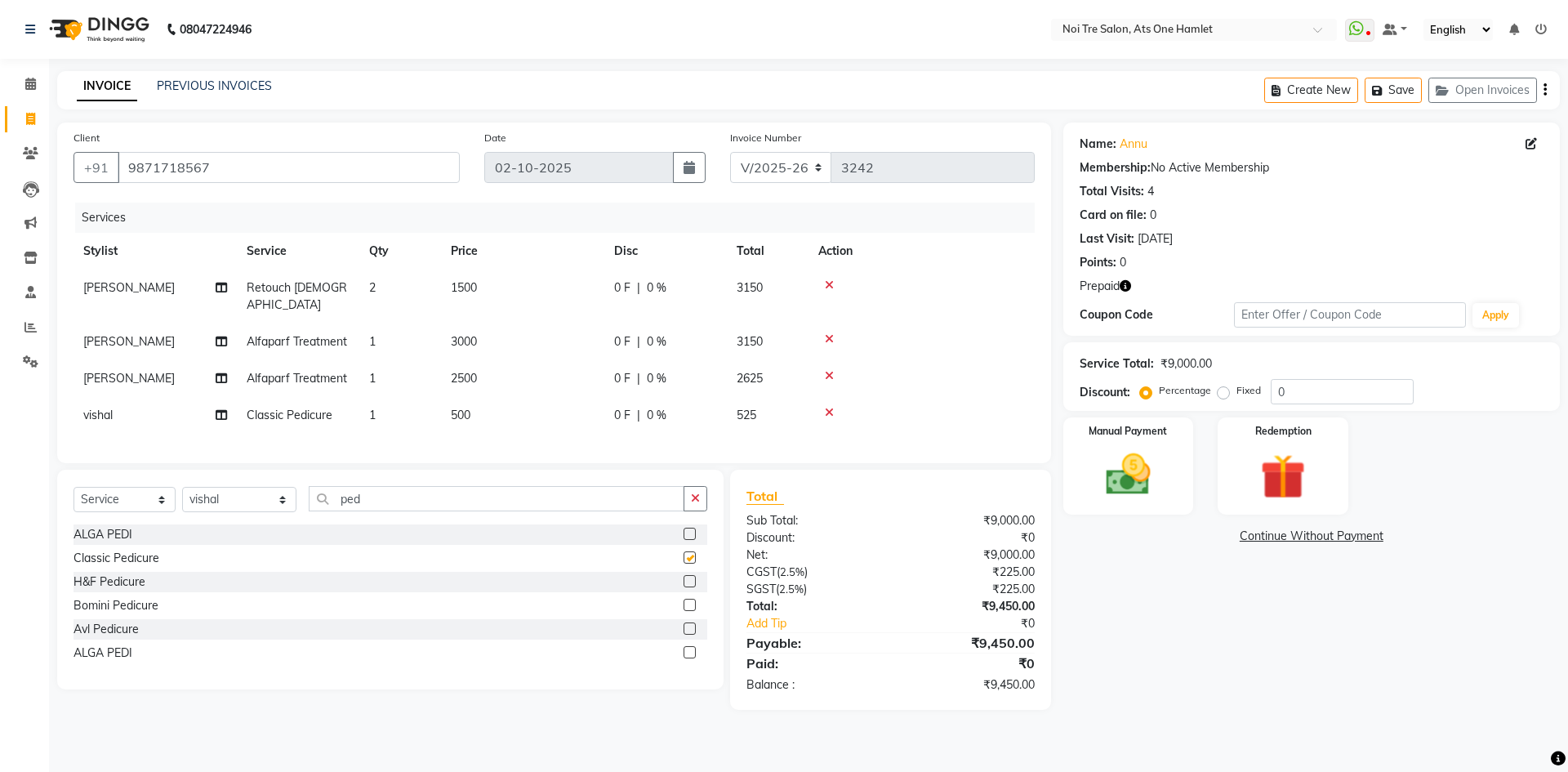
checkbox input "false"
click at [1277, 466] on img at bounding box center [1282, 477] width 76 height 58
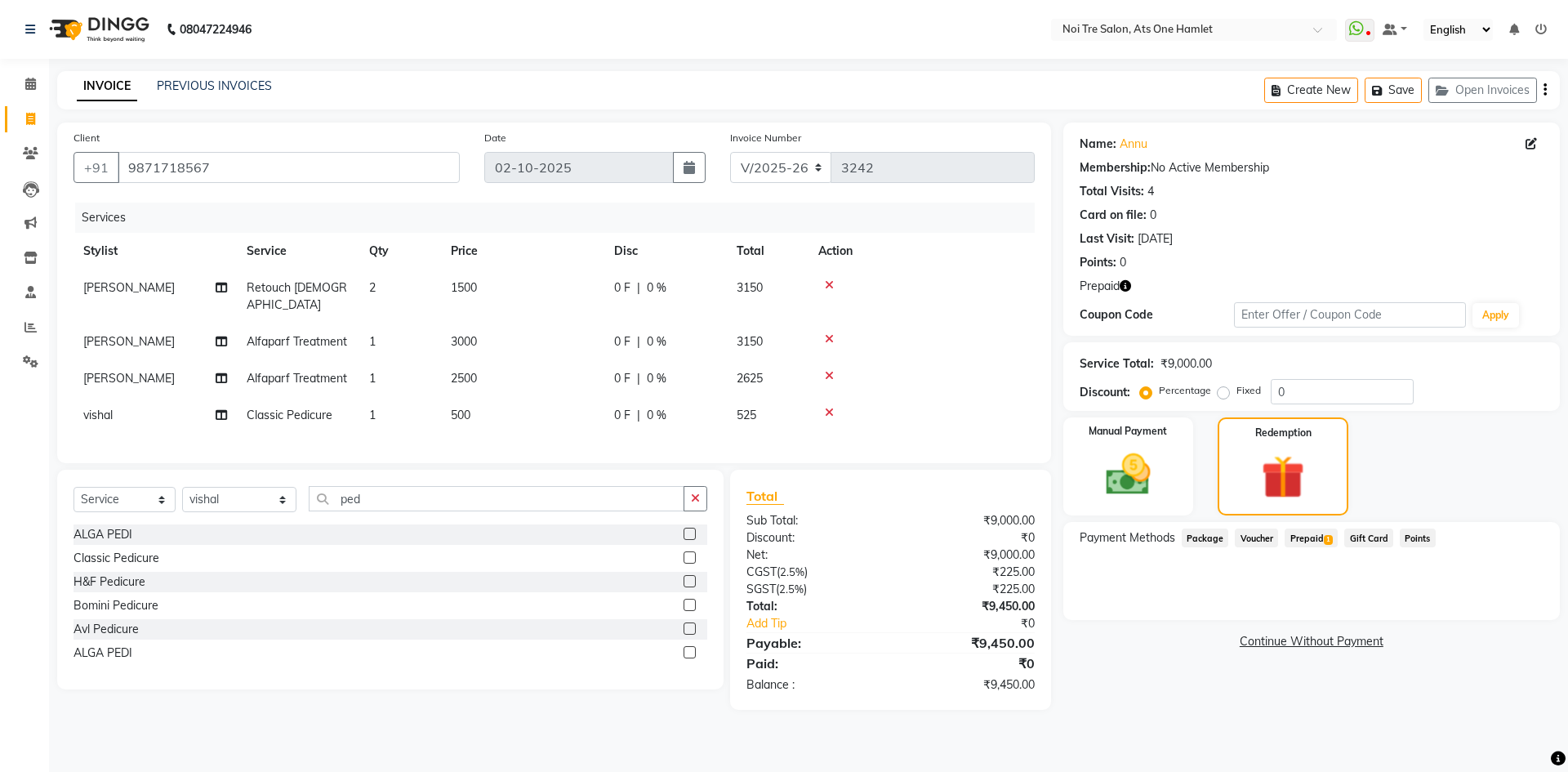
drag, startPoint x: 1299, startPoint y: 533, endPoint x: 1338, endPoint y: 549, distance: 42.2
click at [1300, 534] on span "Prepaid 1" at bounding box center [1310, 538] width 53 height 19
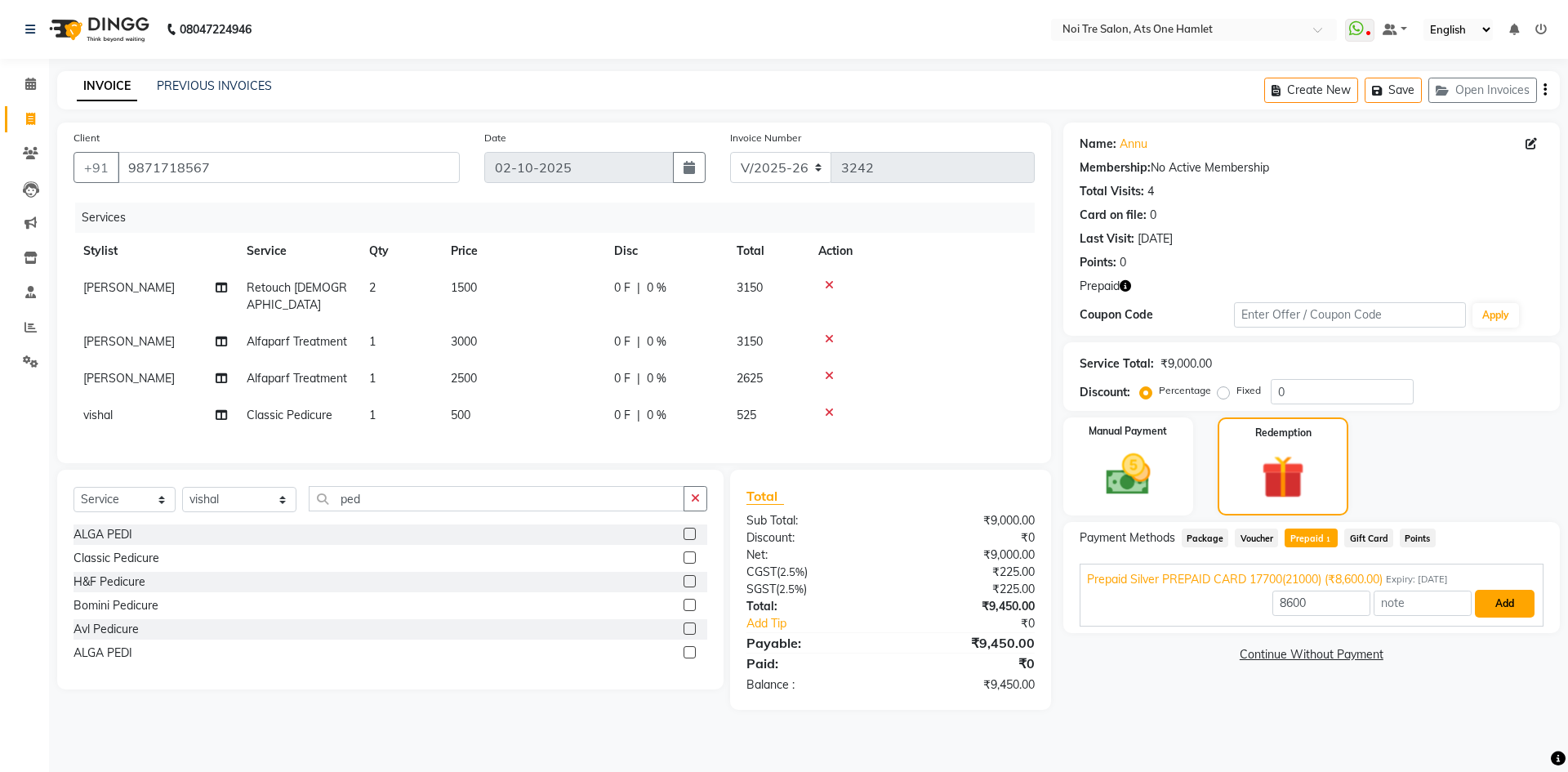
click at [1507, 610] on button "Add" at bounding box center [1505, 603] width 59 height 28
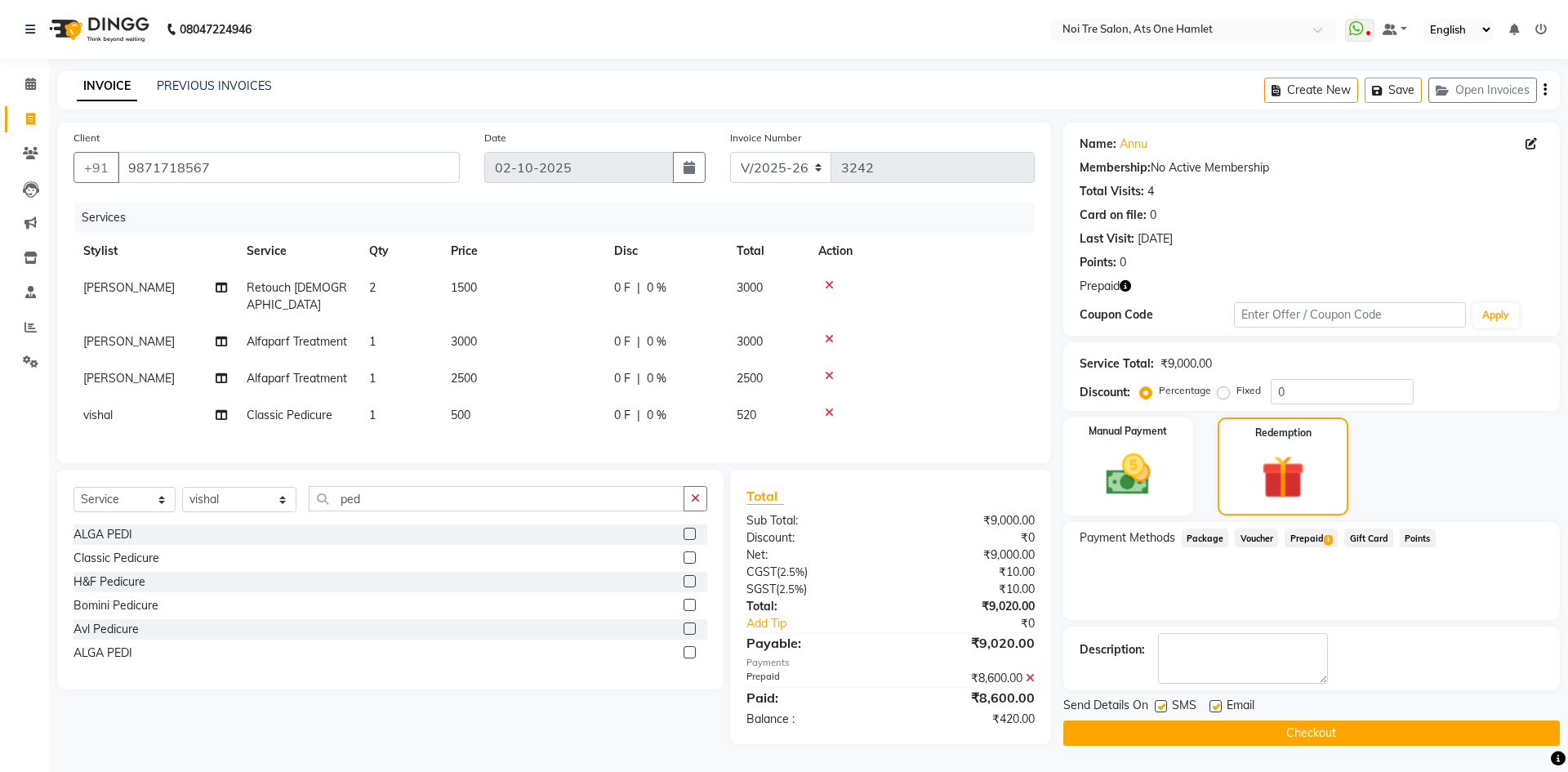
click at [1160, 707] on label at bounding box center [1160, 706] width 12 height 12
click at [1160, 707] on input "checkbox" at bounding box center [1159, 707] width 11 height 11
checkbox input "false"
click at [1216, 706] on label at bounding box center [1216, 706] width 12 height 12
click at [1216, 706] on input "checkbox" at bounding box center [1215, 707] width 11 height 11
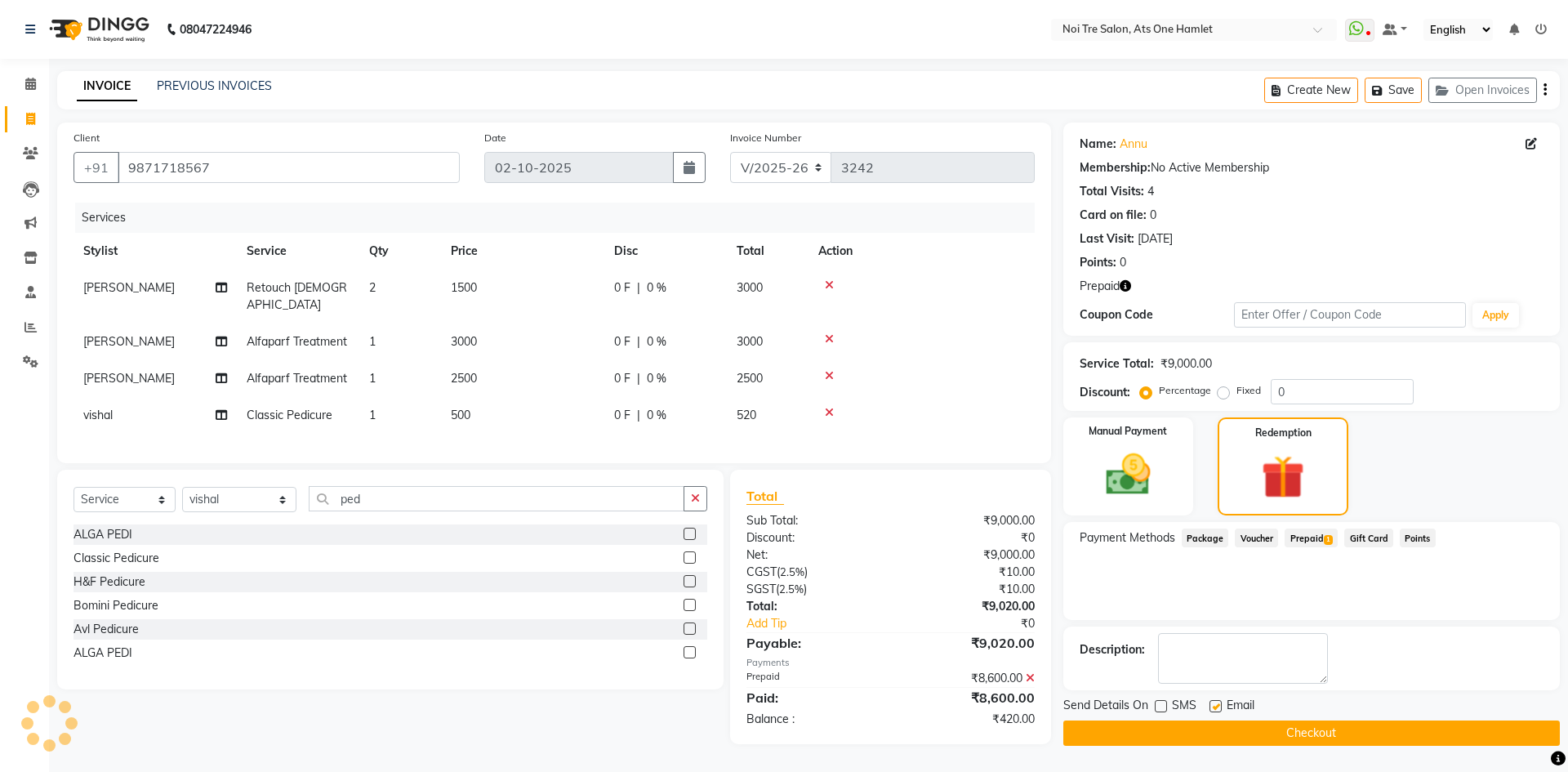
checkbox input "false"
click at [1144, 458] on img at bounding box center [1128, 475] width 76 height 54
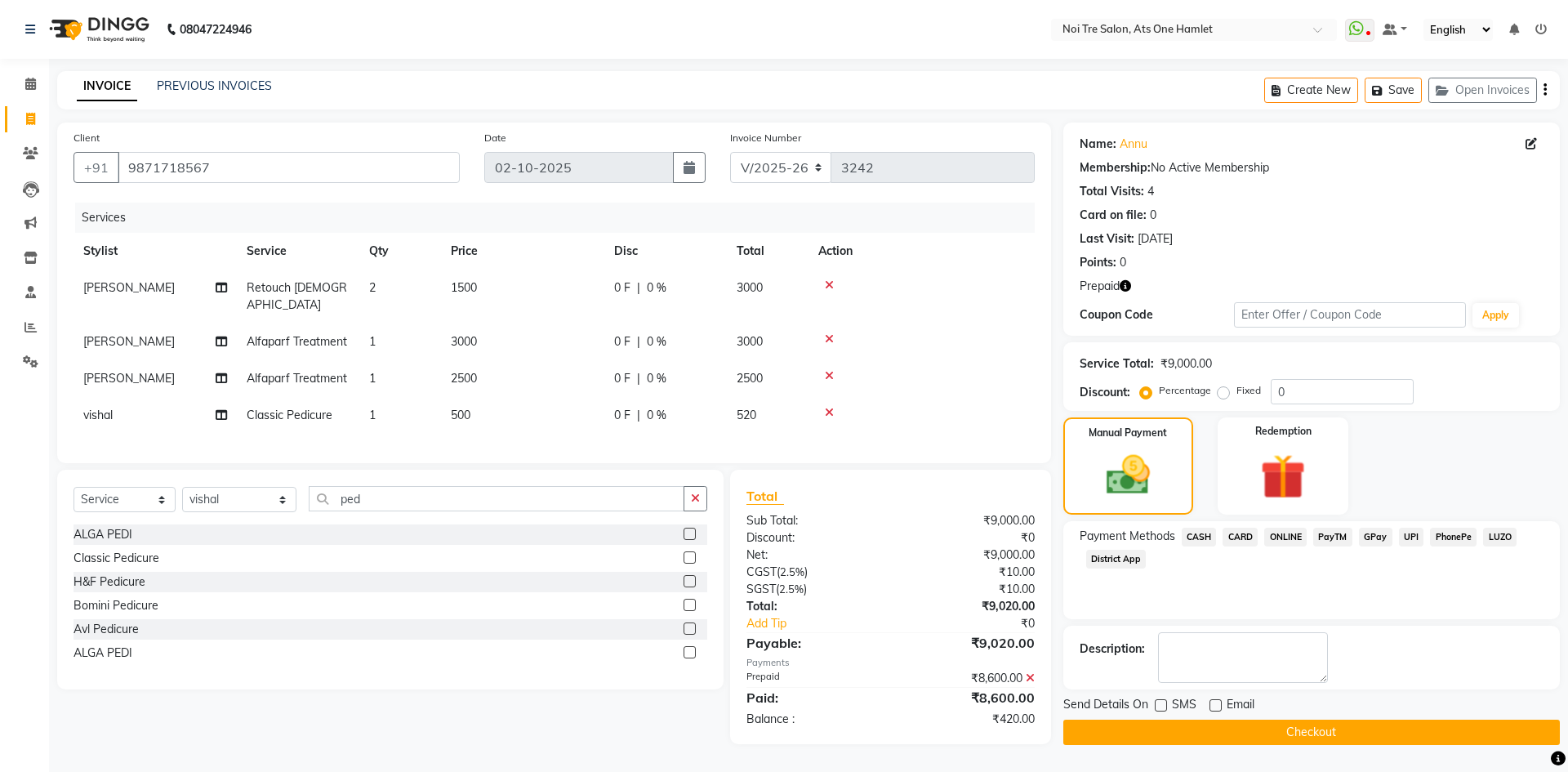
click at [1285, 536] on span "ONLINE" at bounding box center [1286, 537] width 42 height 19
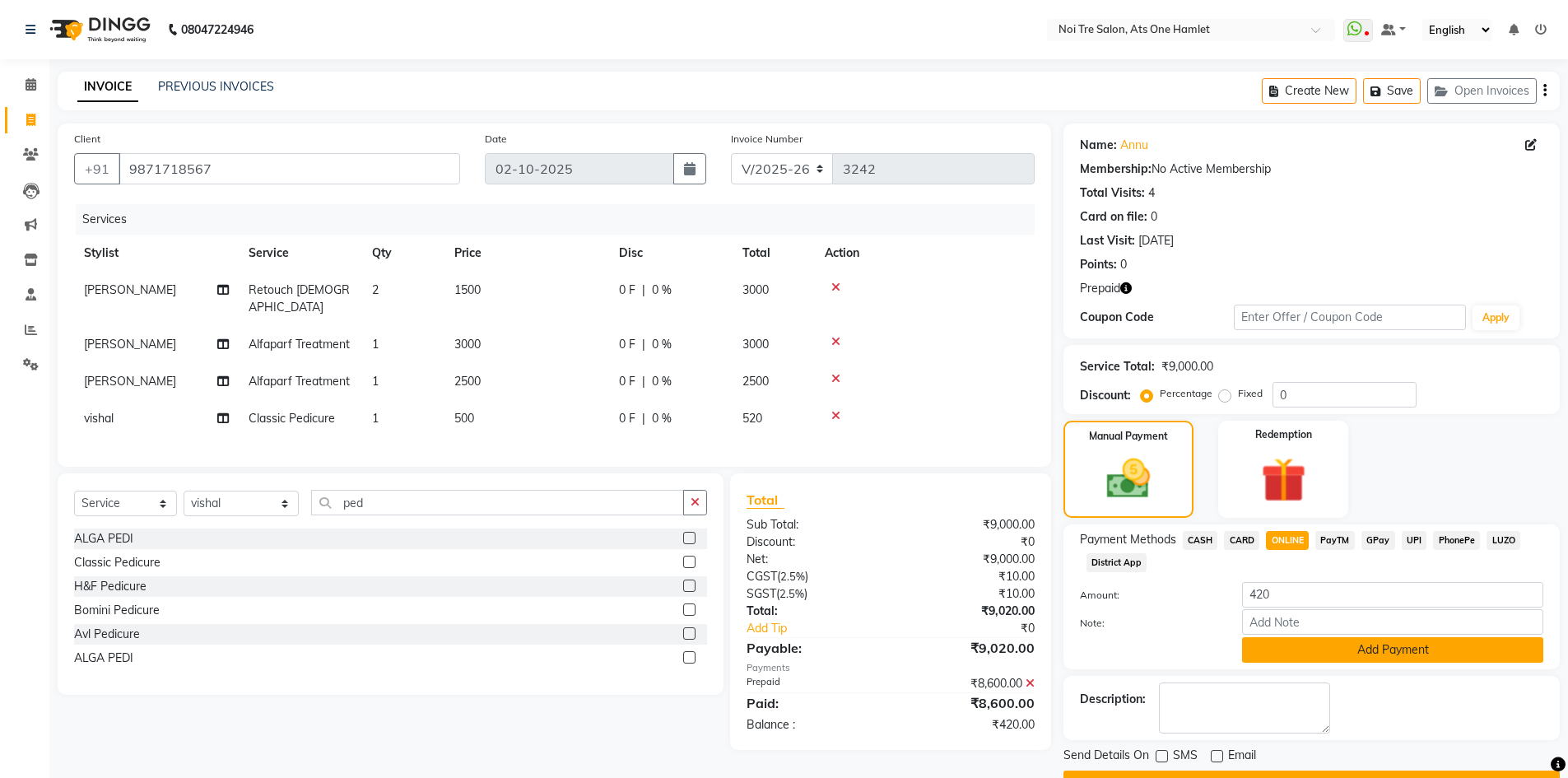
click at [1303, 653] on button "Add Payment" at bounding box center [1393, 650] width 301 height 25
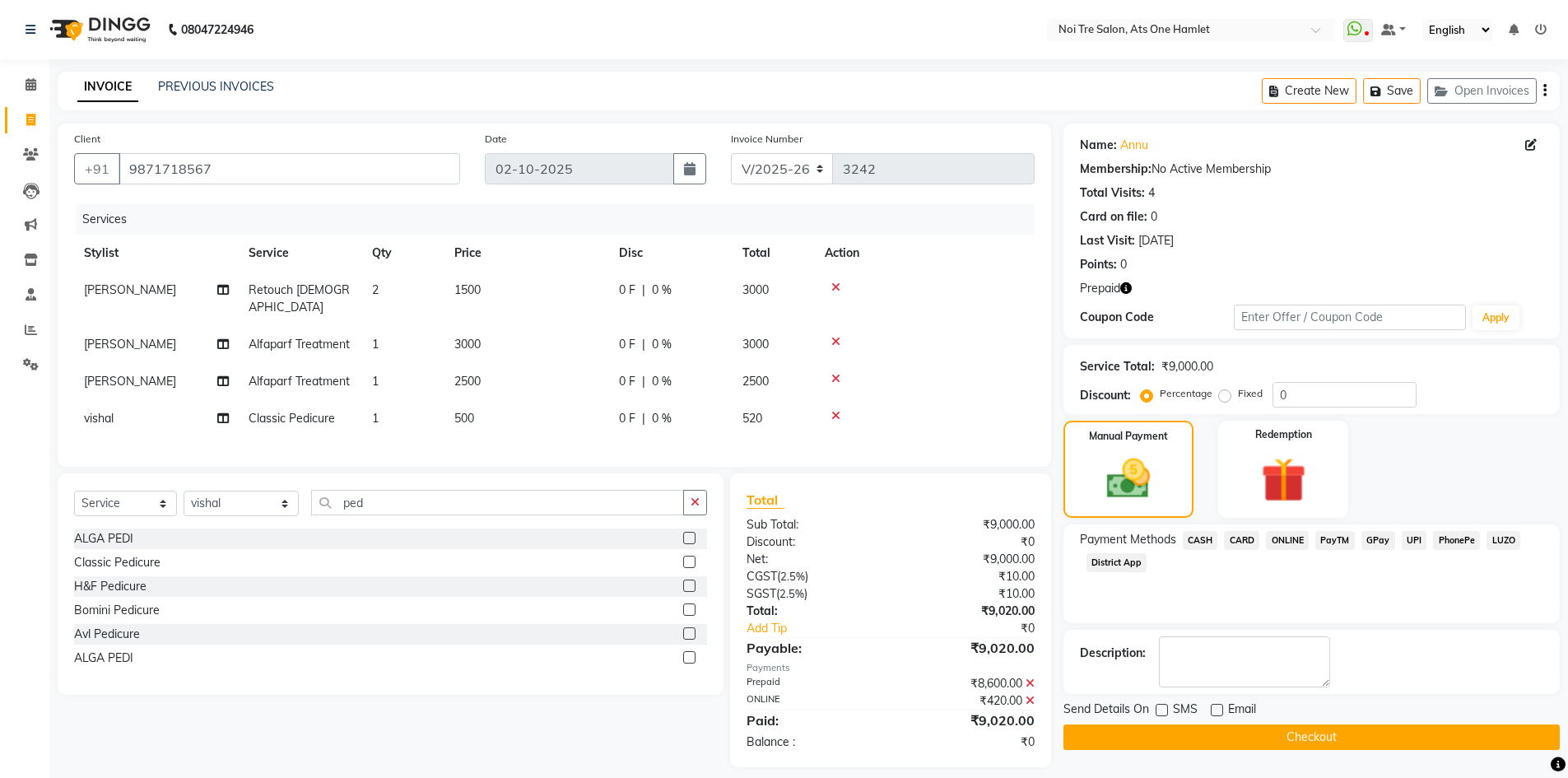
click at [1309, 736] on button "Checkout" at bounding box center [1311, 737] width 496 height 25
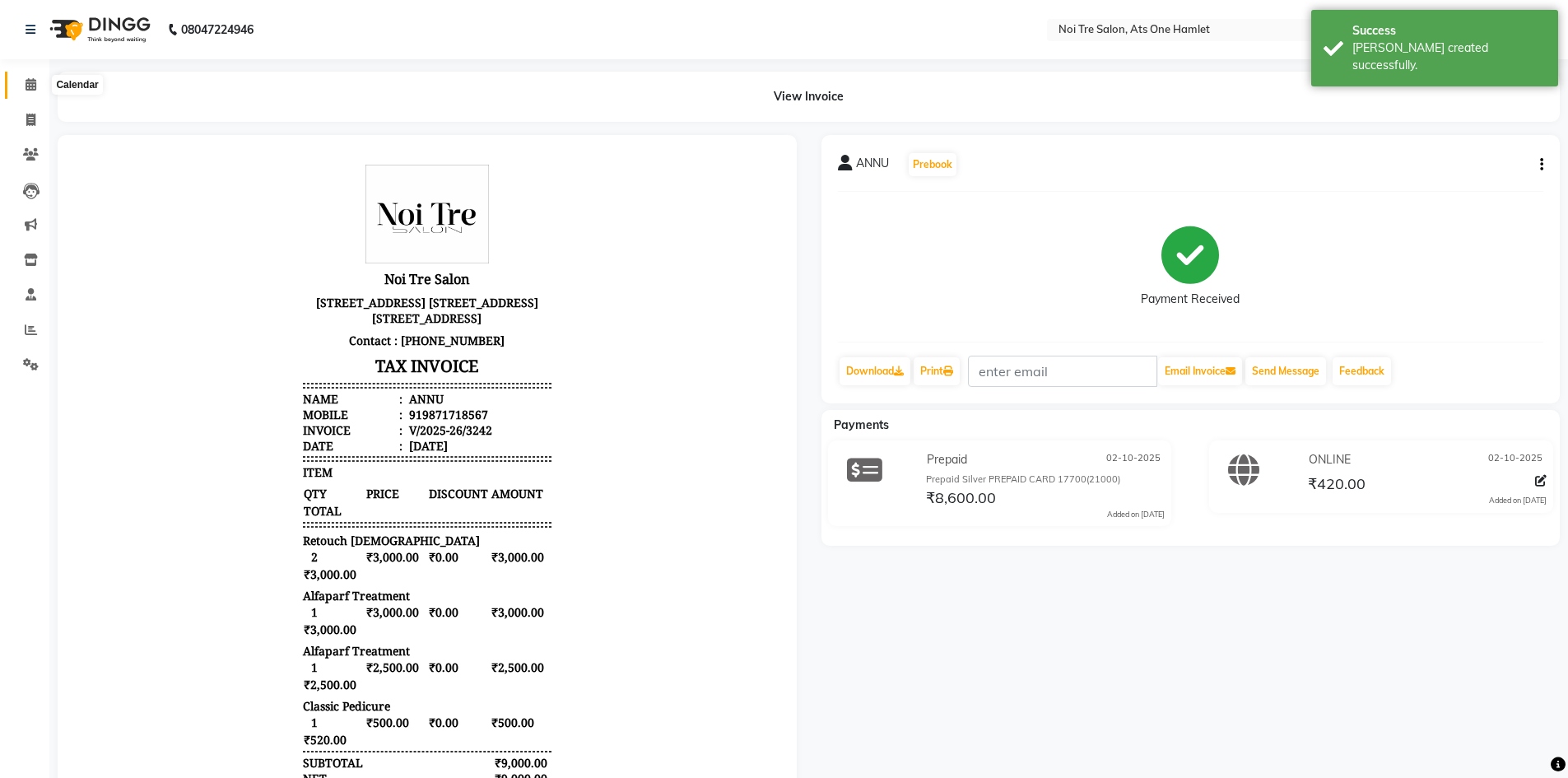
click at [36, 76] on span at bounding box center [31, 85] width 29 height 19
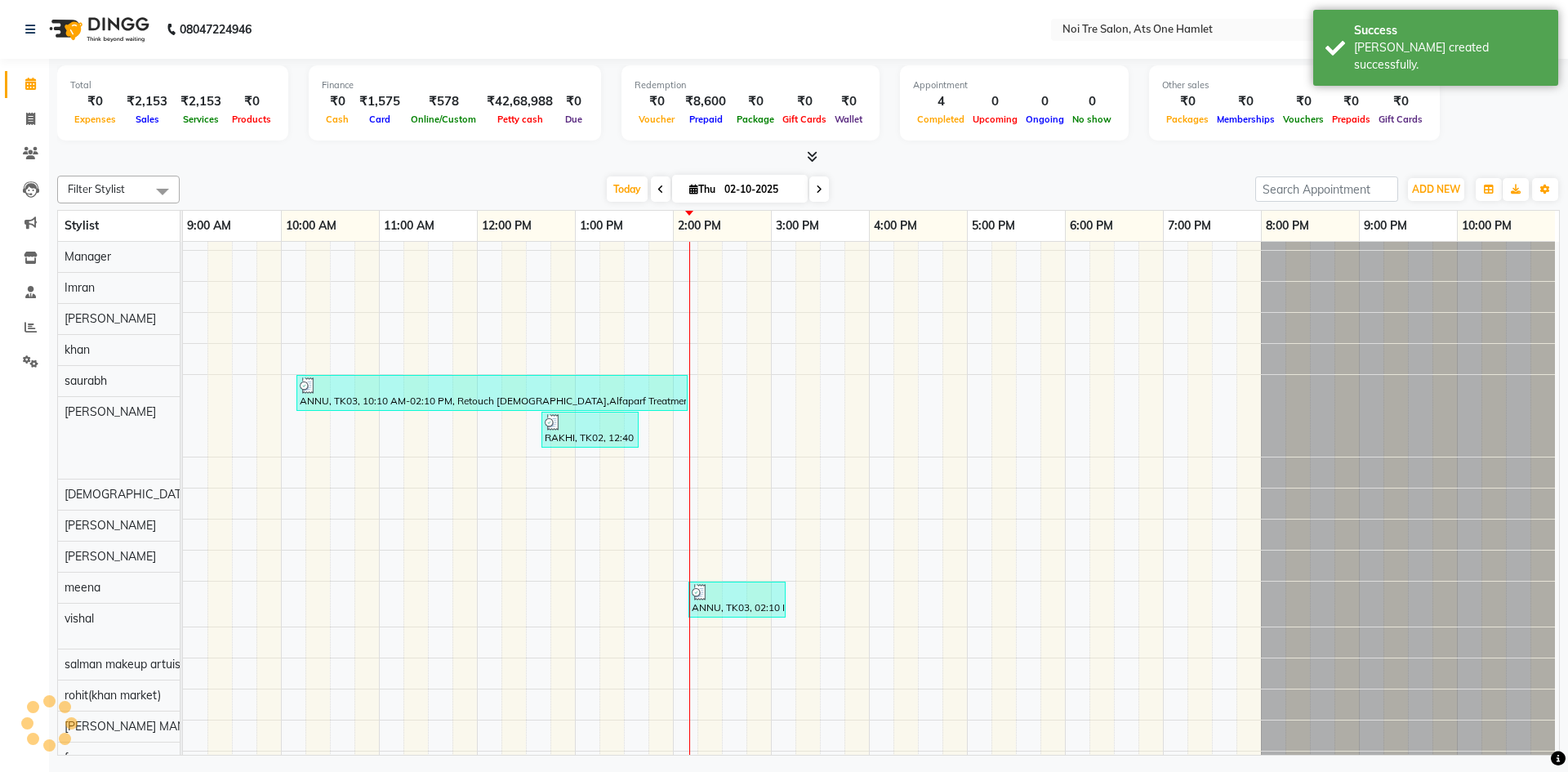
scroll to position [22, 0]
